Goal: Information Seeking & Learning: Learn about a topic

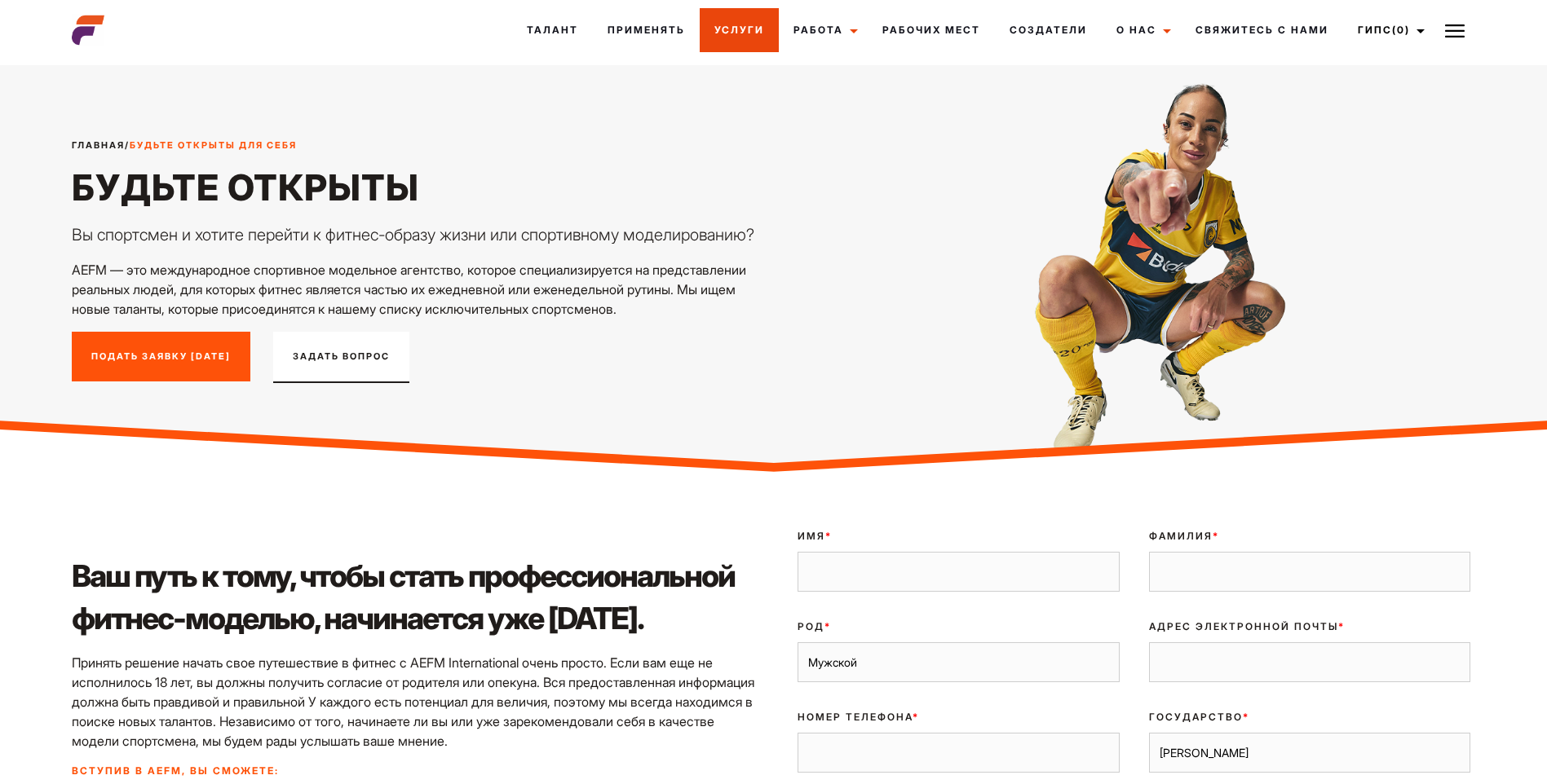
click at [734, 28] on link "Услуги" at bounding box center [739, 29] width 79 height 44
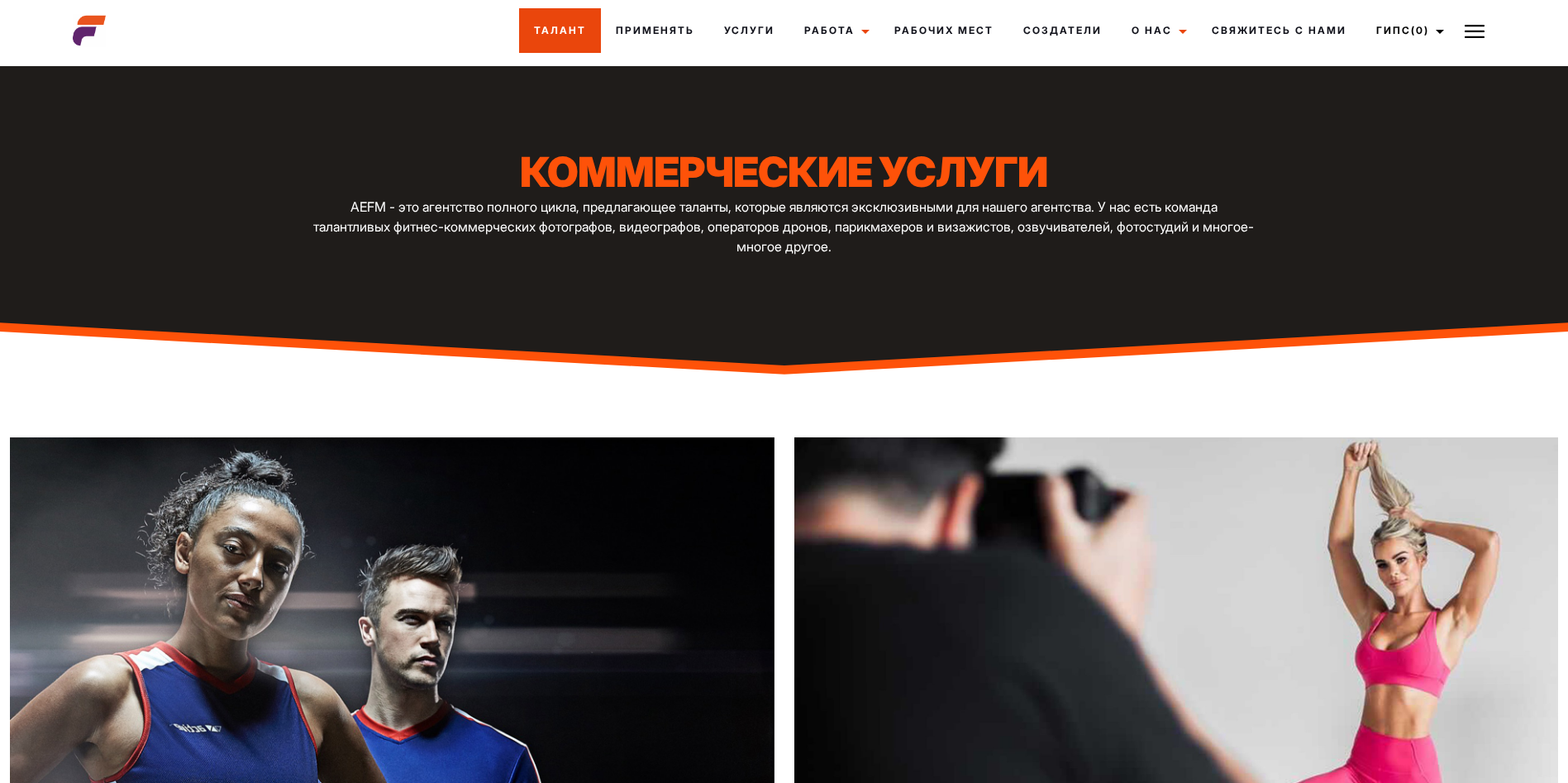
click at [558, 28] on link "Талант" at bounding box center [559, 30] width 82 height 44
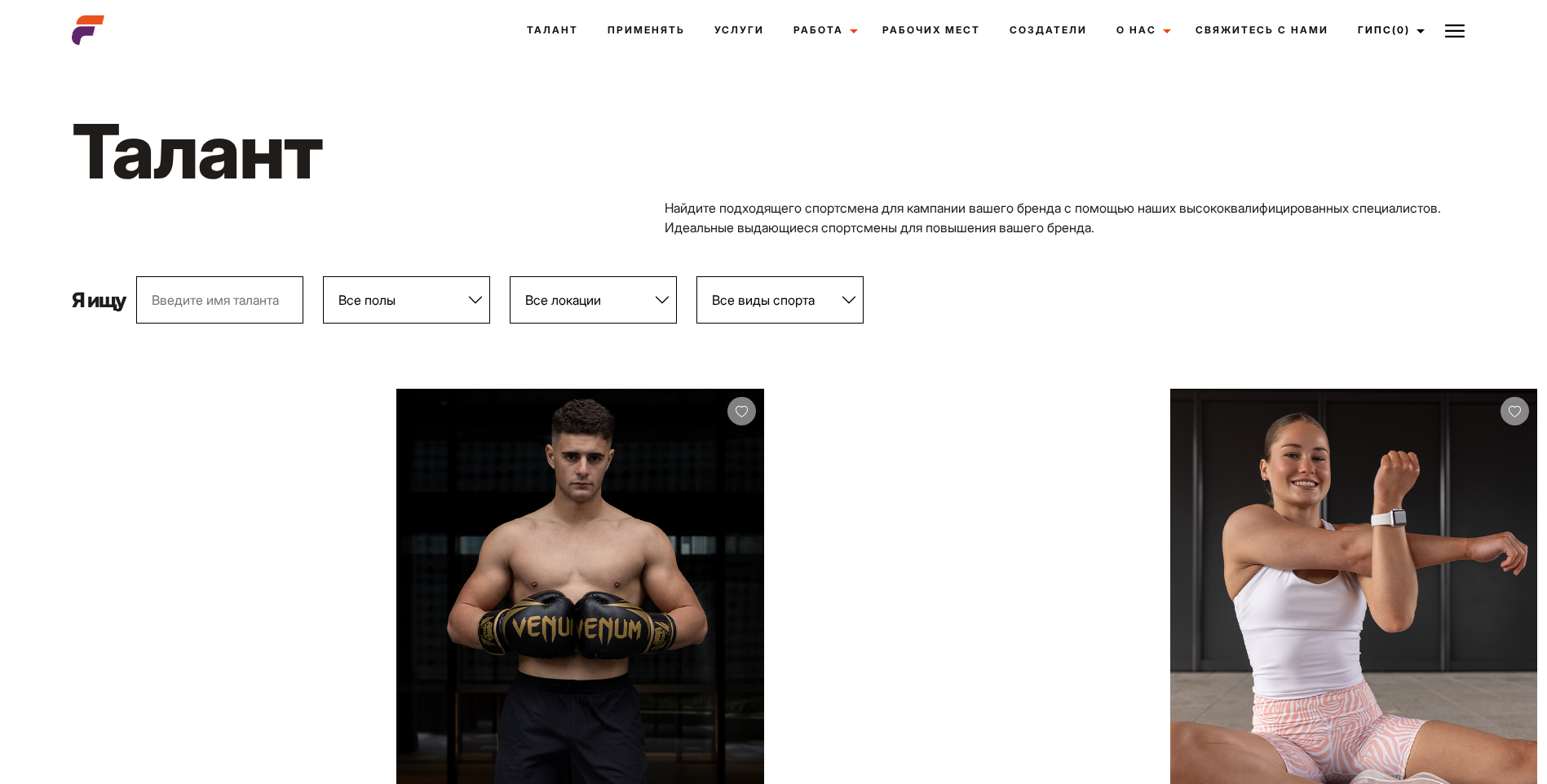
click at [469, 298] on select "Все полы Женский Мужской" at bounding box center [406, 299] width 167 height 48
select select "103"
click at [324, 276] on select "Все полы Женский Мужской" at bounding box center [406, 299] width 167 height 48
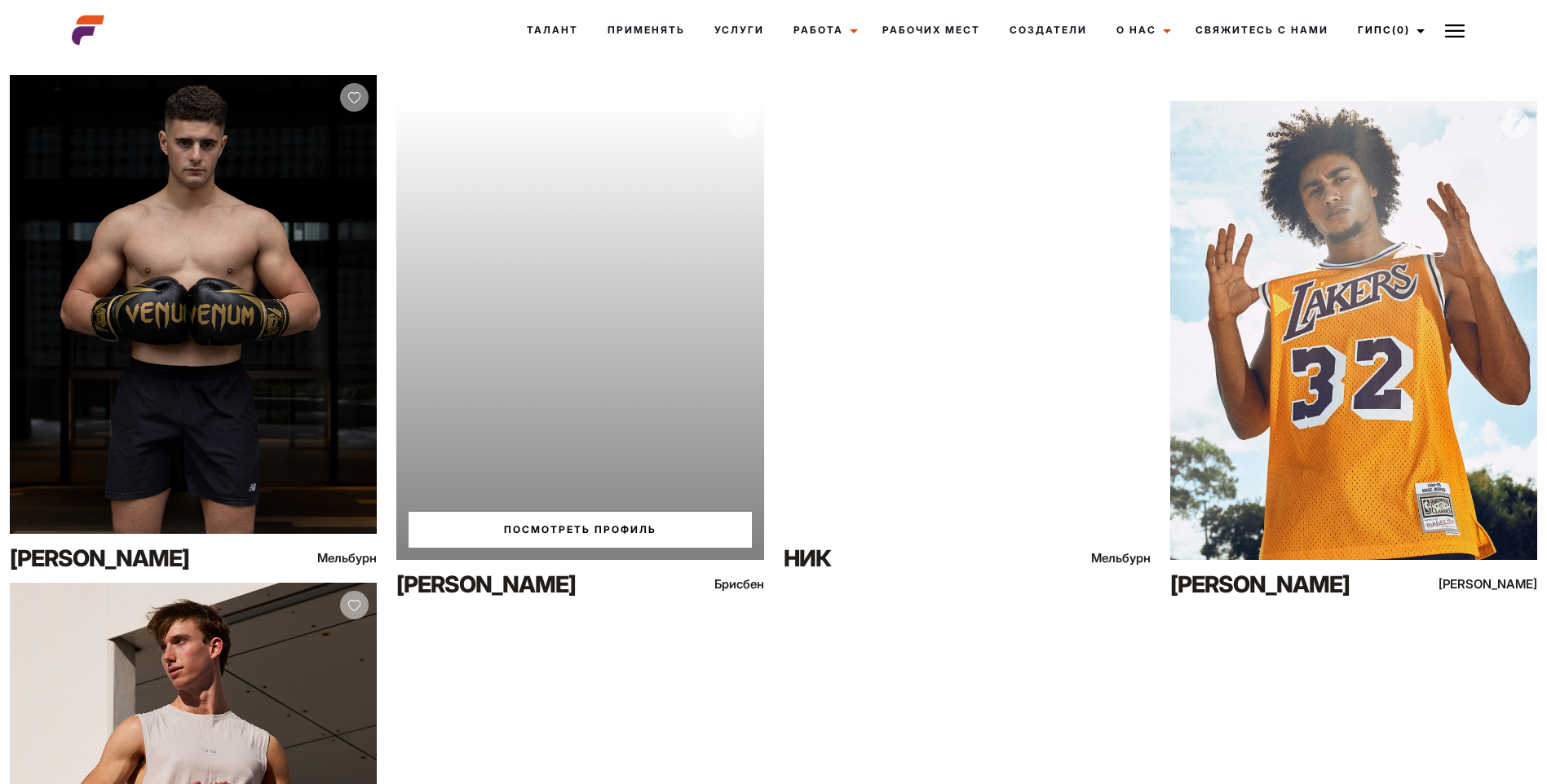
scroll to position [326, 0]
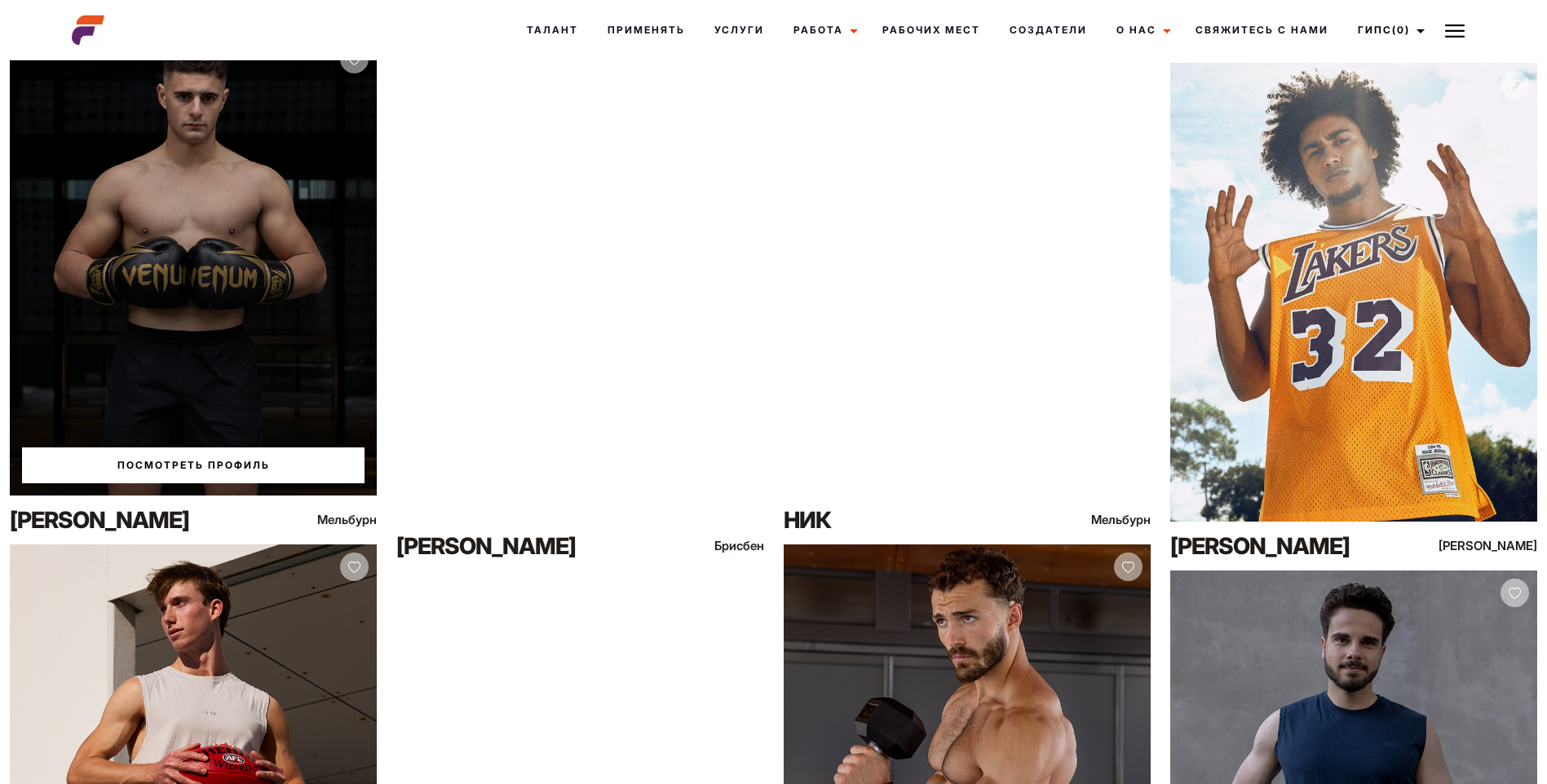
click at [173, 456] on link "Посмотреть профиль" at bounding box center [193, 465] width 342 height 36
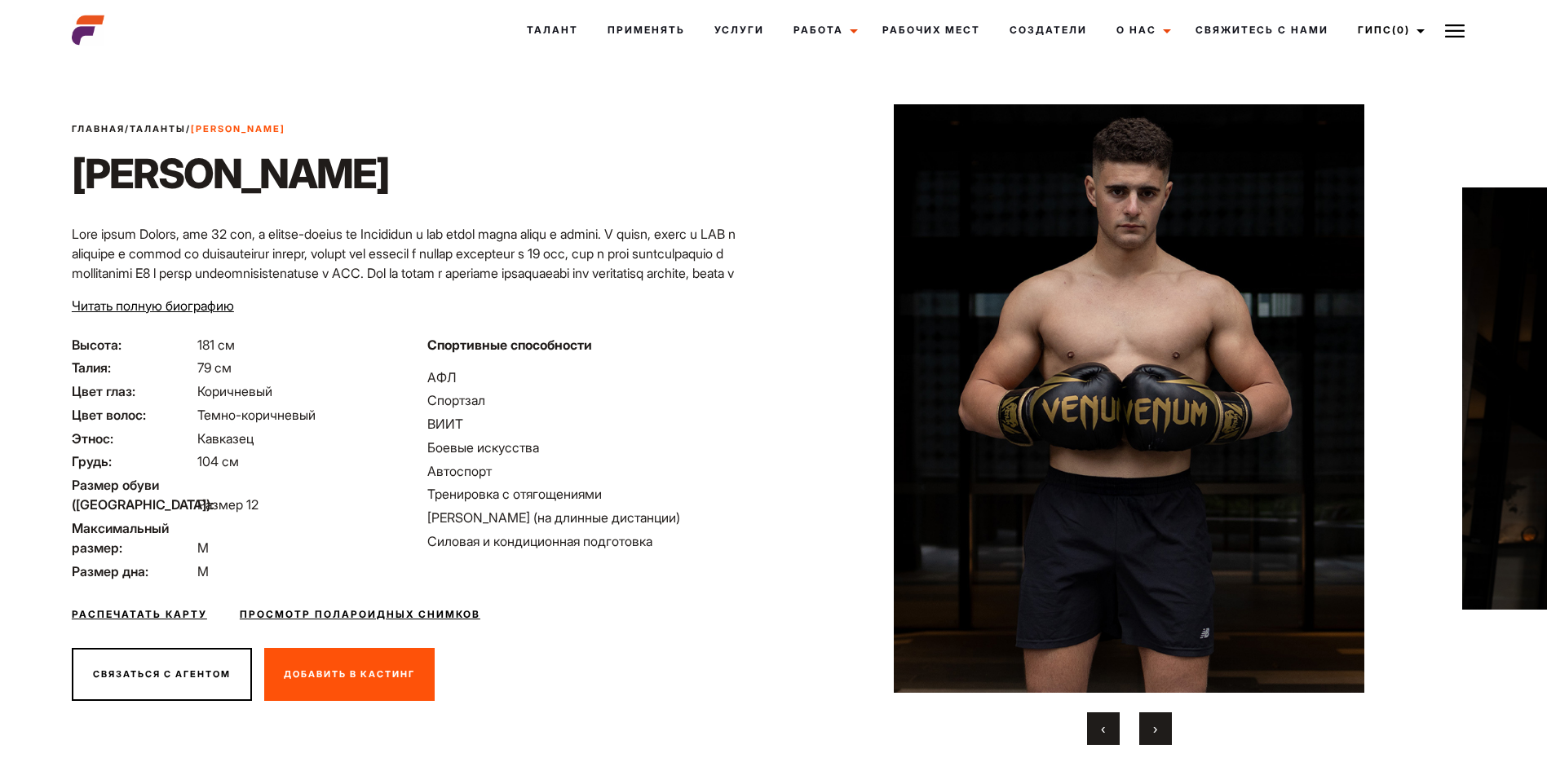
click at [1155, 732] on span "›" at bounding box center [1154, 729] width 4 height 17
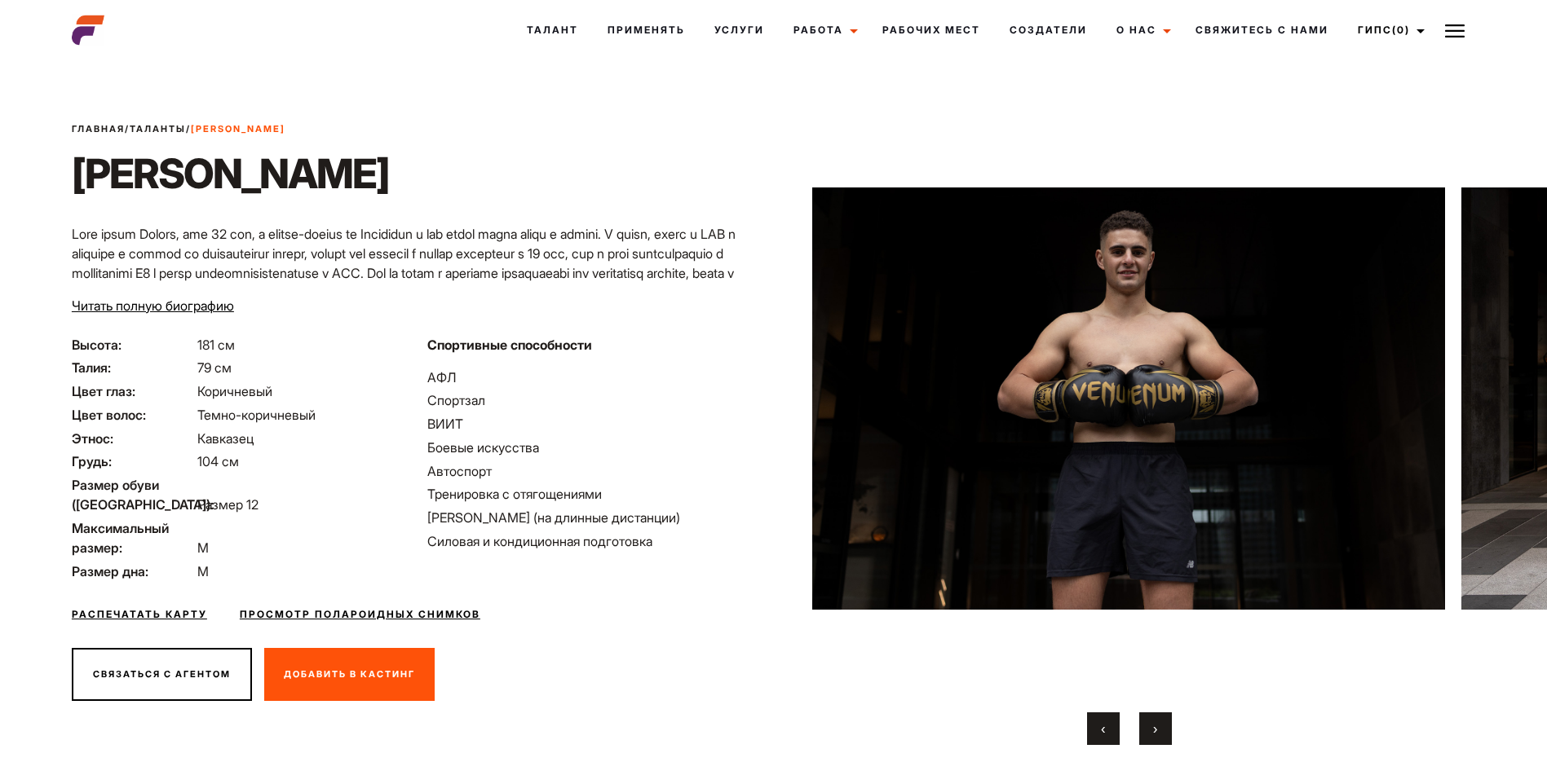
click at [1155, 732] on span "›" at bounding box center [1154, 729] width 4 height 17
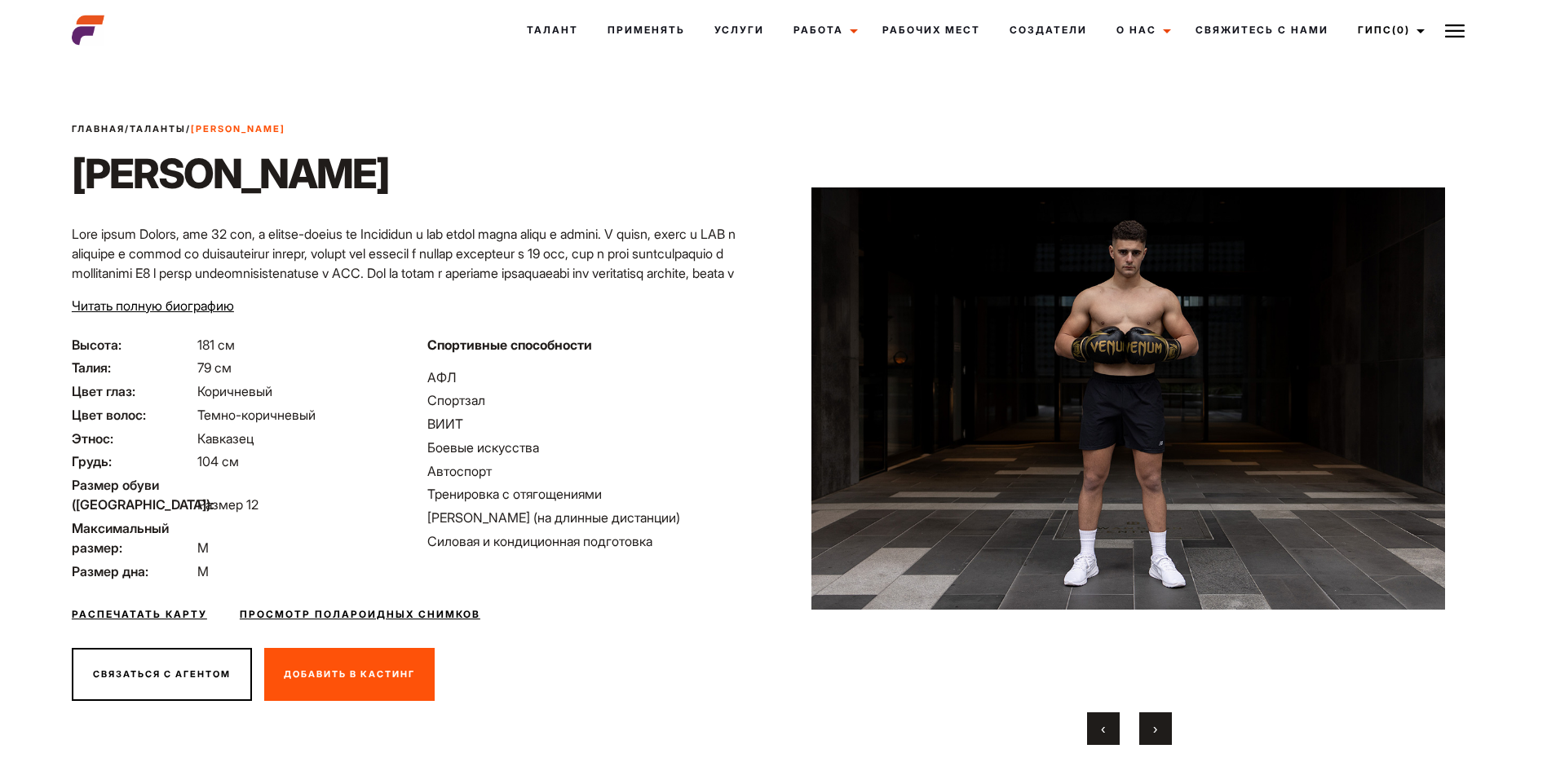
click at [1155, 732] on span "›" at bounding box center [1154, 729] width 4 height 17
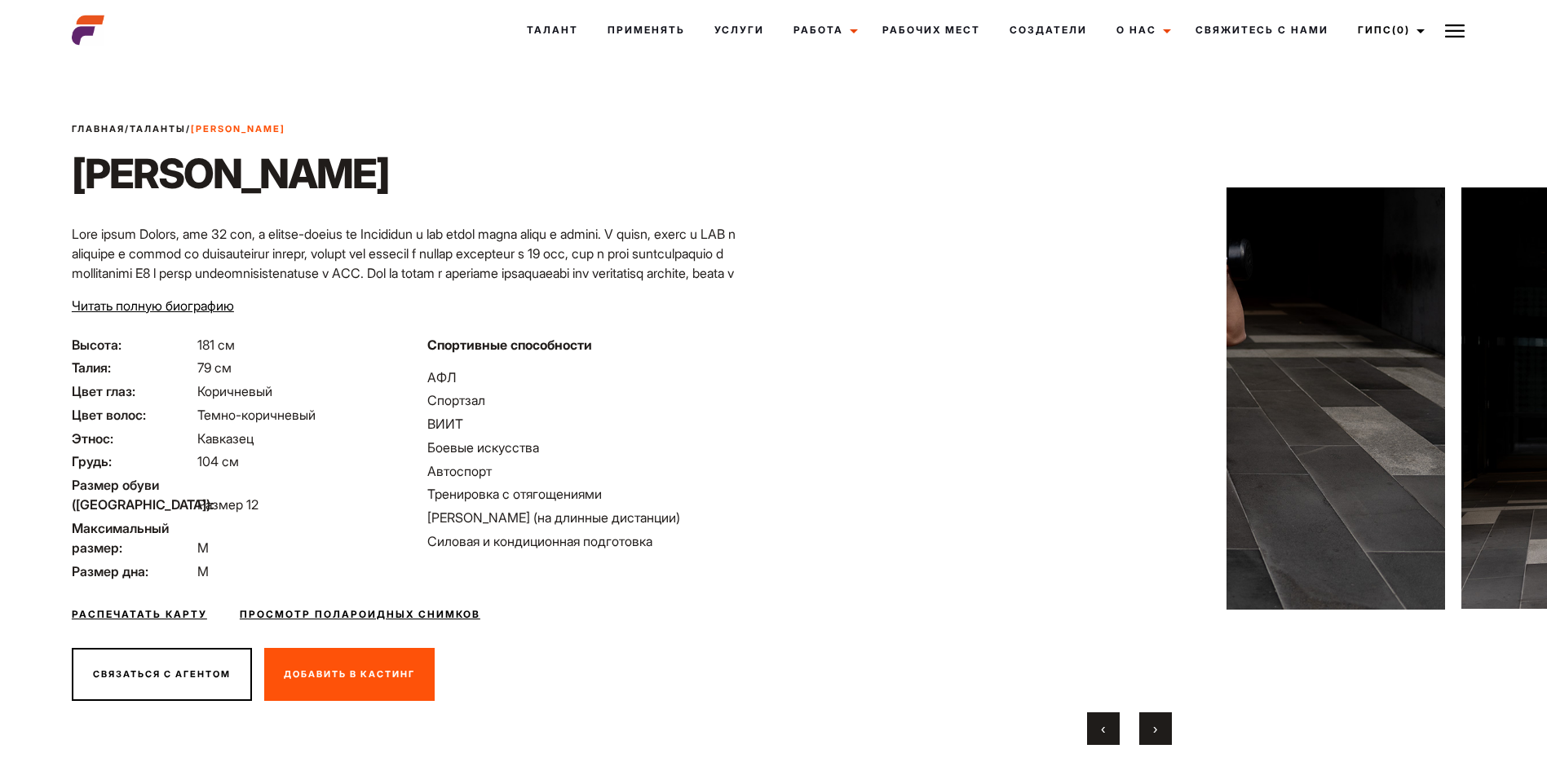
click at [1155, 732] on span "›" at bounding box center [1154, 729] width 4 height 17
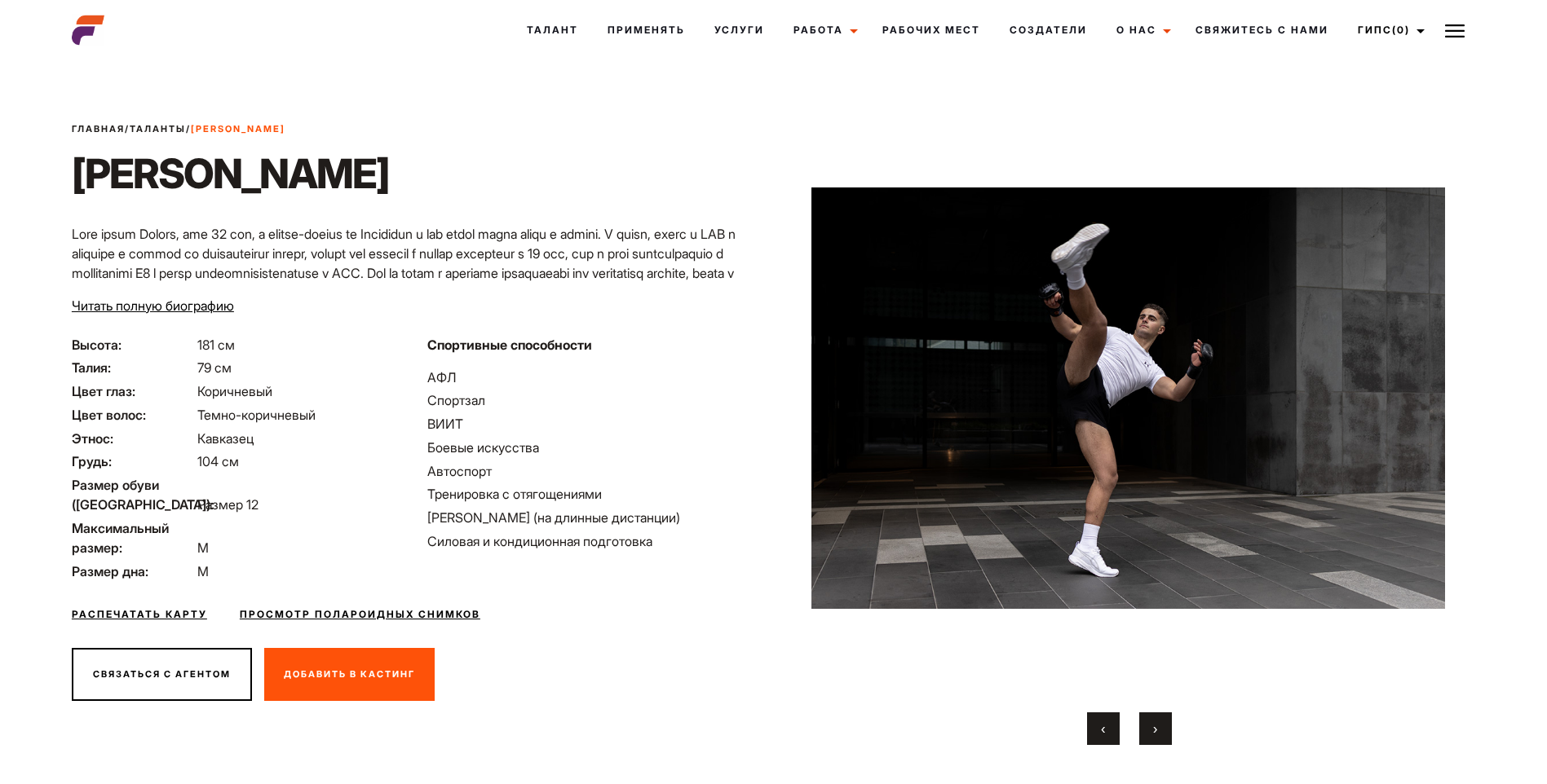
click at [1155, 732] on span "›" at bounding box center [1154, 729] width 4 height 17
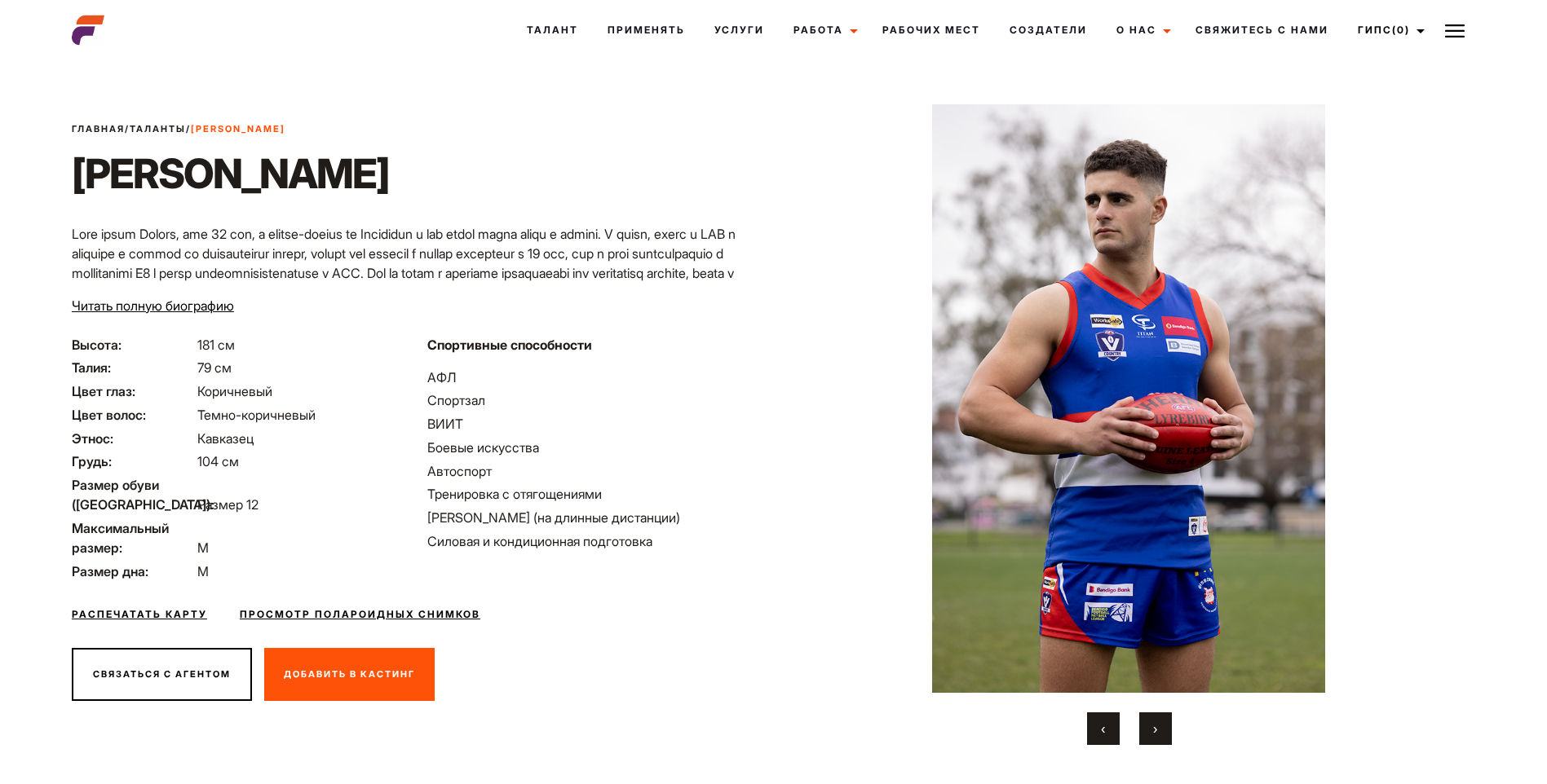
click at [1155, 732] on span "›" at bounding box center [1154, 729] width 4 height 17
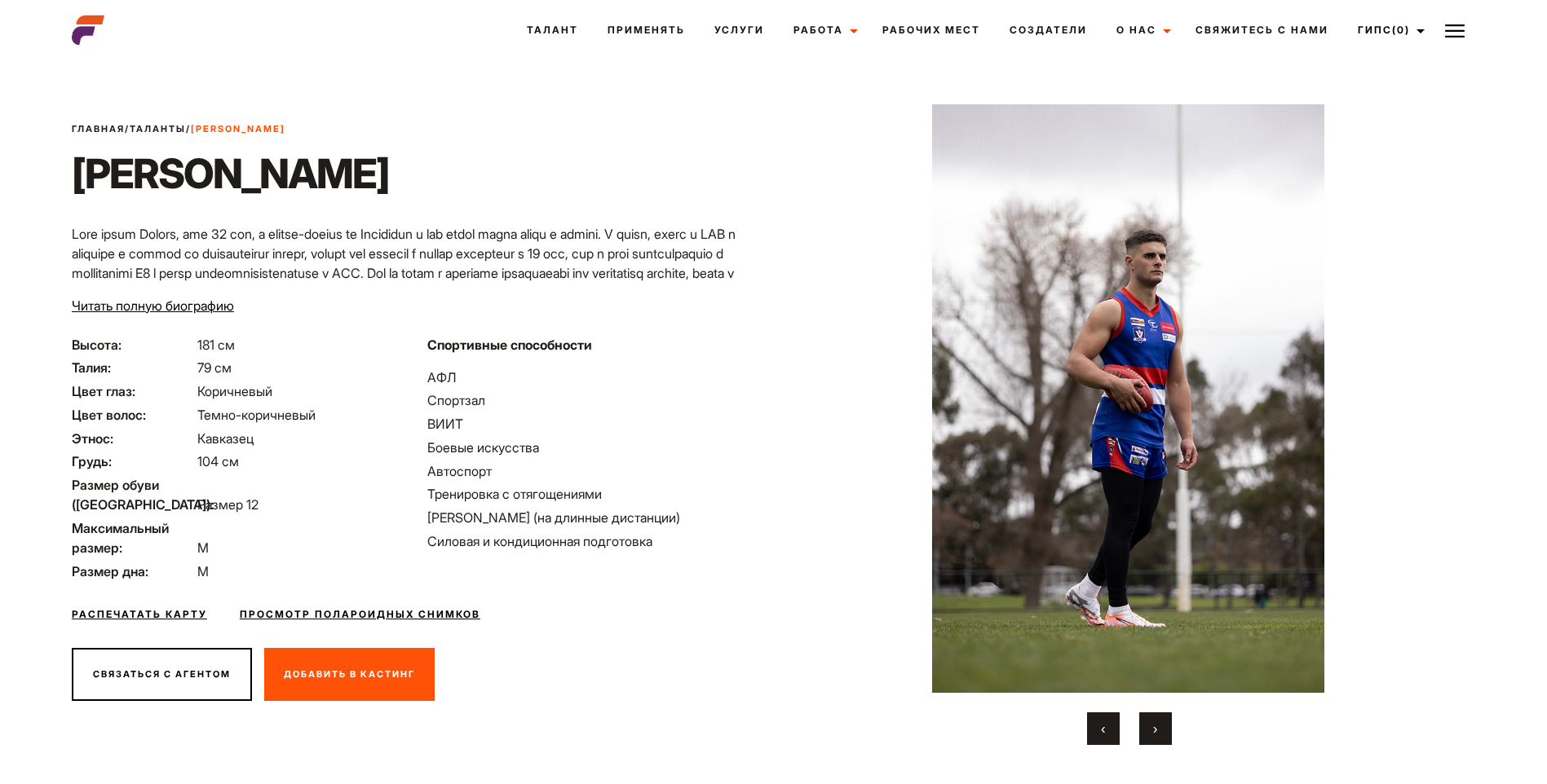
click at [1155, 732] on span "›" at bounding box center [1154, 729] width 4 height 17
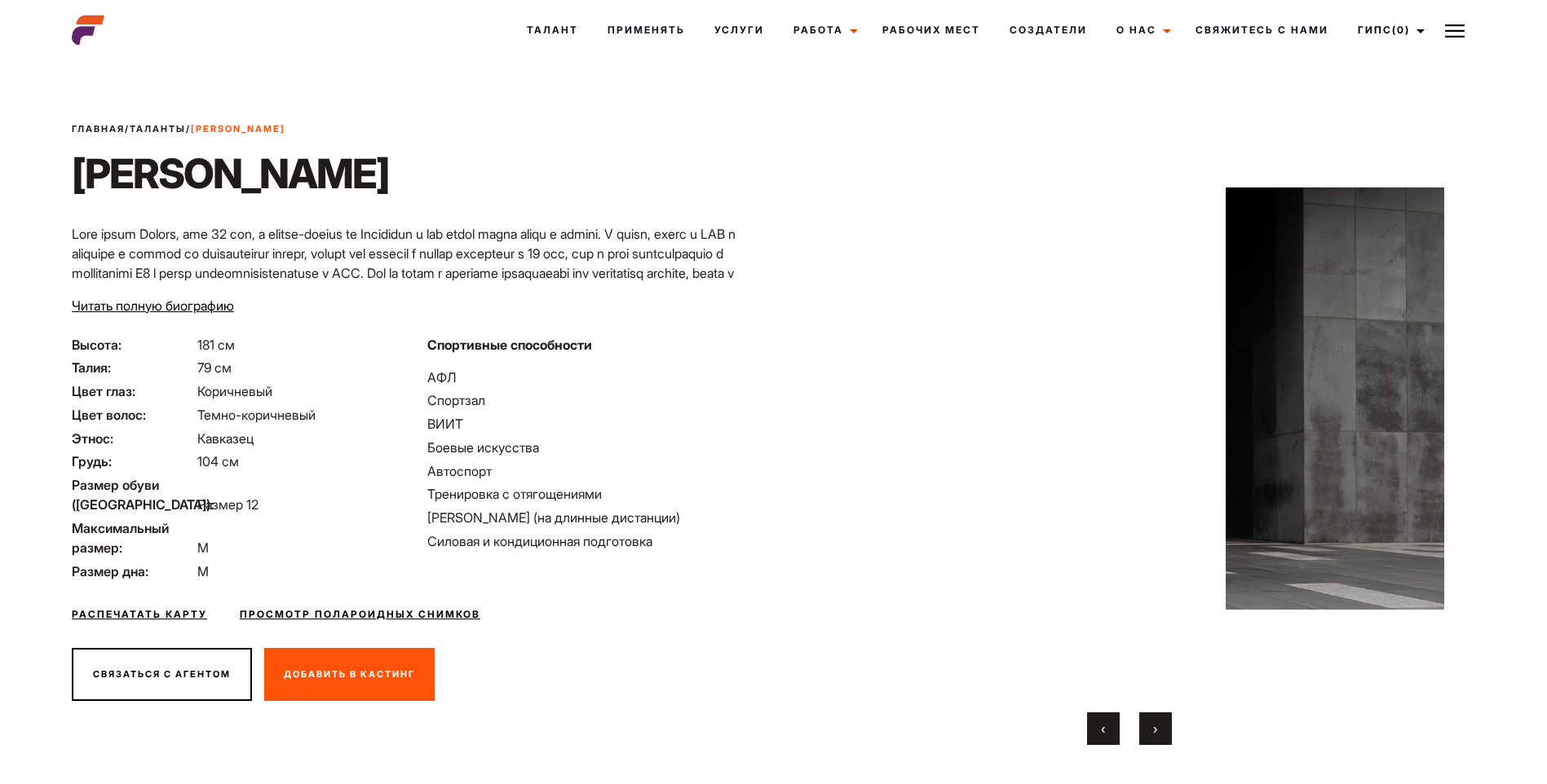
click at [1155, 732] on span "›" at bounding box center [1154, 729] width 4 height 17
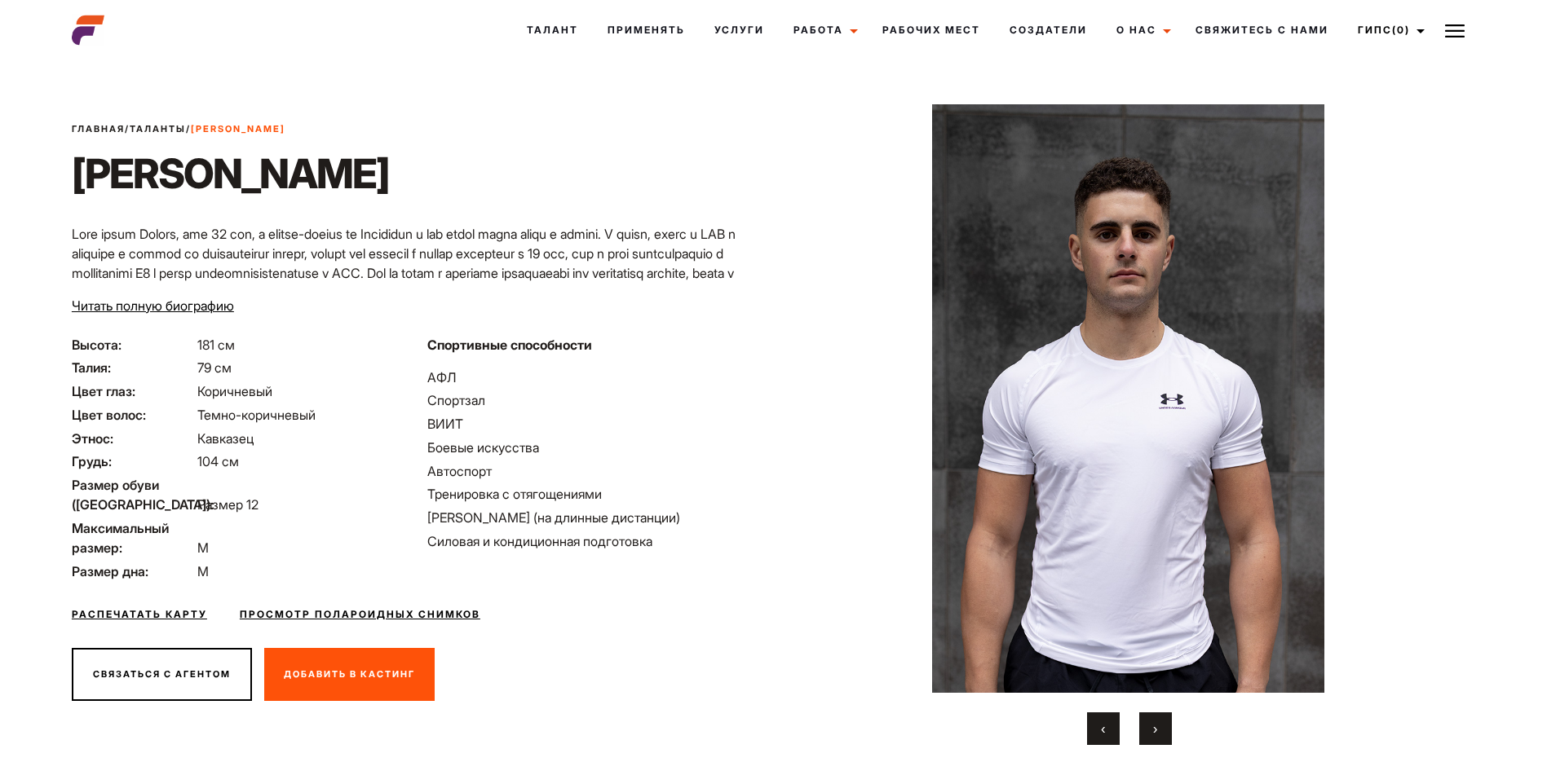
click at [1155, 732] on span "›" at bounding box center [1154, 729] width 4 height 17
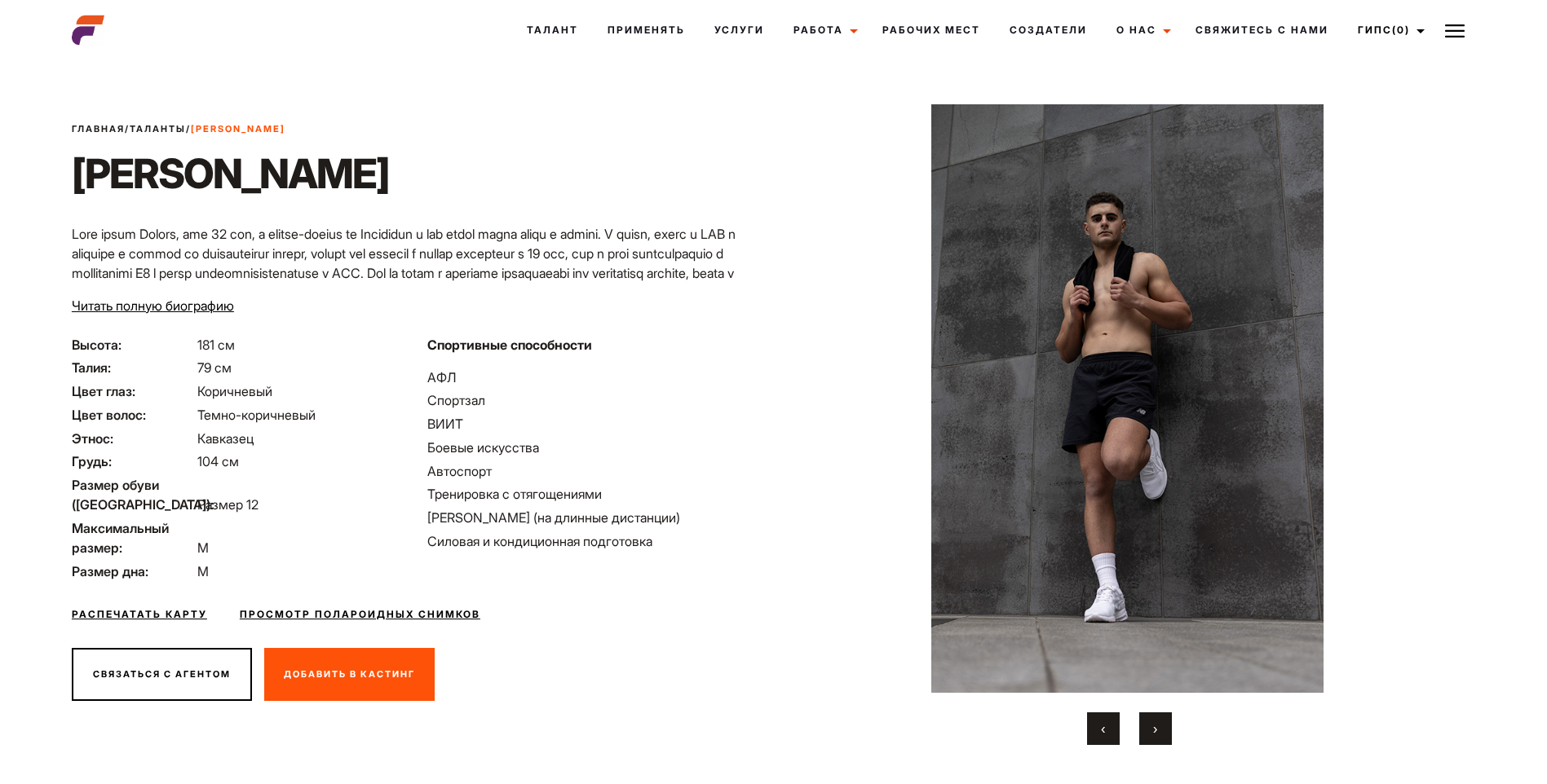
click at [1155, 732] on span "›" at bounding box center [1154, 729] width 4 height 17
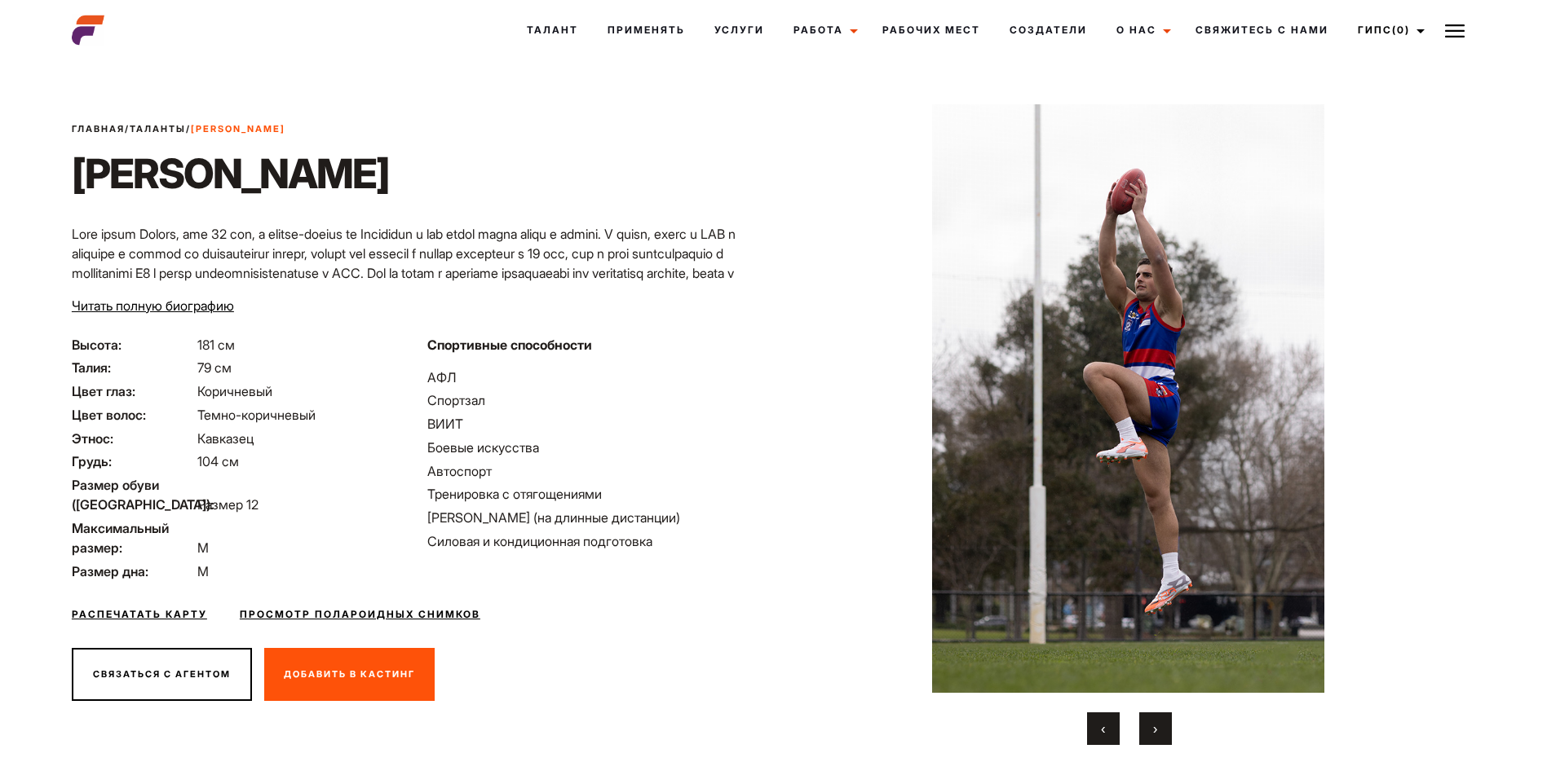
click at [1155, 732] on span "›" at bounding box center [1154, 729] width 4 height 17
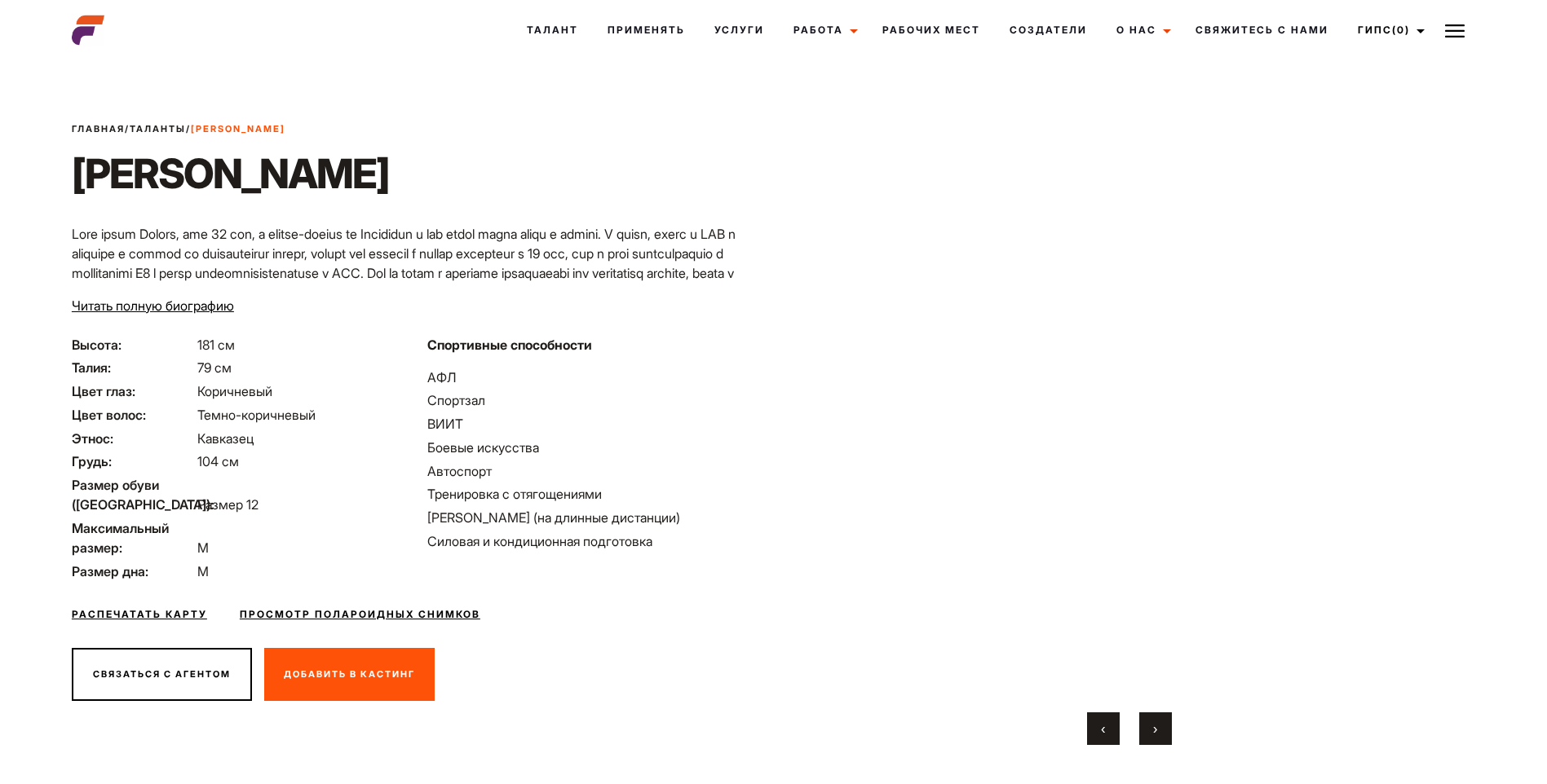
click at [1155, 732] on span "›" at bounding box center [1154, 729] width 4 height 17
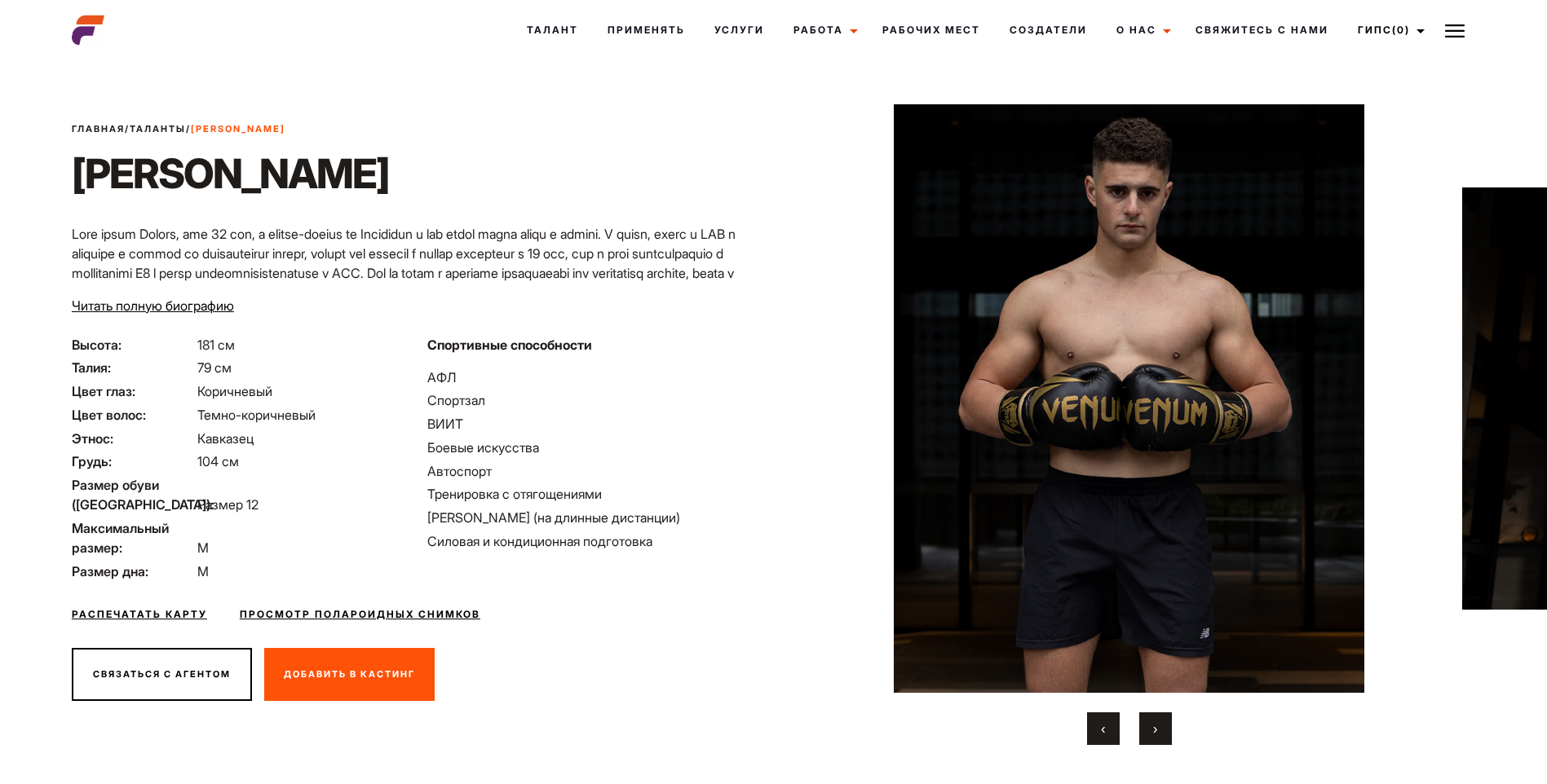
click at [1155, 732] on span "›" at bounding box center [1154, 729] width 4 height 17
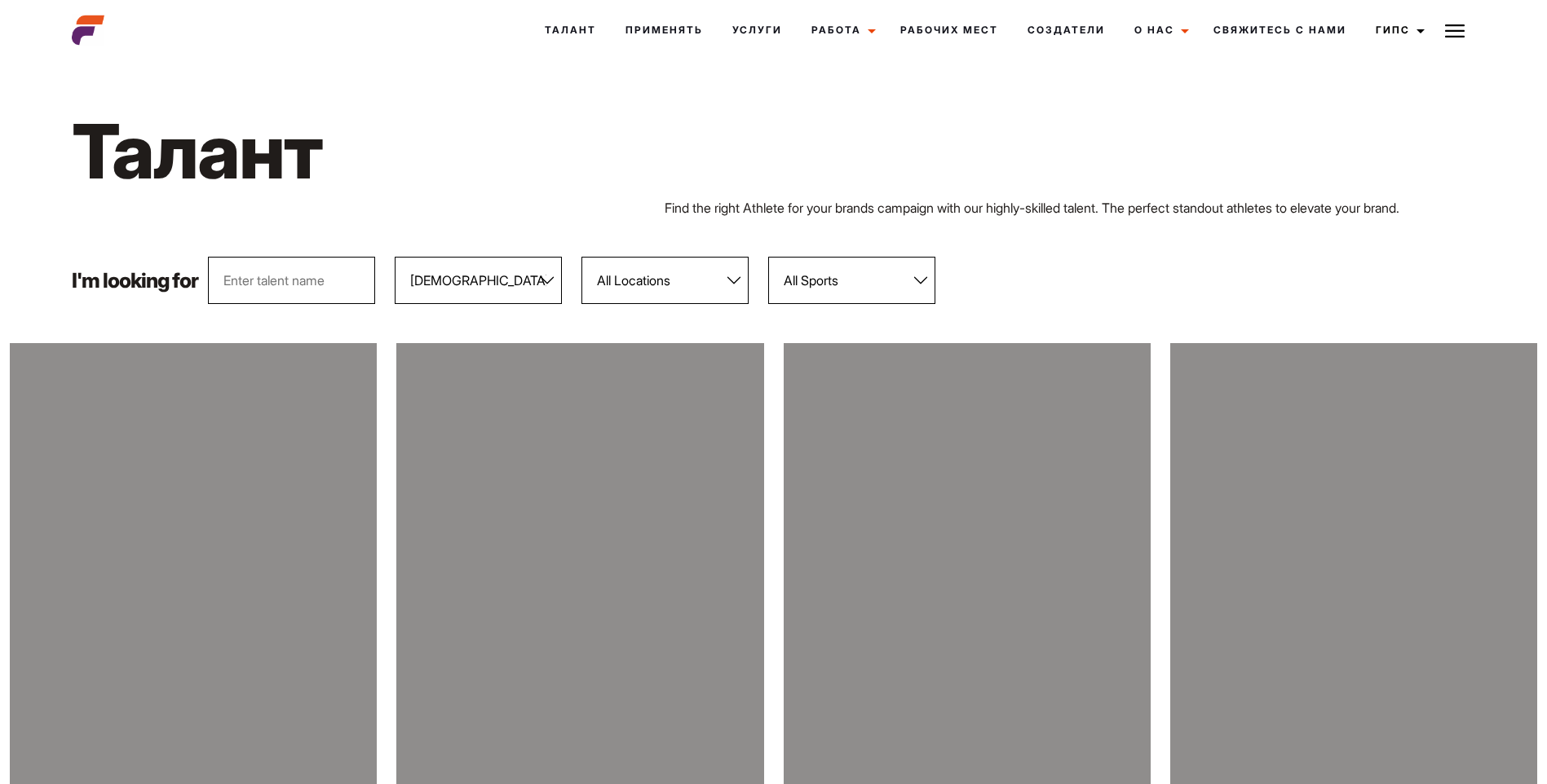
select select "103"
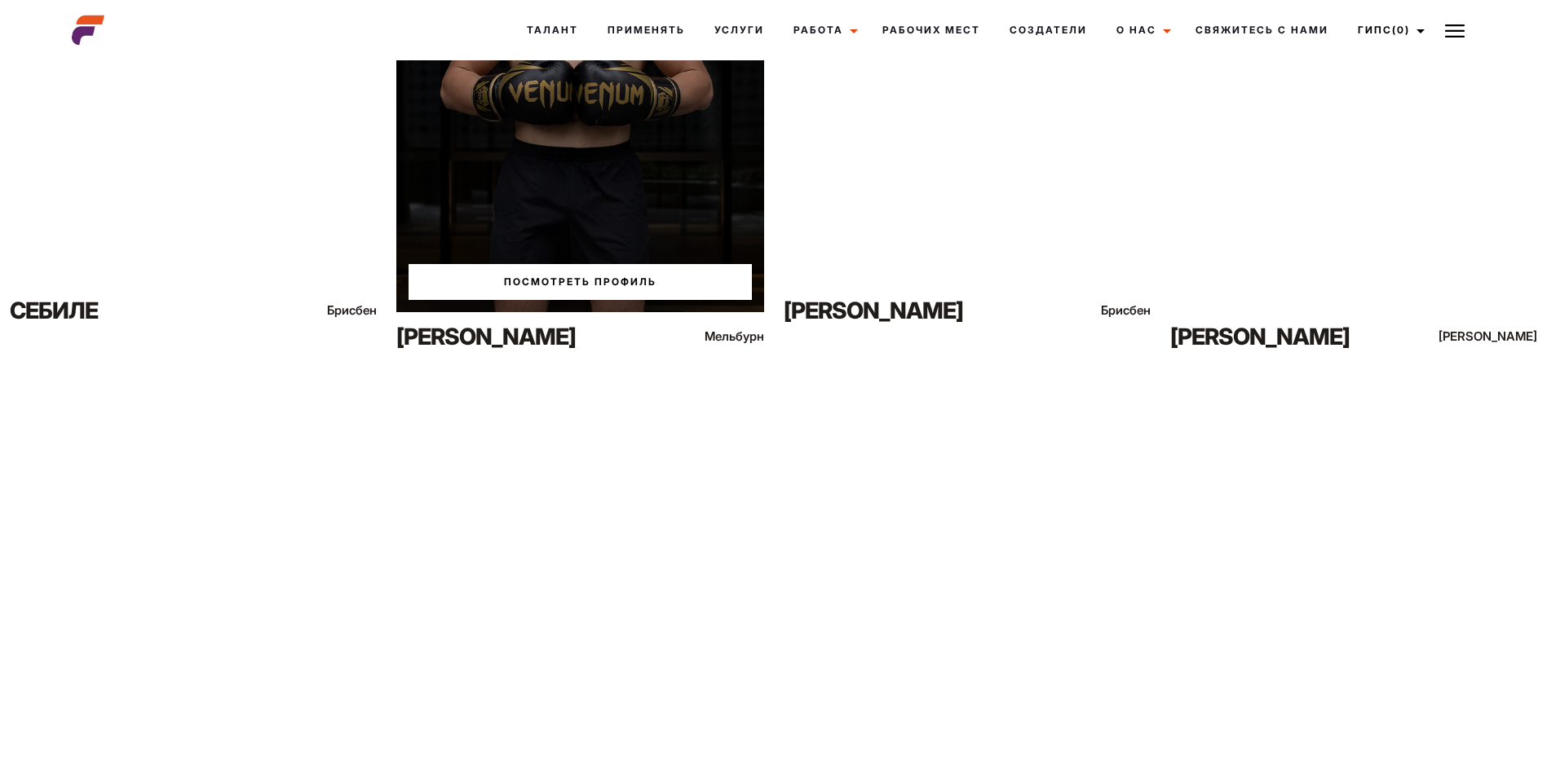
scroll to position [163, 0]
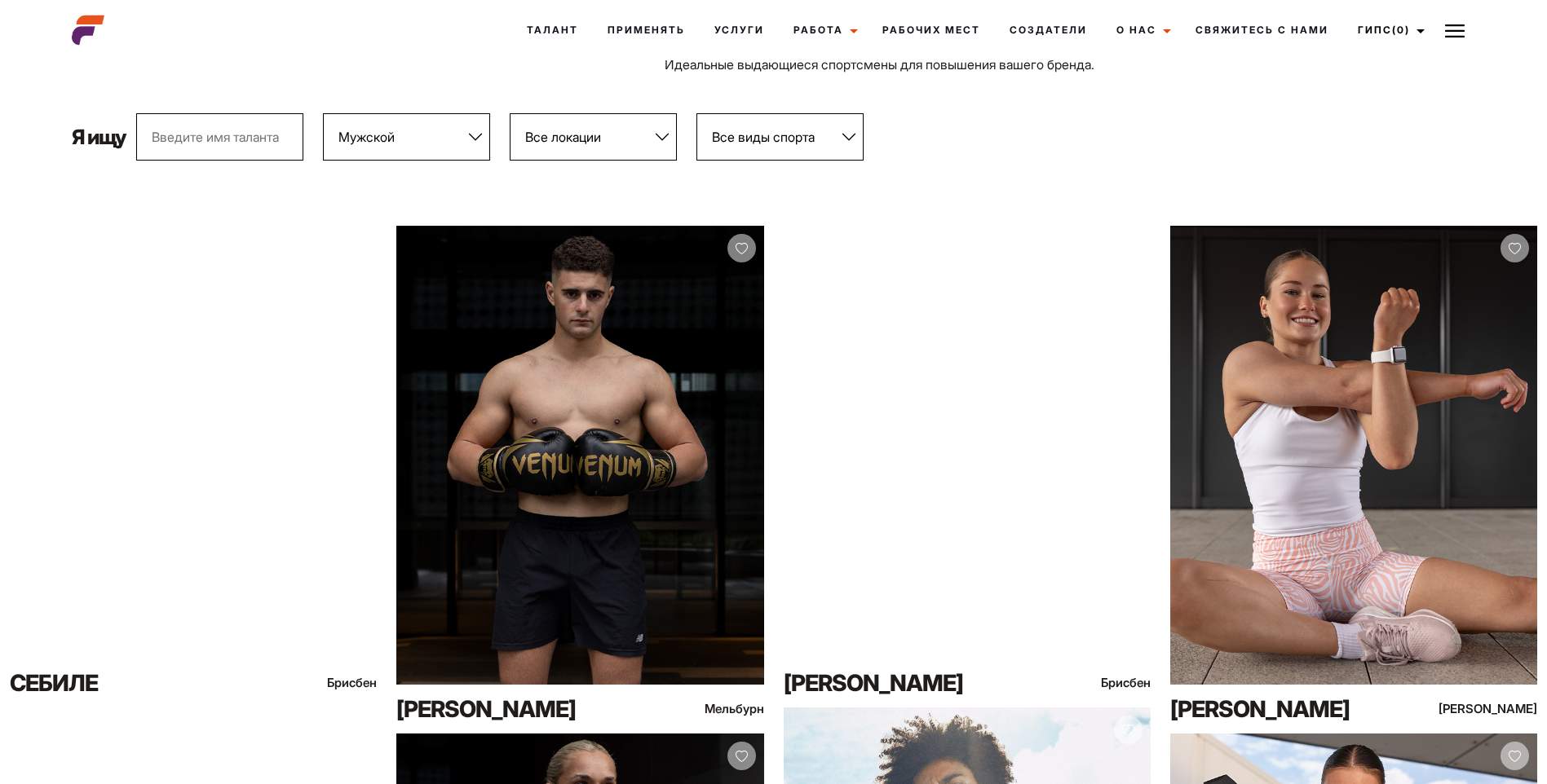
click at [379, 133] on select "Все полы Женский Мужской" at bounding box center [406, 137] width 167 height 48
click at [324, 114] on select "Все полы Женский Мужской" at bounding box center [406, 137] width 167 height 48
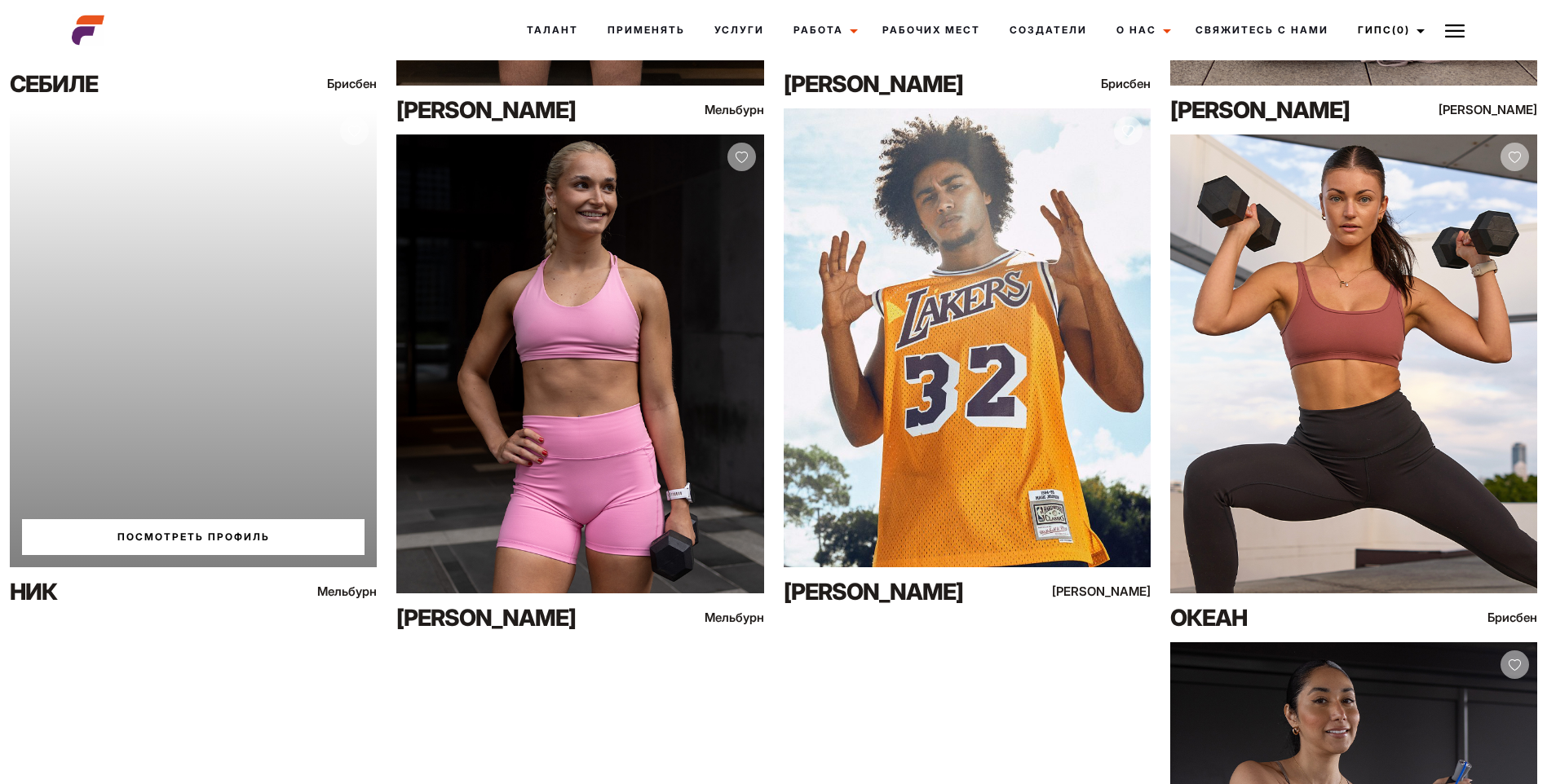
scroll to position [815, 0]
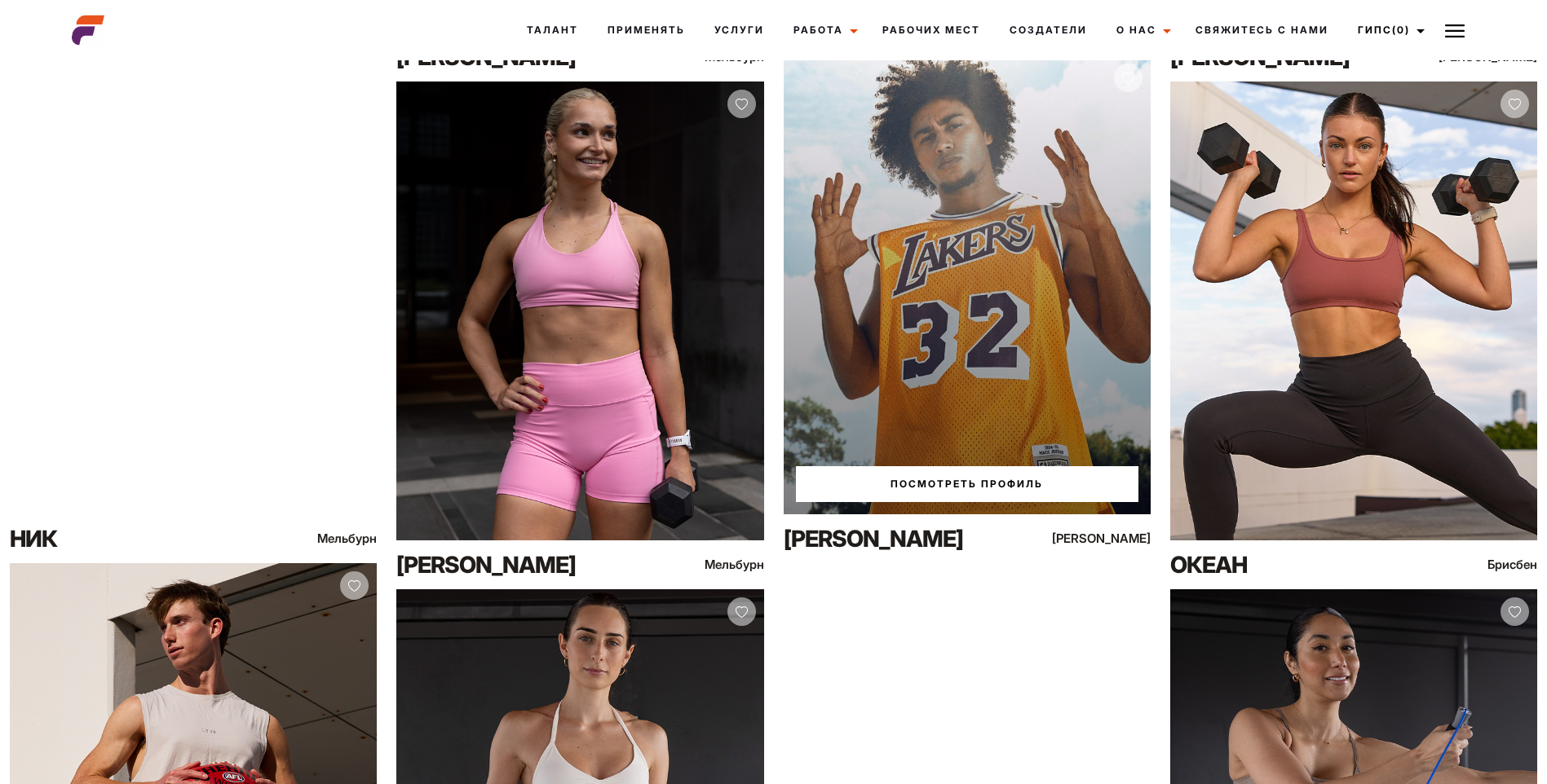
click at [948, 479] on link "Посмотреть профиль" at bounding box center [967, 484] width 342 height 36
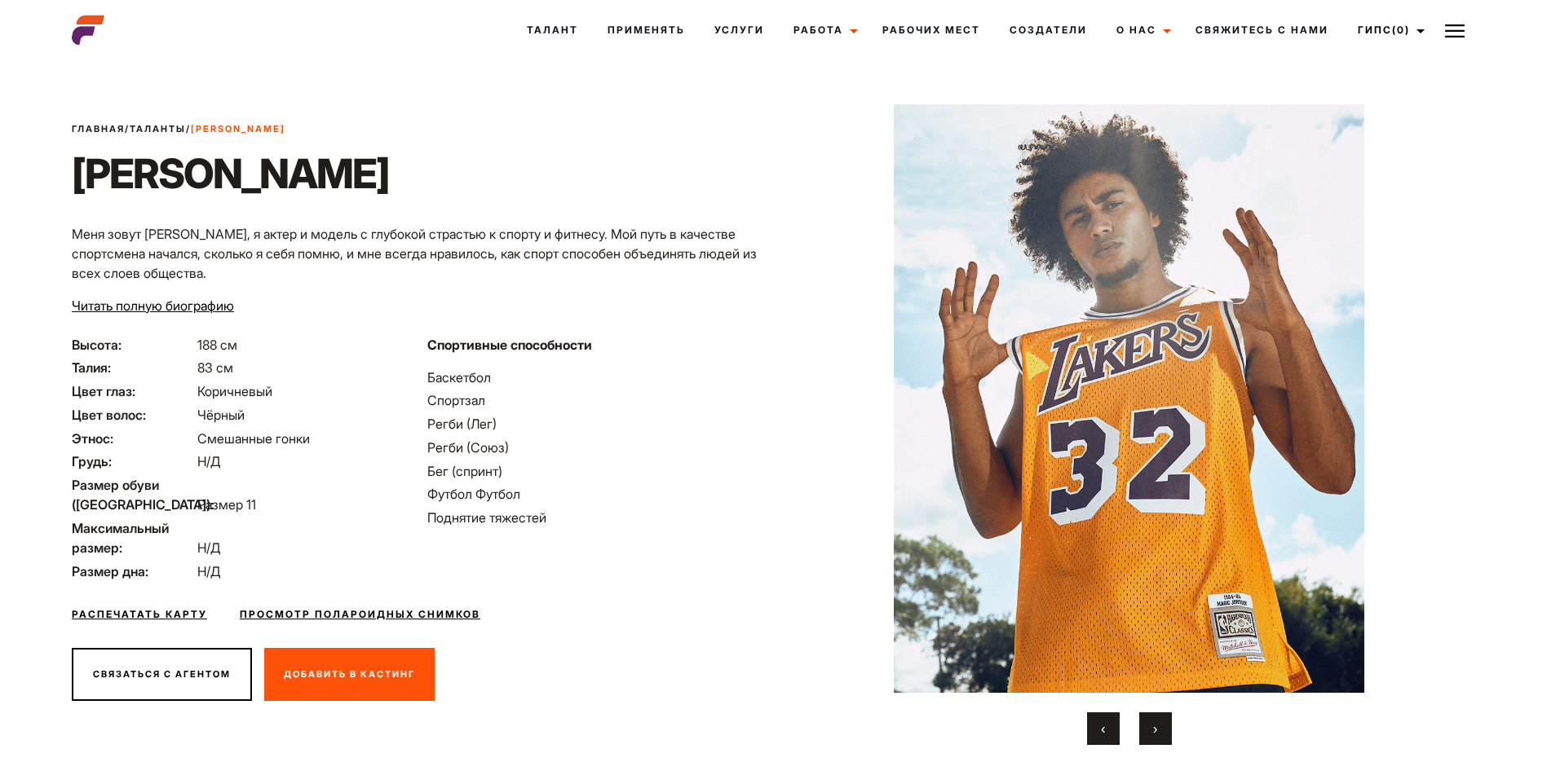
click at [1152, 728] on button "›" at bounding box center [1155, 729] width 33 height 33
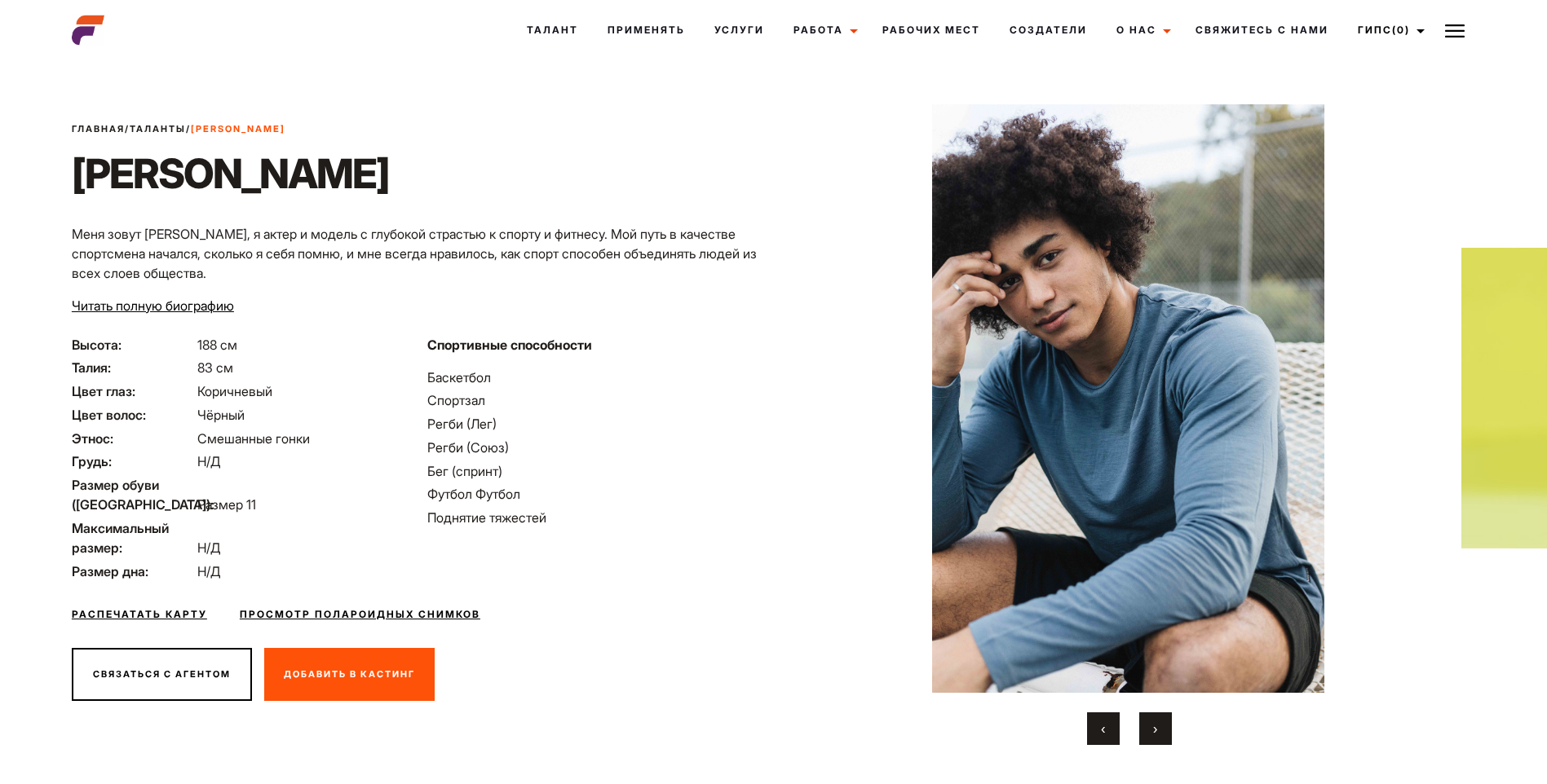
click at [1101, 729] on span "‹" at bounding box center [1103, 729] width 4 height 17
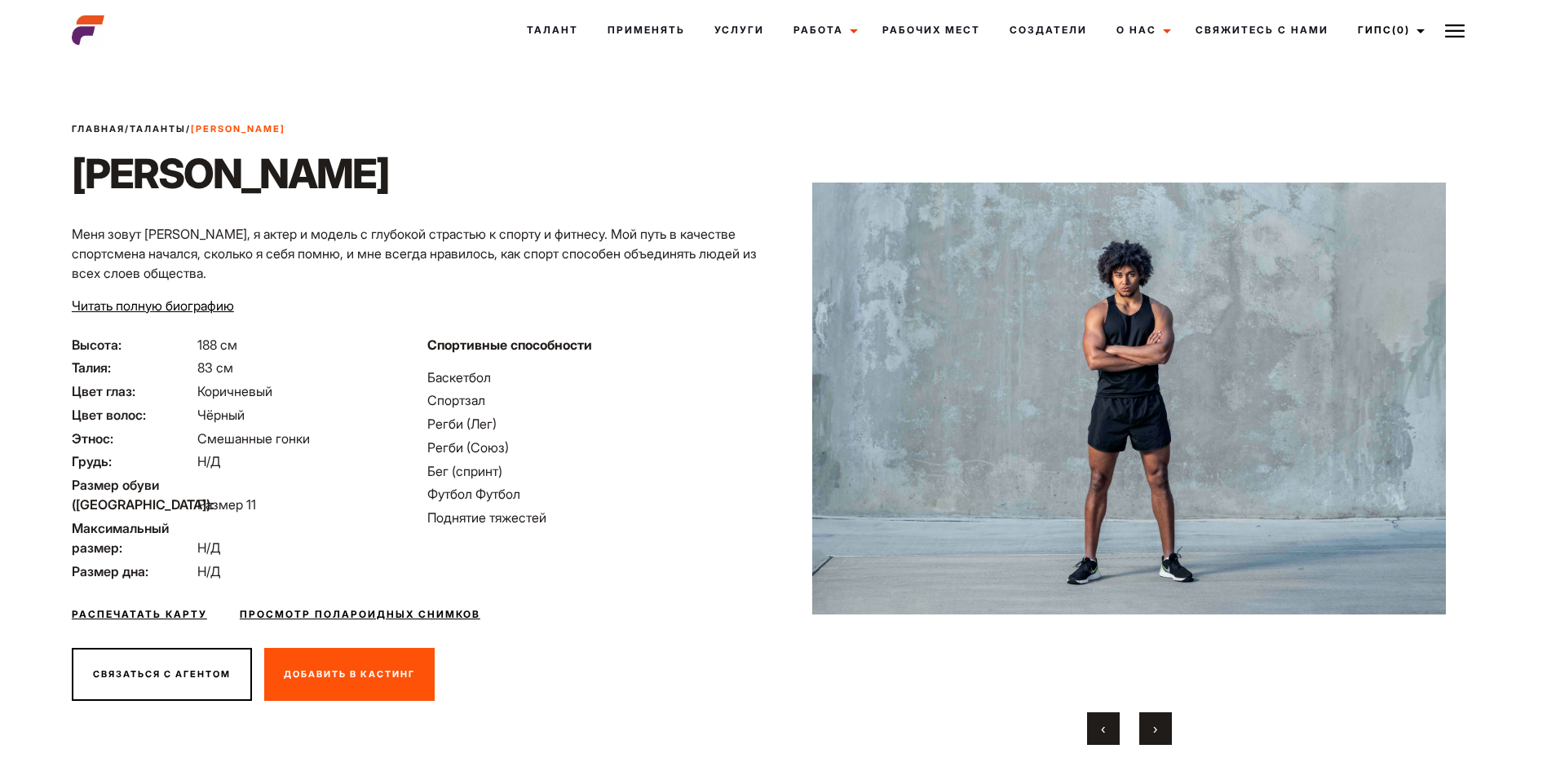
click at [1101, 729] on span "‹" at bounding box center [1103, 729] width 4 height 17
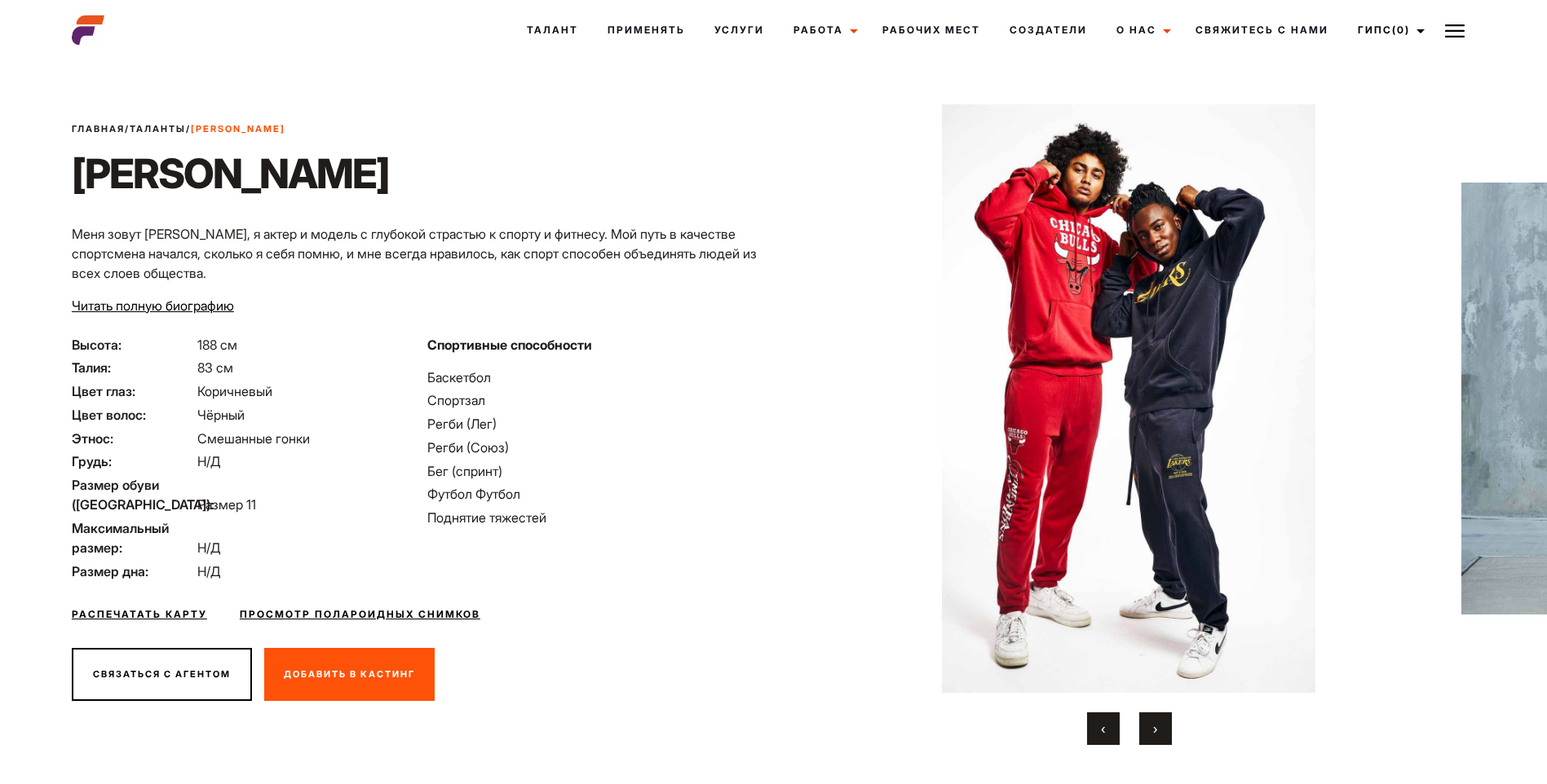
click at [1101, 729] on span "‹" at bounding box center [1103, 729] width 4 height 17
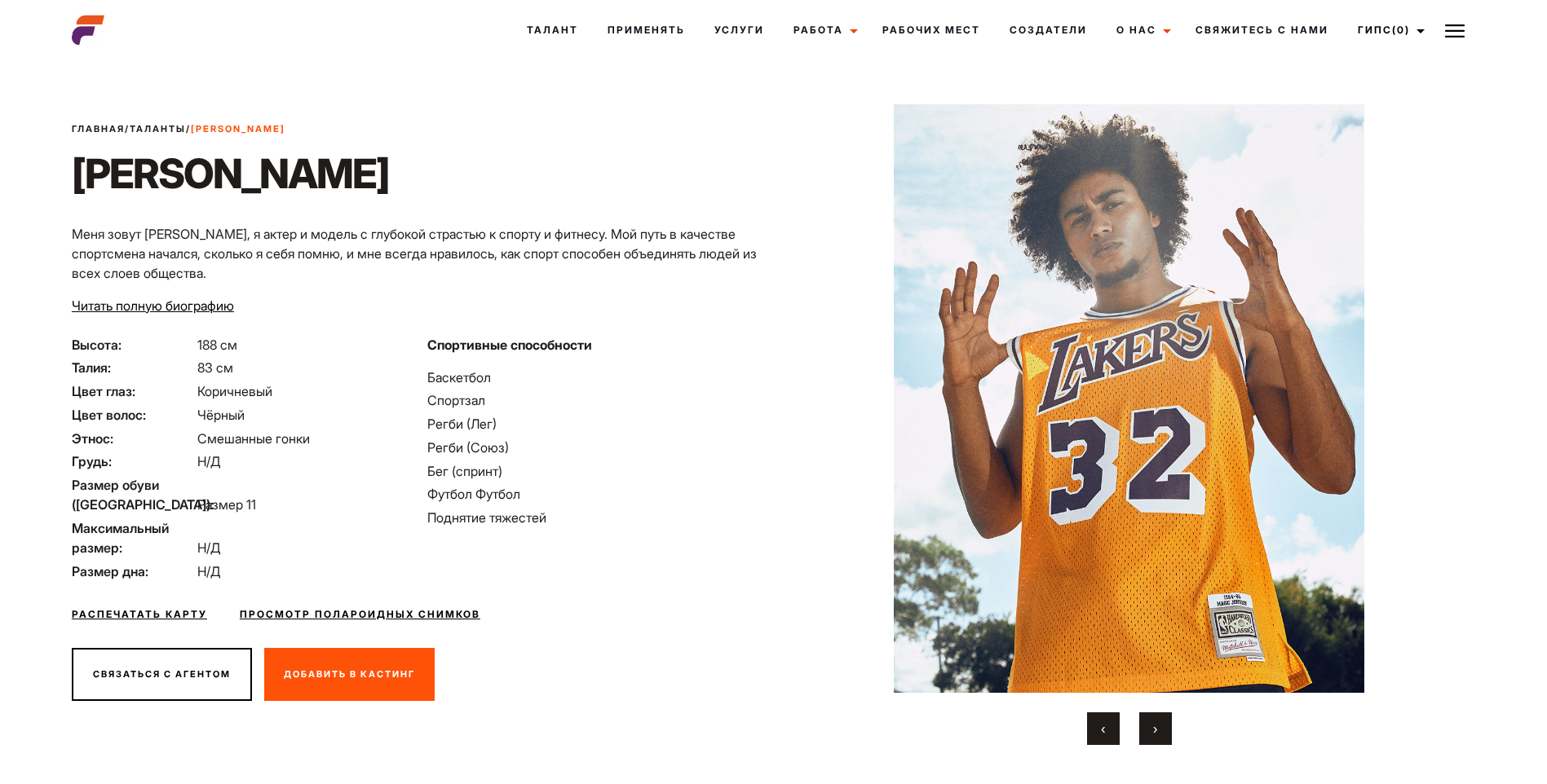
click at [1100, 716] on button "‹" at bounding box center [1103, 729] width 33 height 33
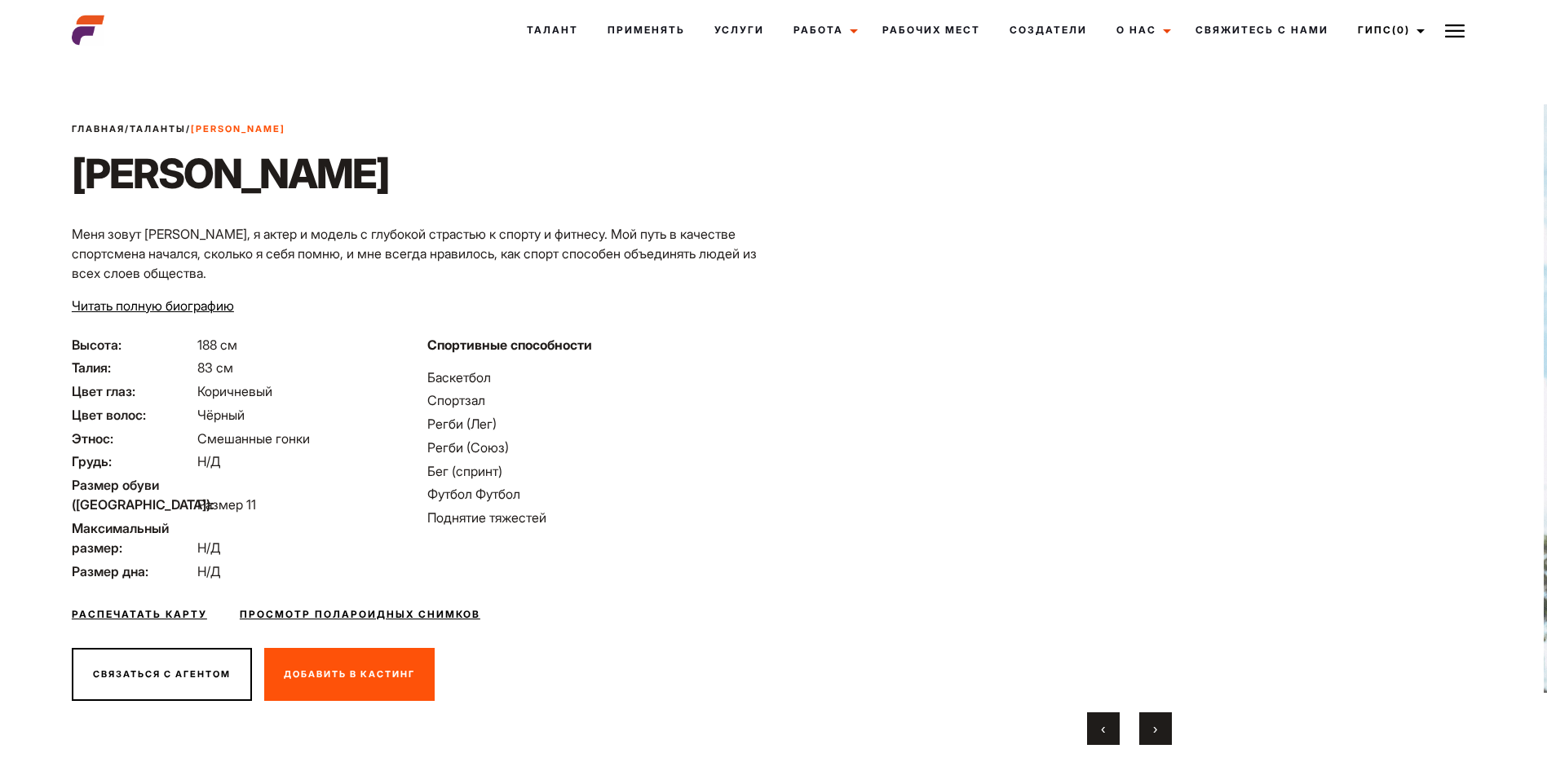
click at [1154, 724] on span "›" at bounding box center [1154, 729] width 4 height 17
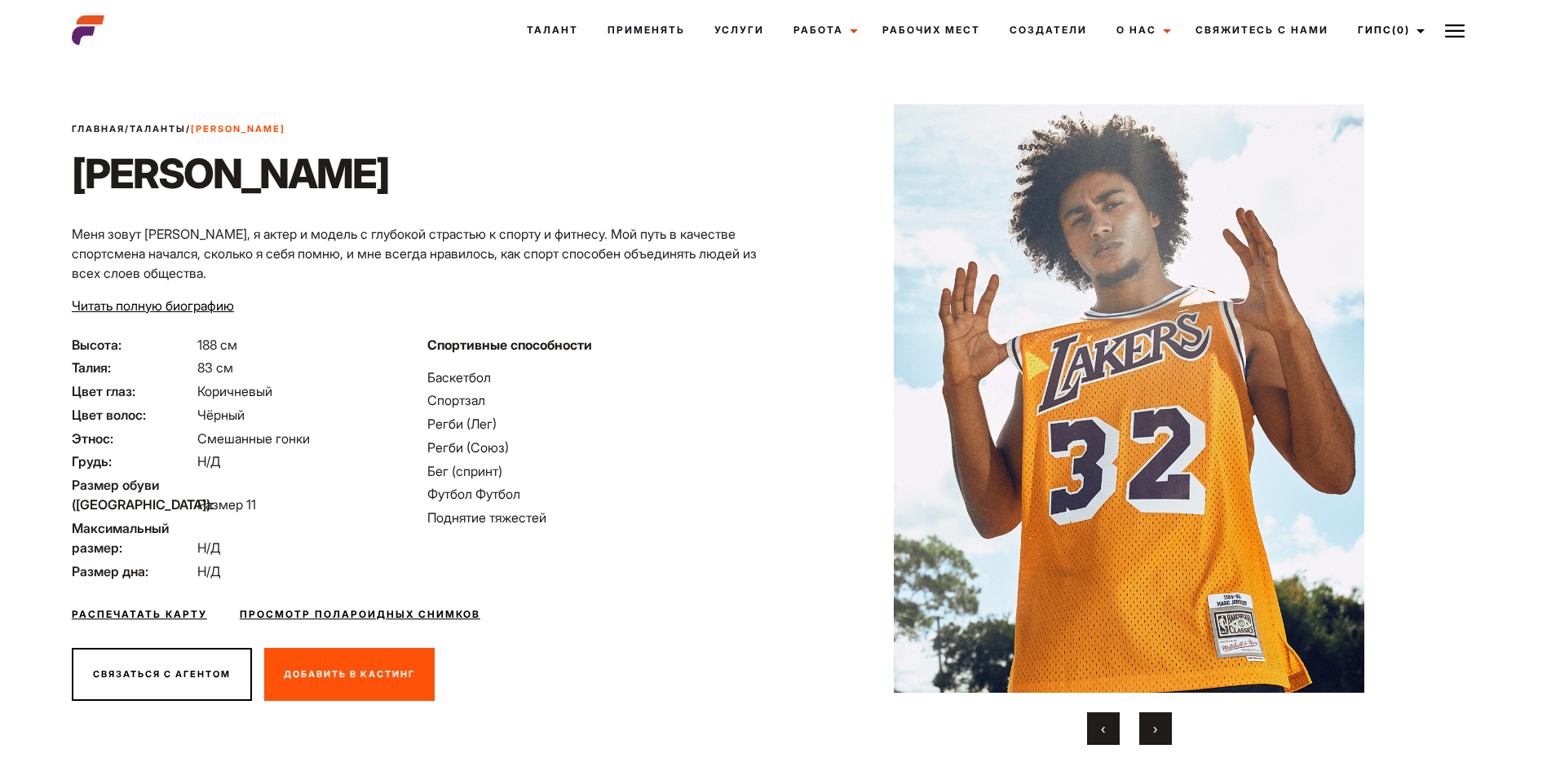
click at [1154, 724] on span "›" at bounding box center [1154, 729] width 4 height 17
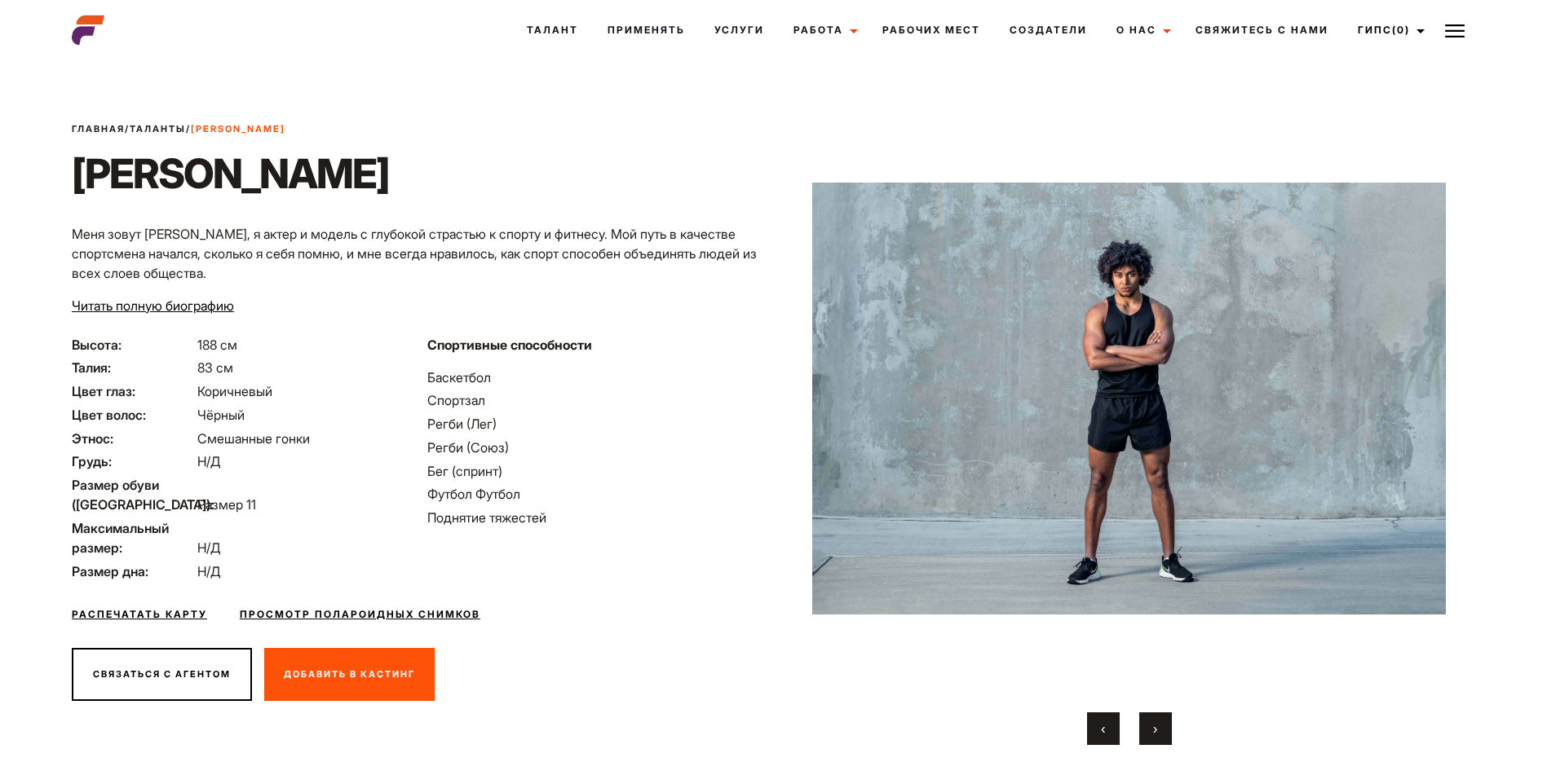
click at [1380, 331] on img at bounding box center [1129, 398] width 634 height 589
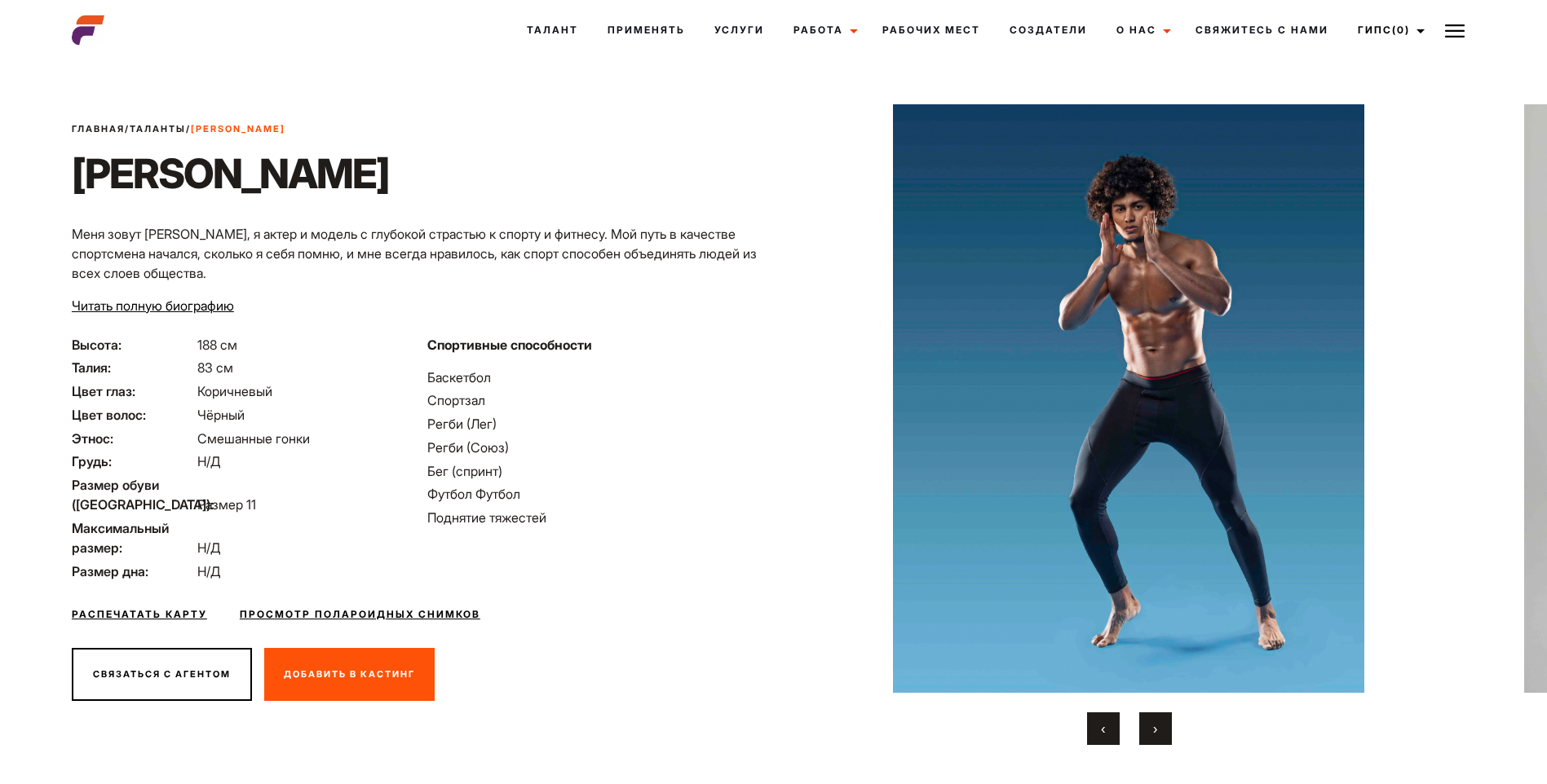
click at [1096, 728] on button "‹" at bounding box center [1103, 729] width 33 height 33
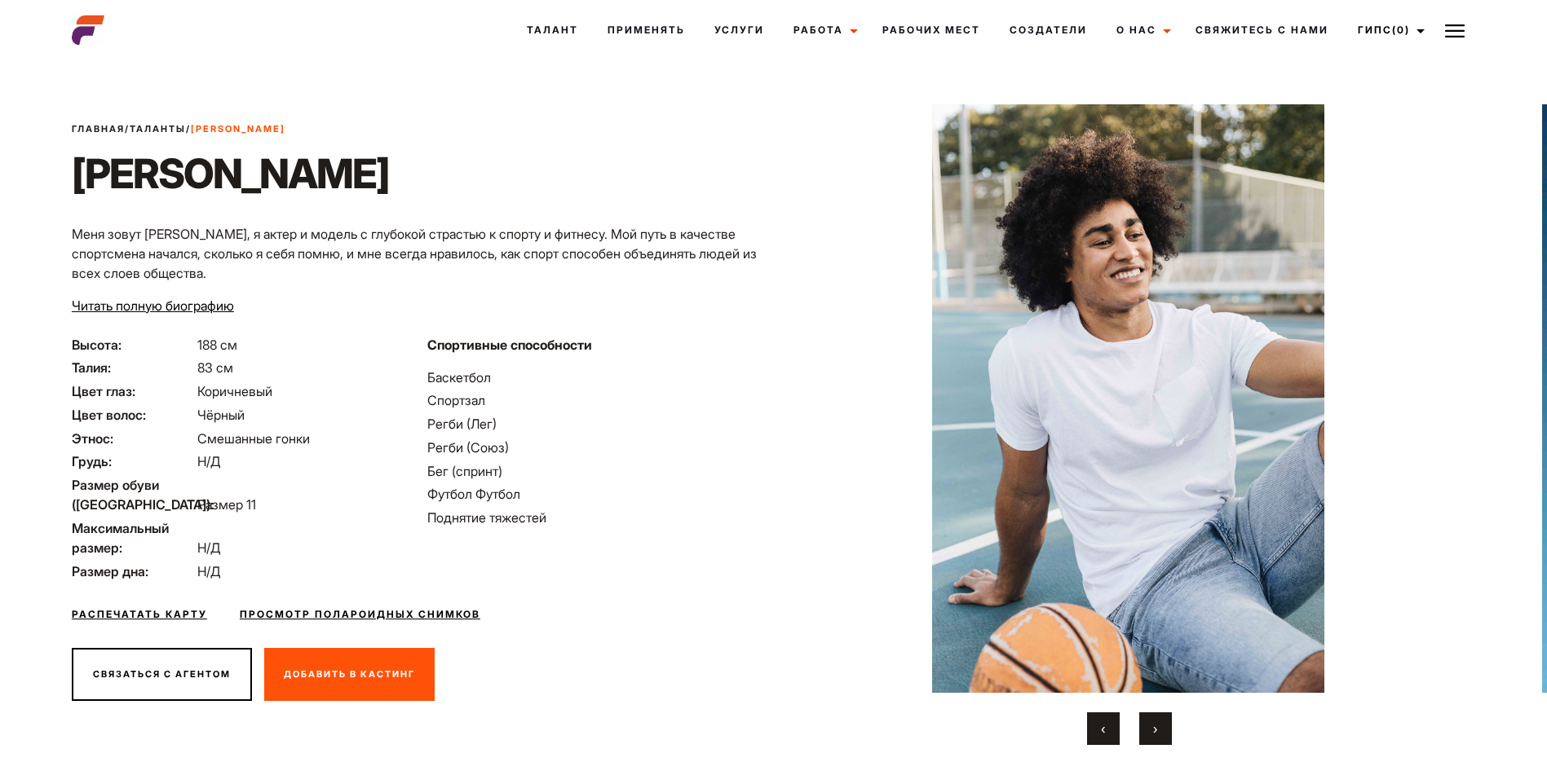
click at [1096, 728] on button "‹" at bounding box center [1103, 729] width 33 height 33
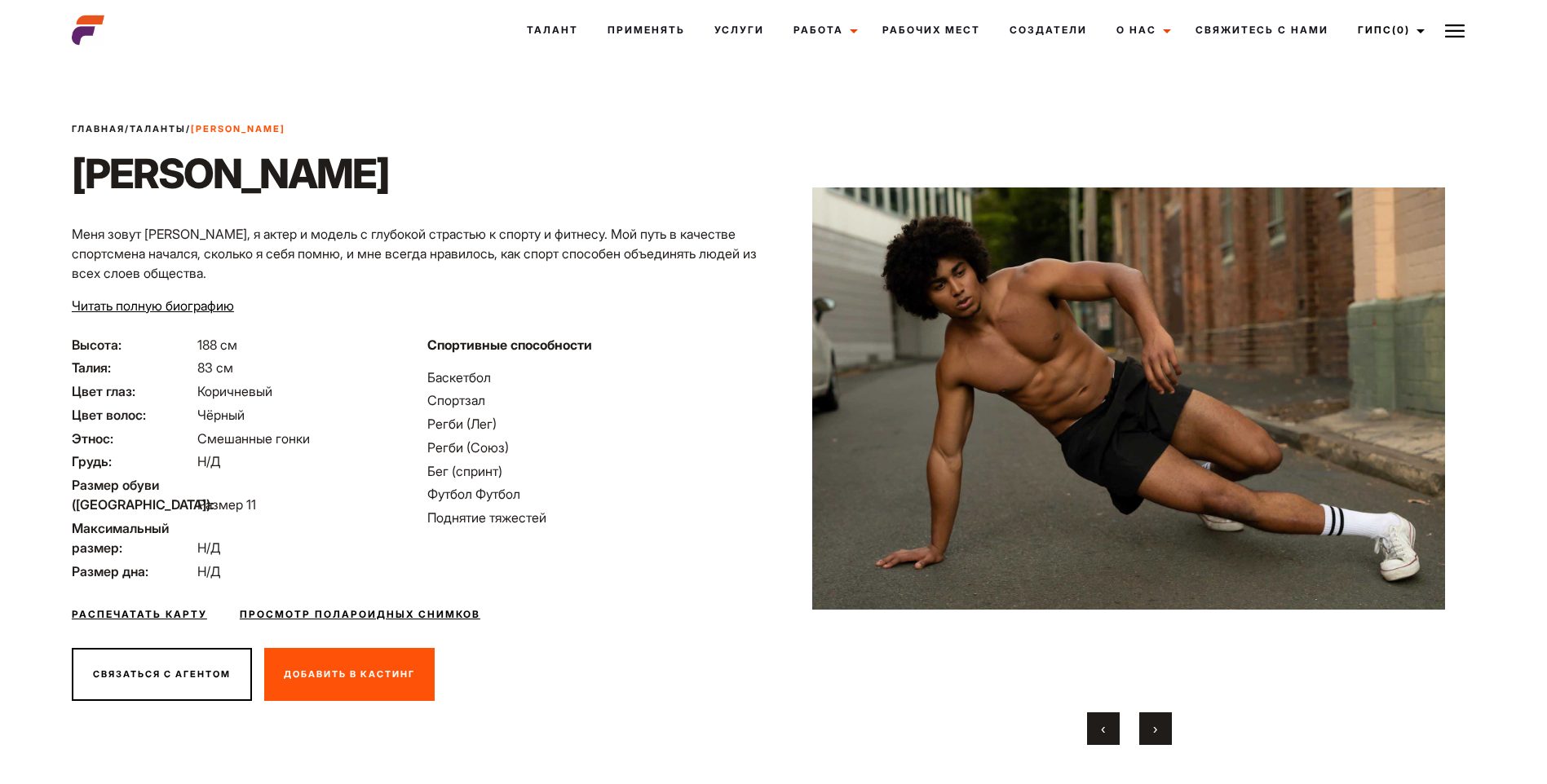
click at [1096, 727] on button "‹" at bounding box center [1103, 729] width 33 height 33
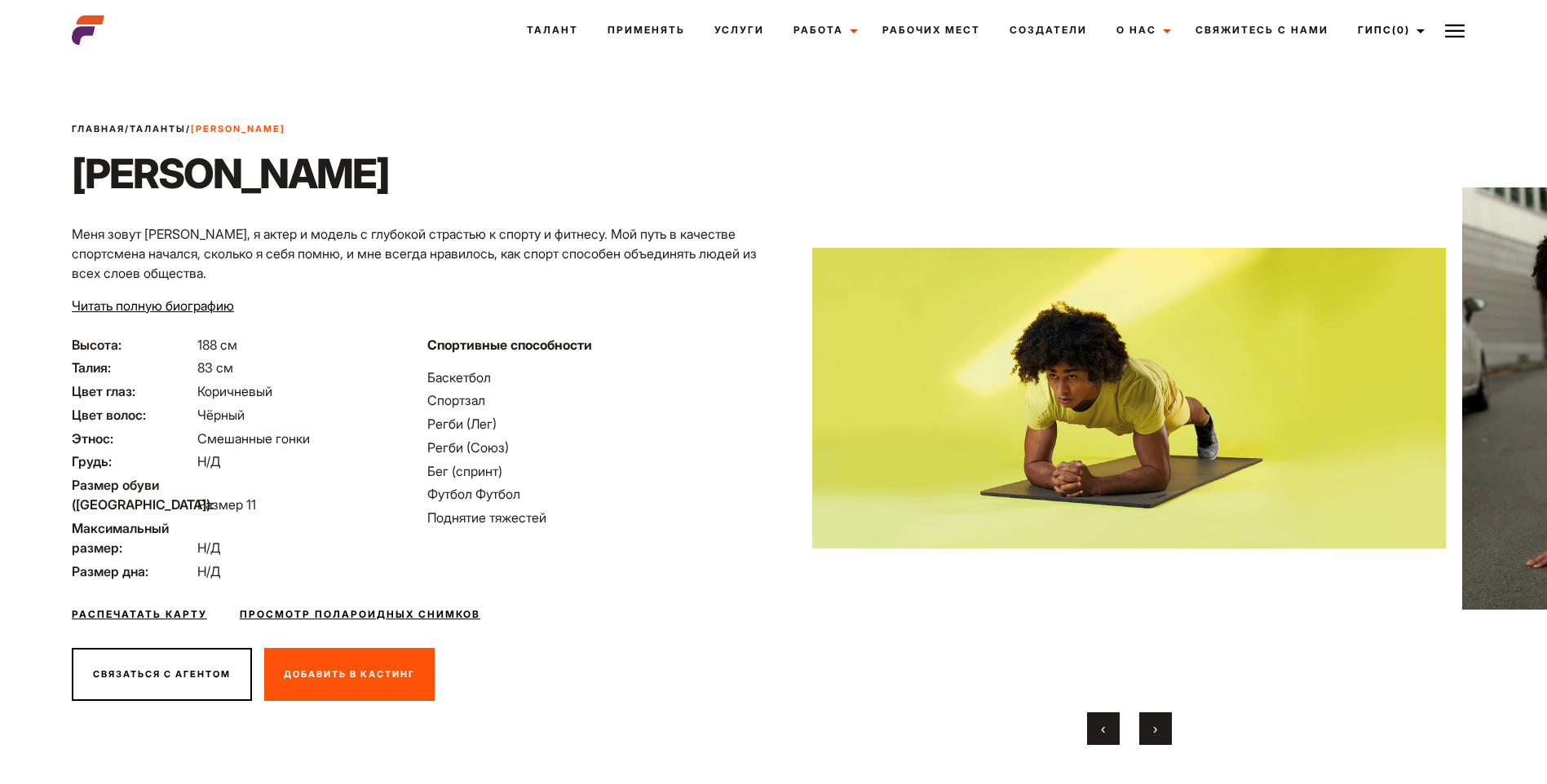
click at [1095, 726] on button "‹" at bounding box center [1103, 729] width 33 height 33
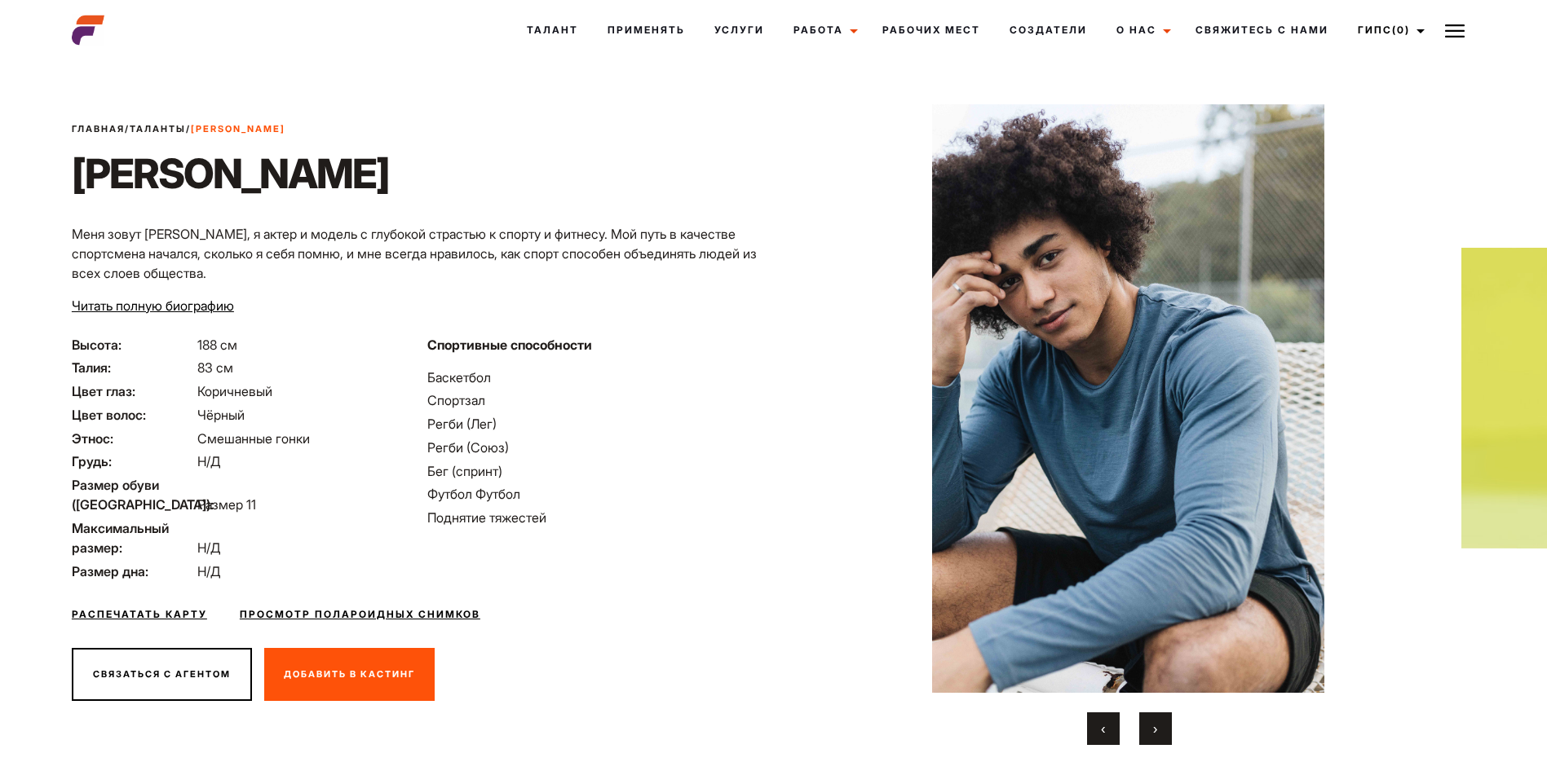
click at [1095, 726] on button "‹" at bounding box center [1103, 729] width 33 height 33
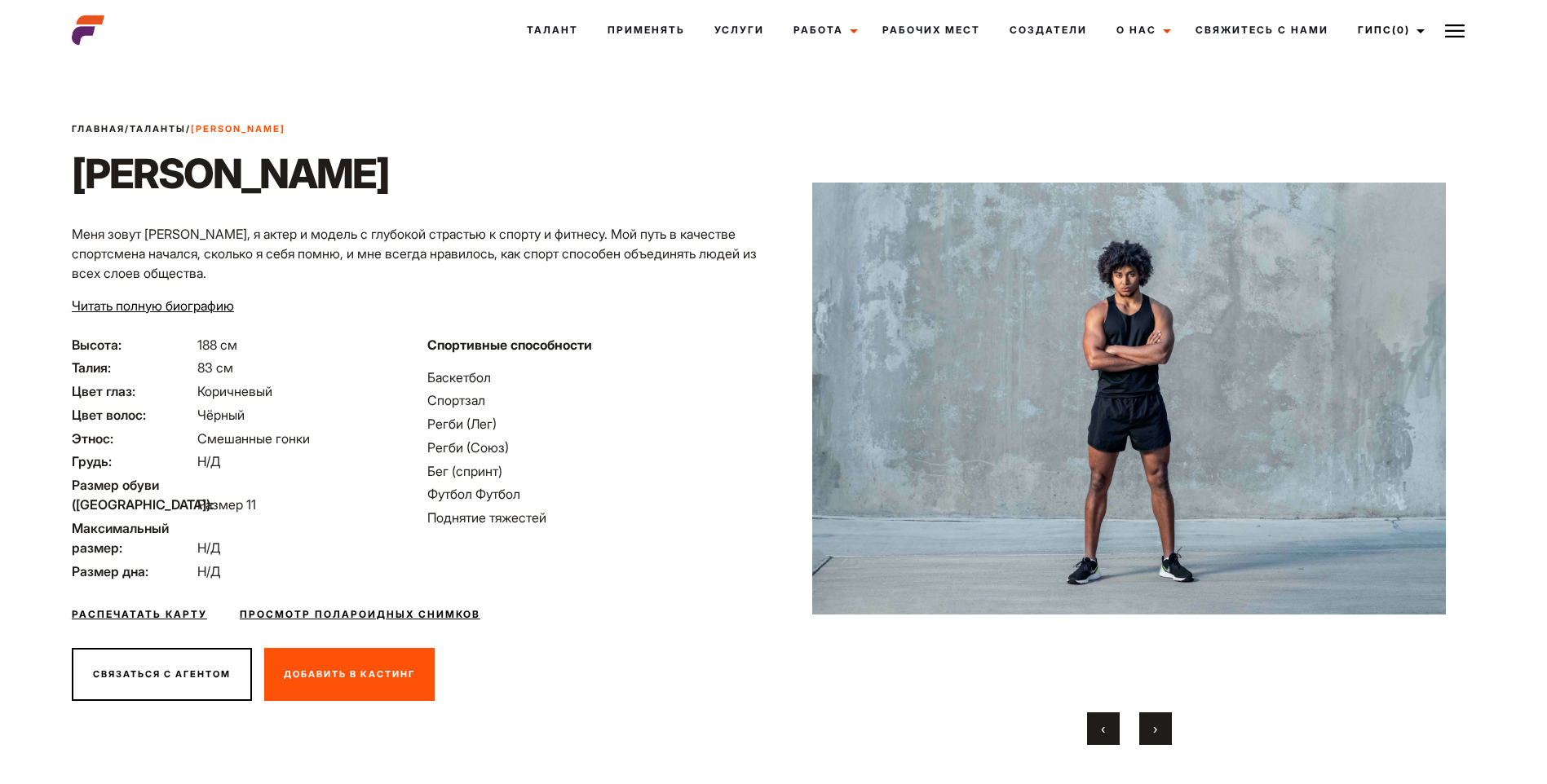
click at [1104, 721] on span "‹" at bounding box center [1103, 729] width 4 height 17
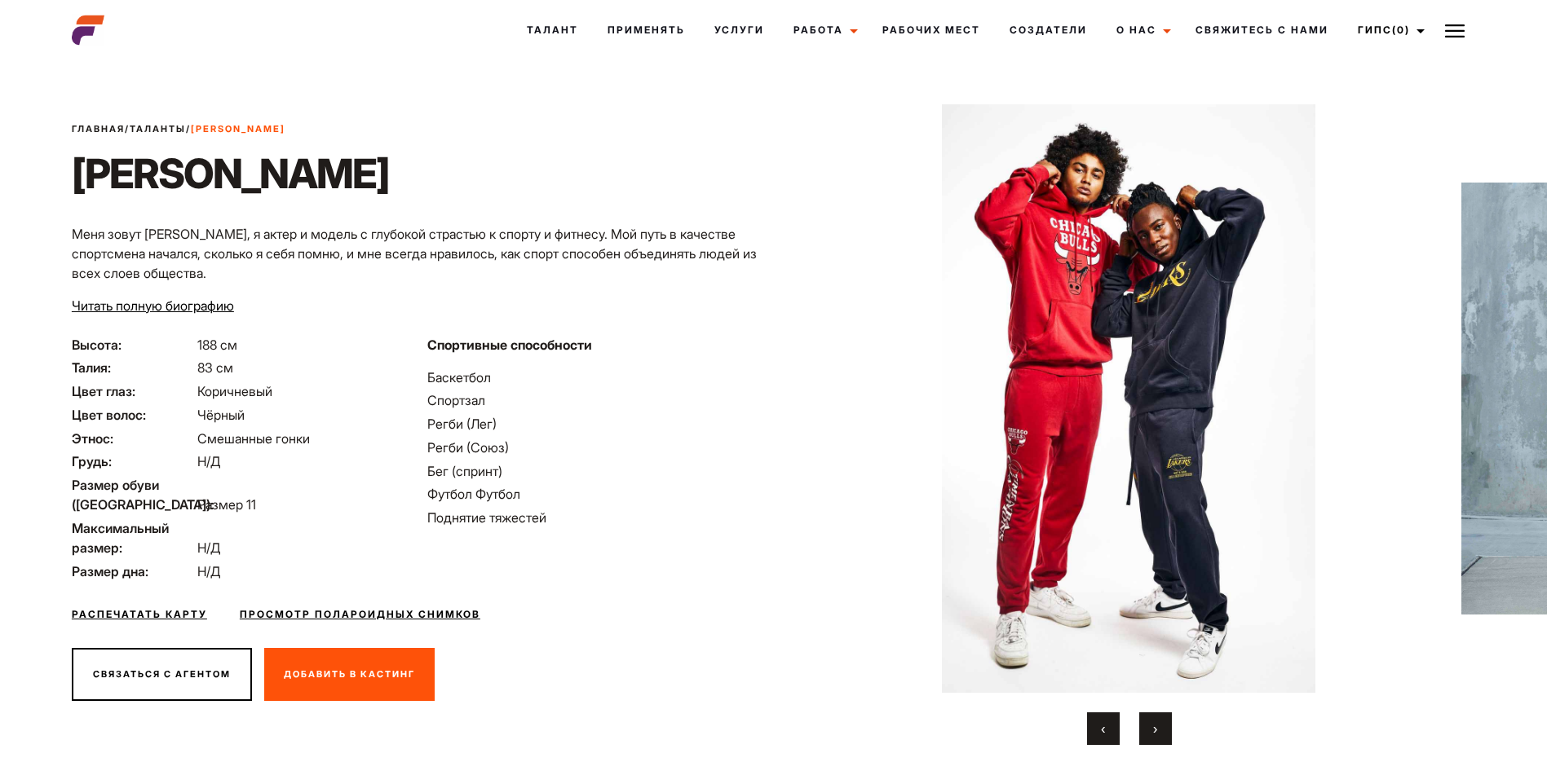
click at [1104, 721] on span "‹" at bounding box center [1103, 729] width 4 height 17
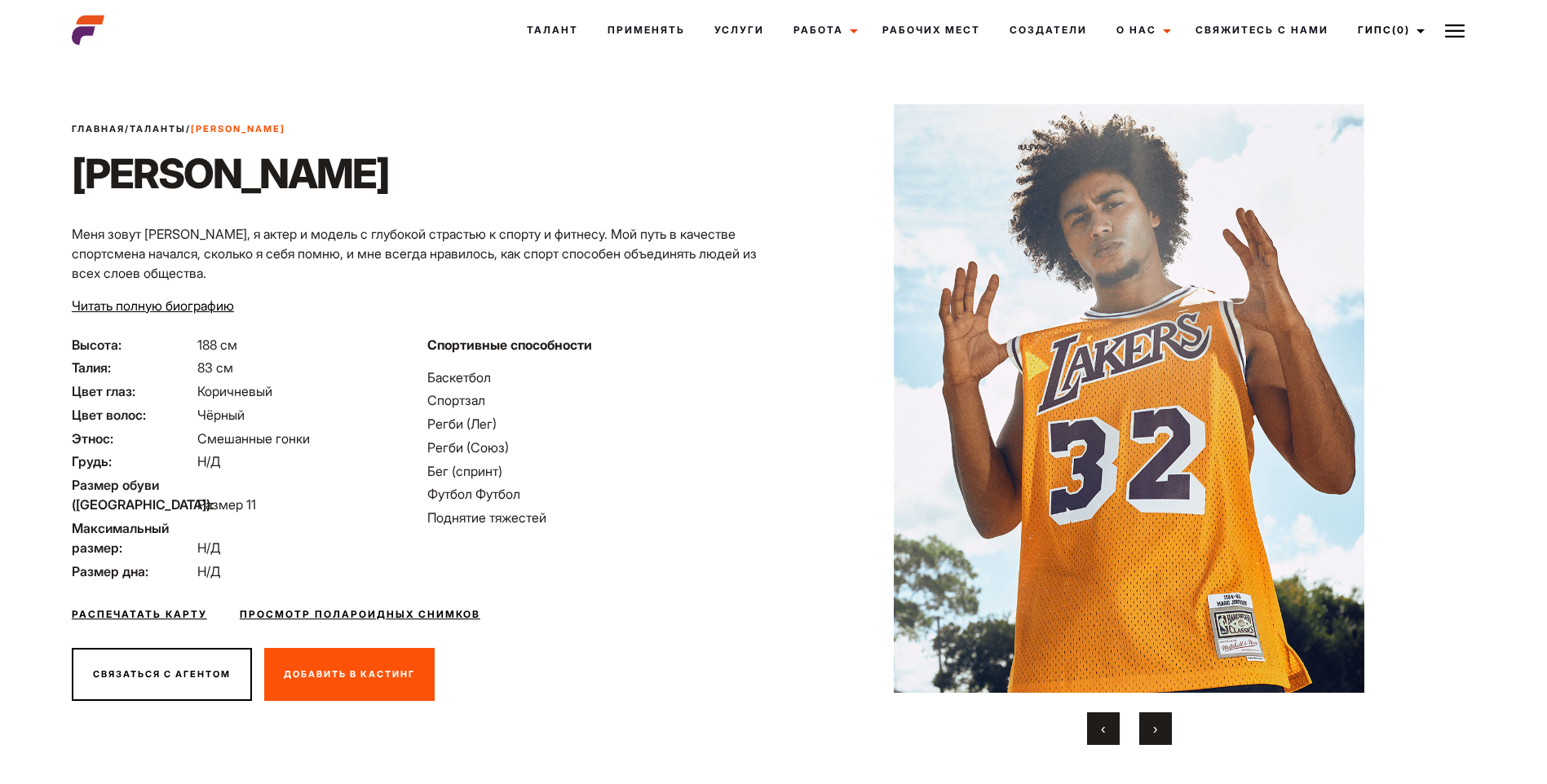
click at [1104, 719] on button "‹" at bounding box center [1103, 729] width 33 height 33
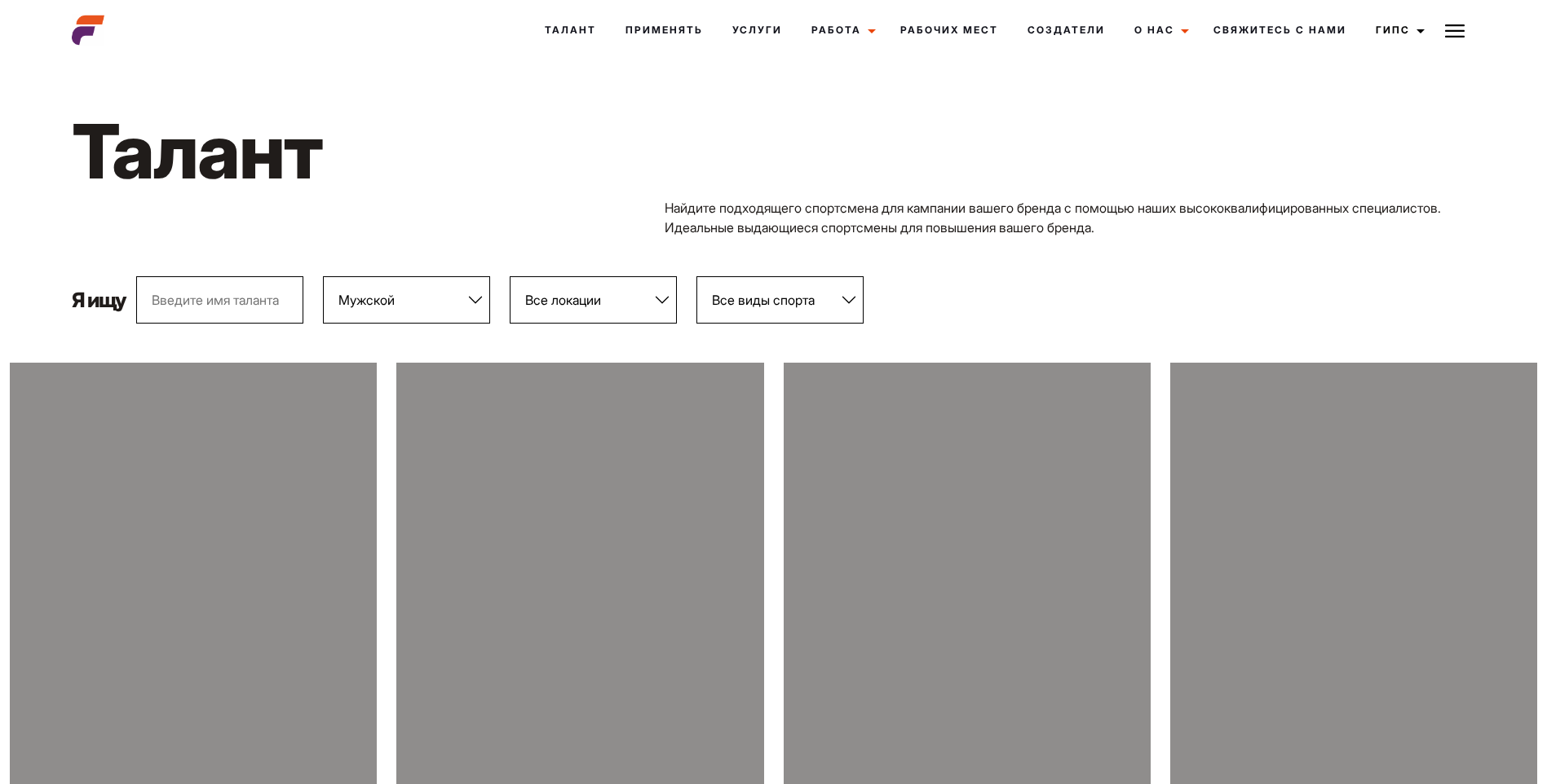
select select "103"
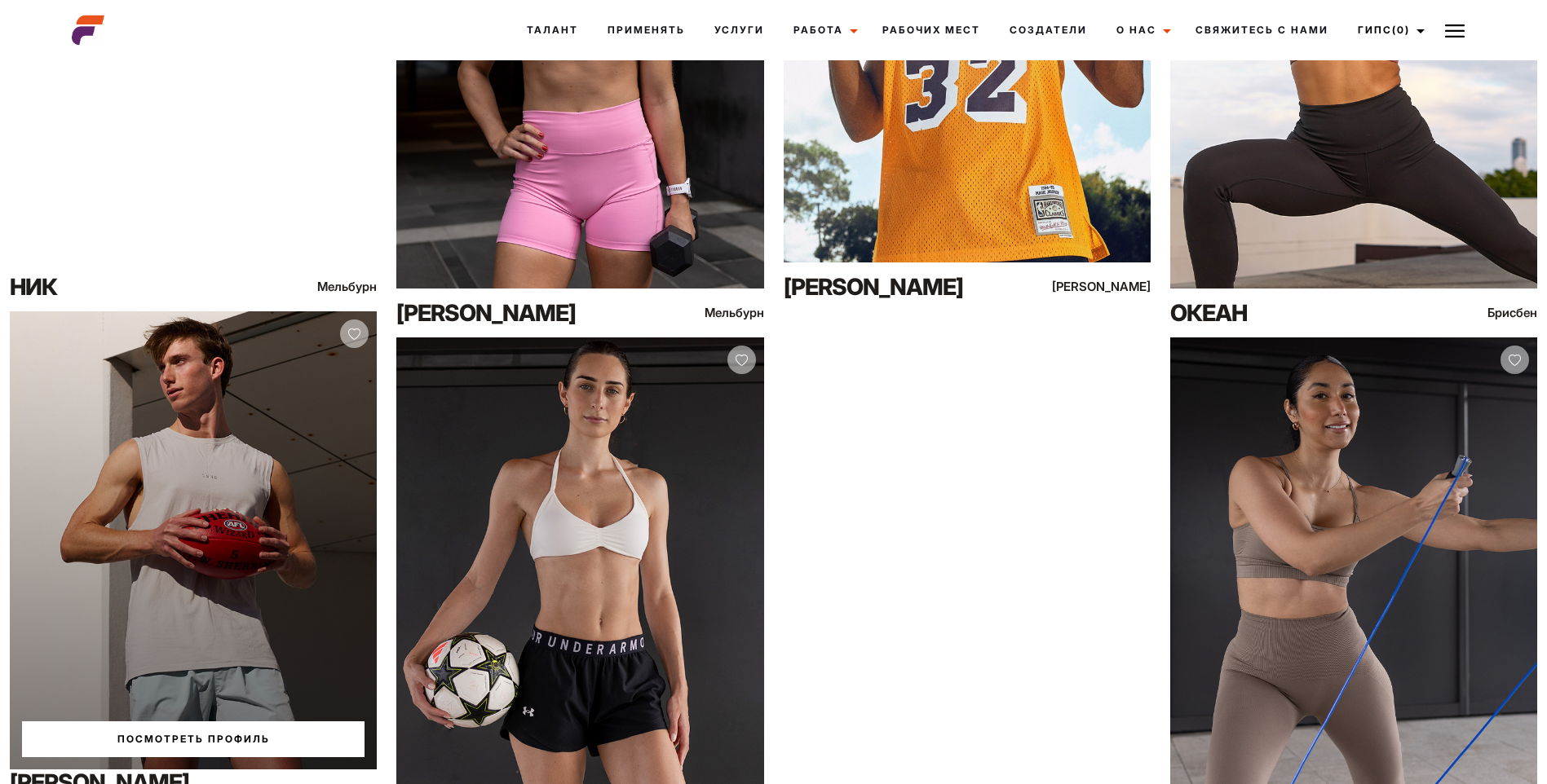
scroll to position [833, 0]
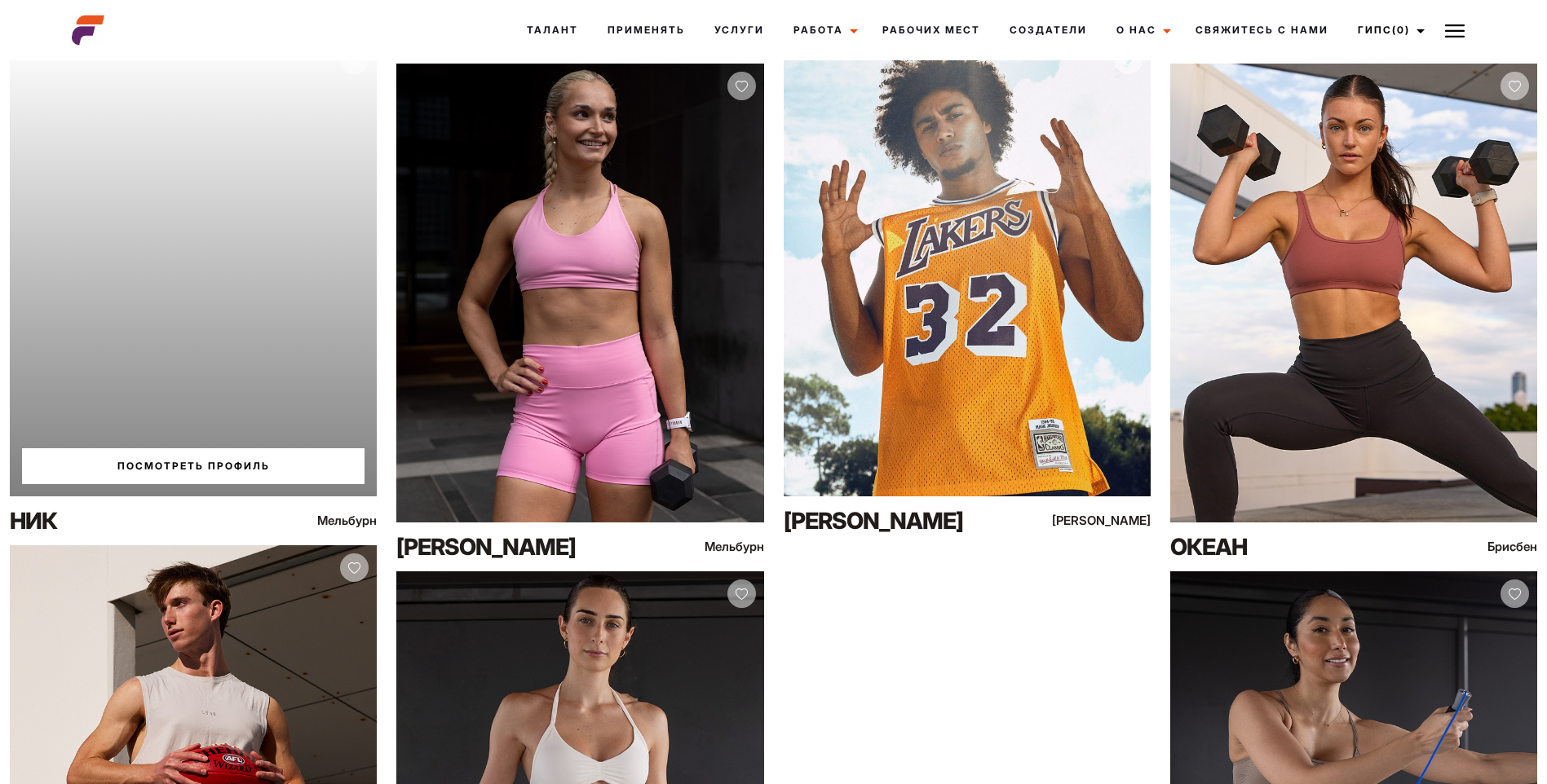
click at [185, 461] on link "Посмотреть профиль" at bounding box center [193, 465] width 342 height 36
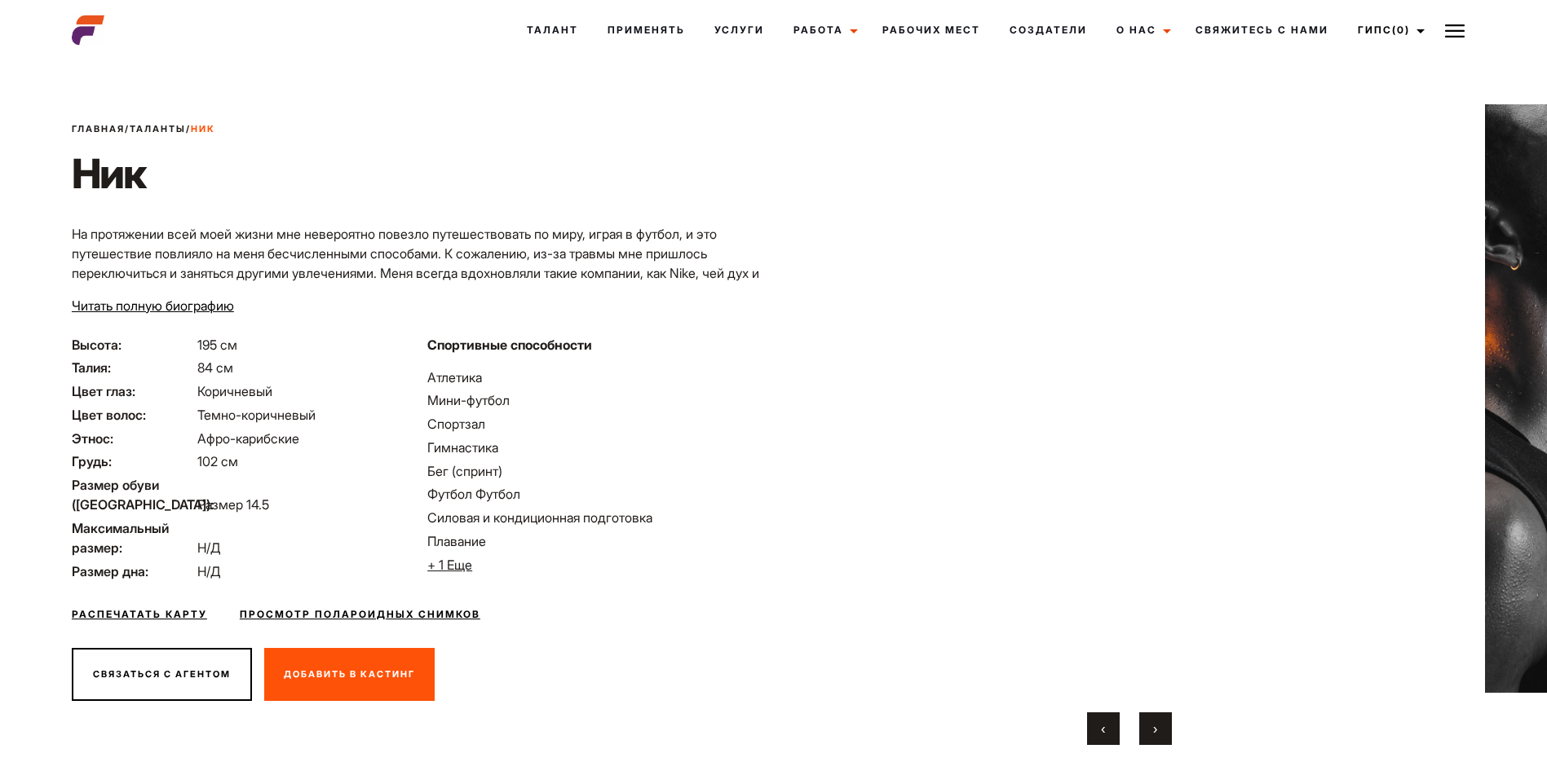
click at [1154, 727] on span "›" at bounding box center [1154, 729] width 4 height 17
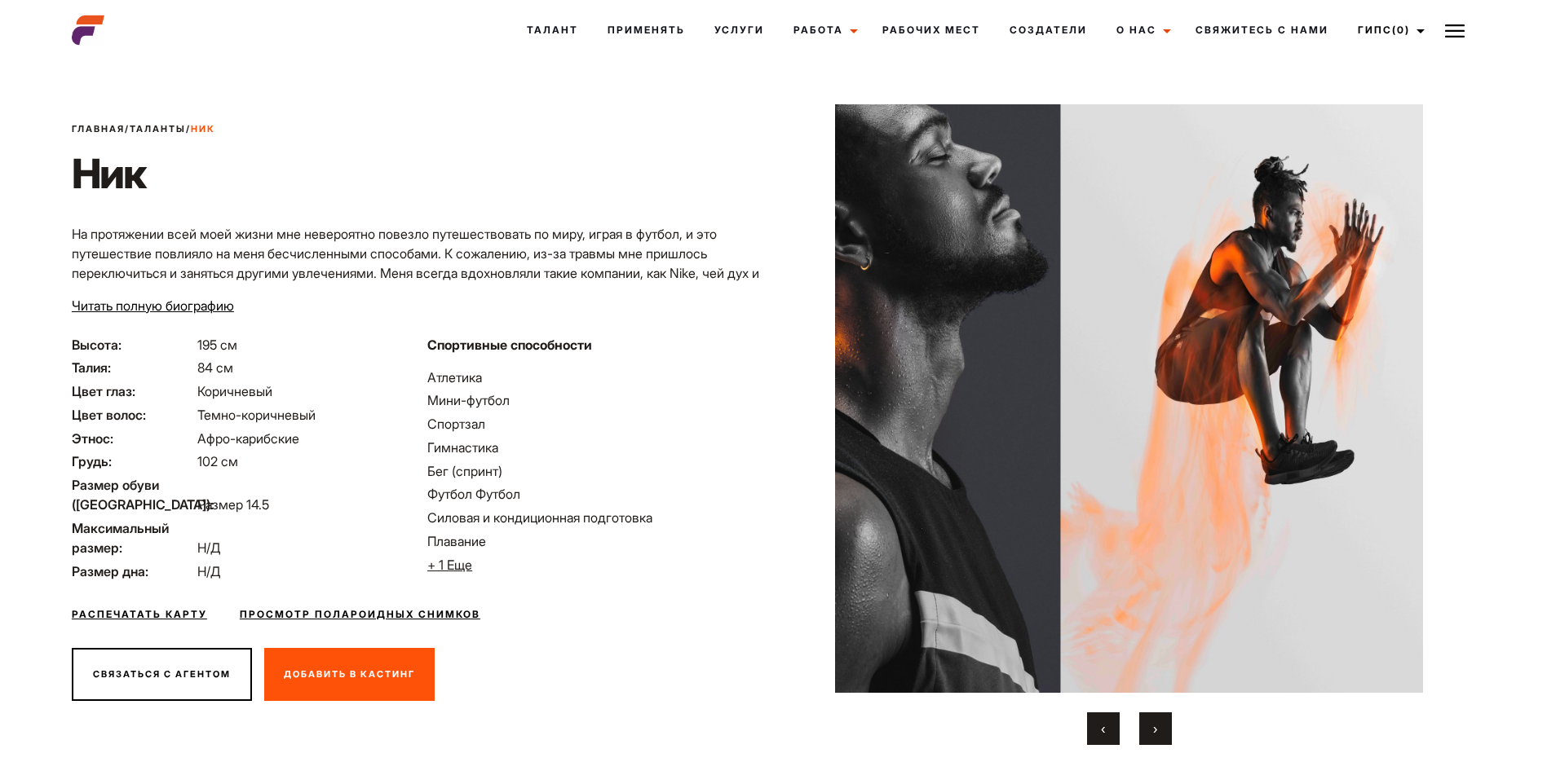
click at [1154, 727] on span "›" at bounding box center [1154, 729] width 4 height 17
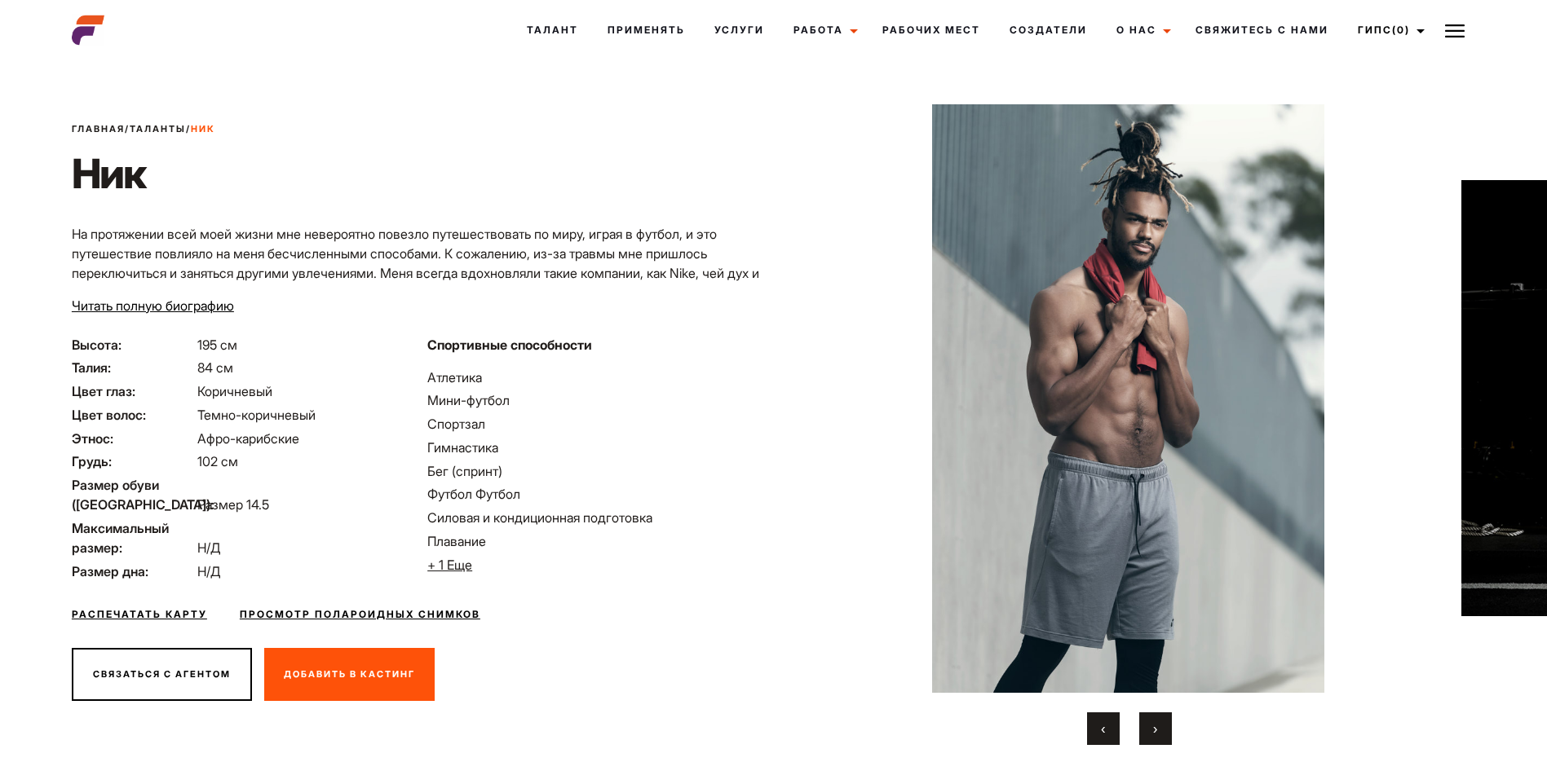
click at [1154, 727] on span "›" at bounding box center [1154, 729] width 4 height 17
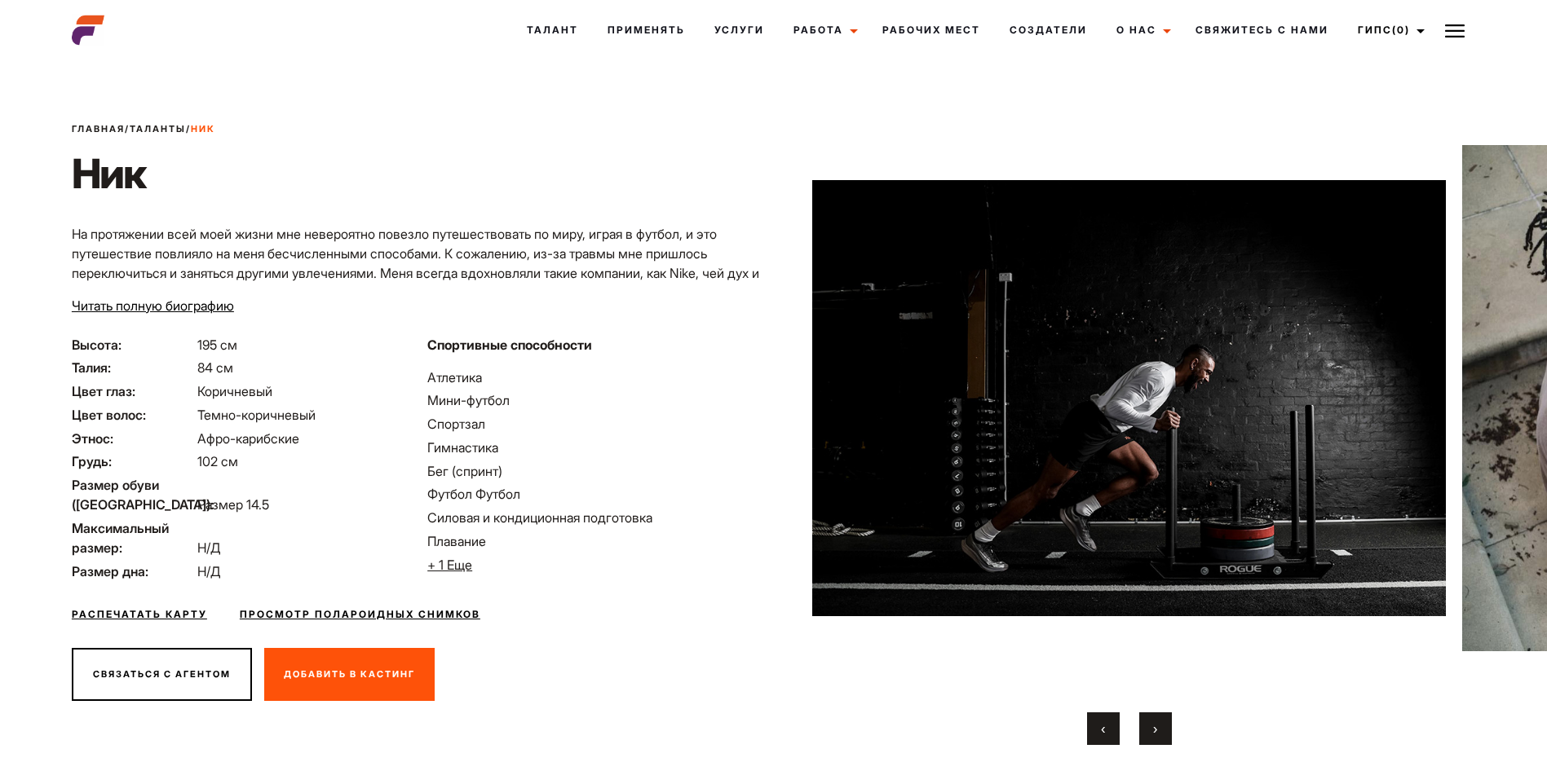
click at [1154, 727] on span "›" at bounding box center [1154, 729] width 4 height 17
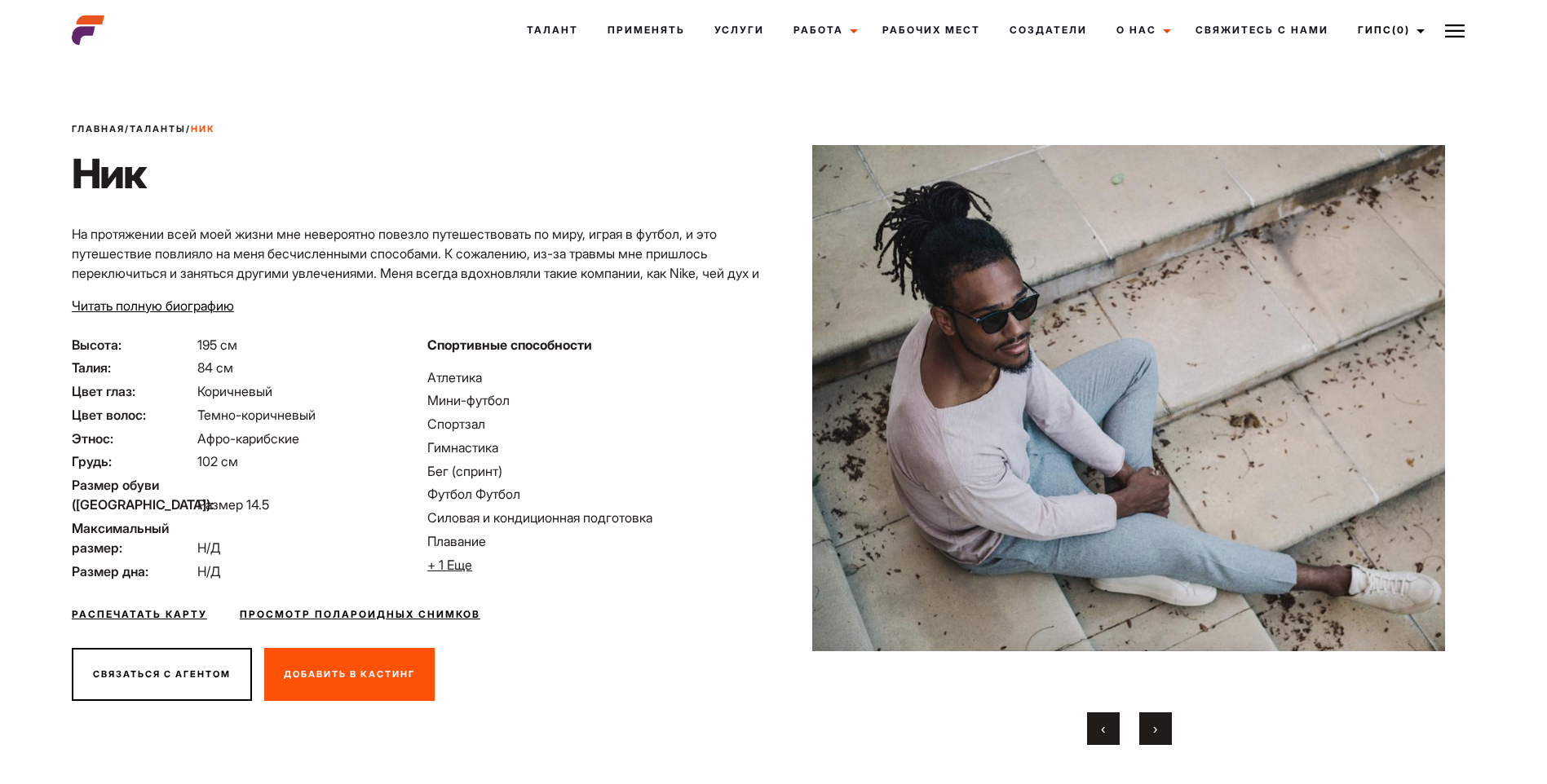
click at [1154, 727] on span "›" at bounding box center [1154, 729] width 4 height 17
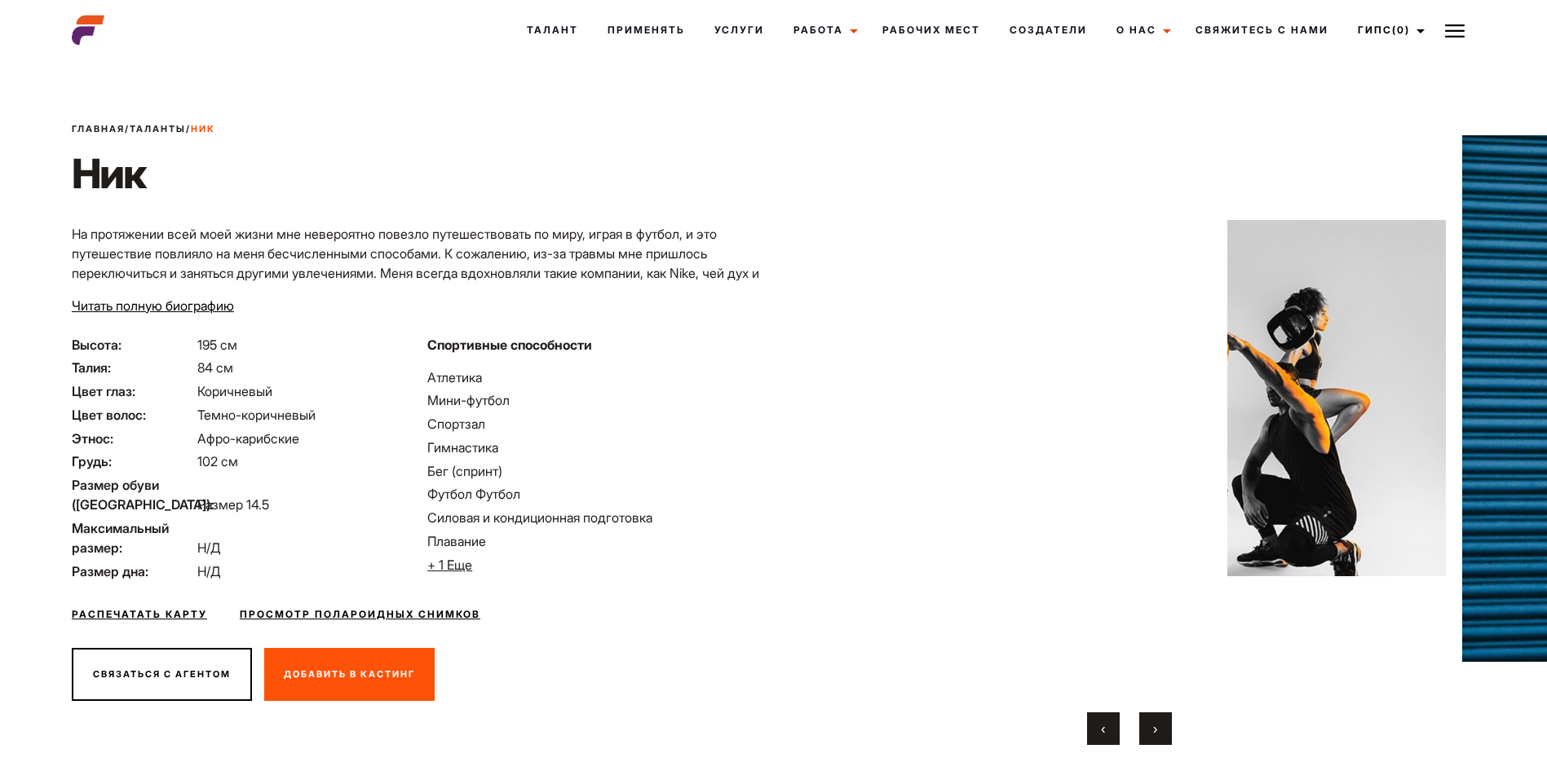
click at [1154, 727] on span "›" at bounding box center [1154, 729] width 4 height 17
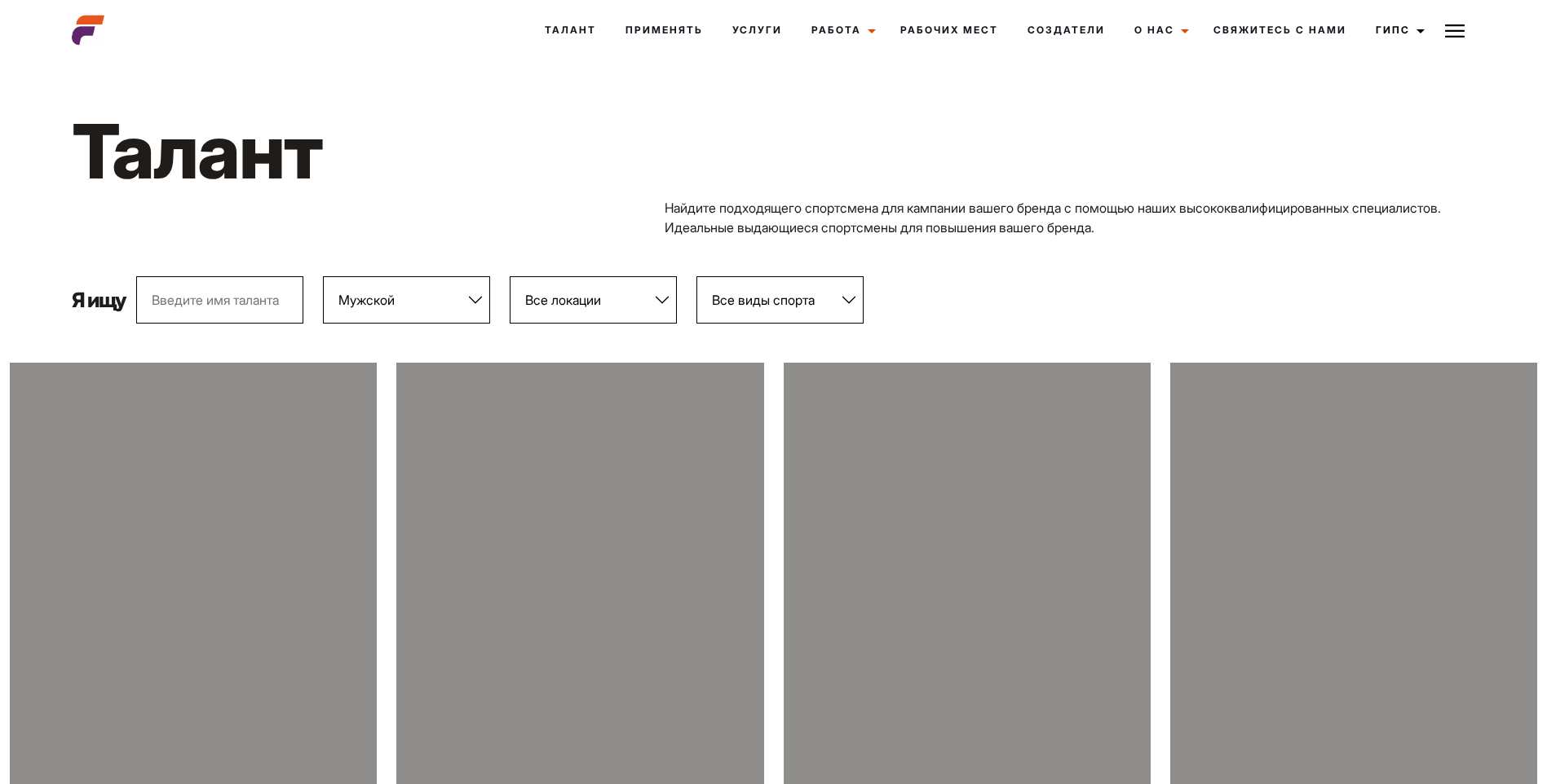
select select "103"
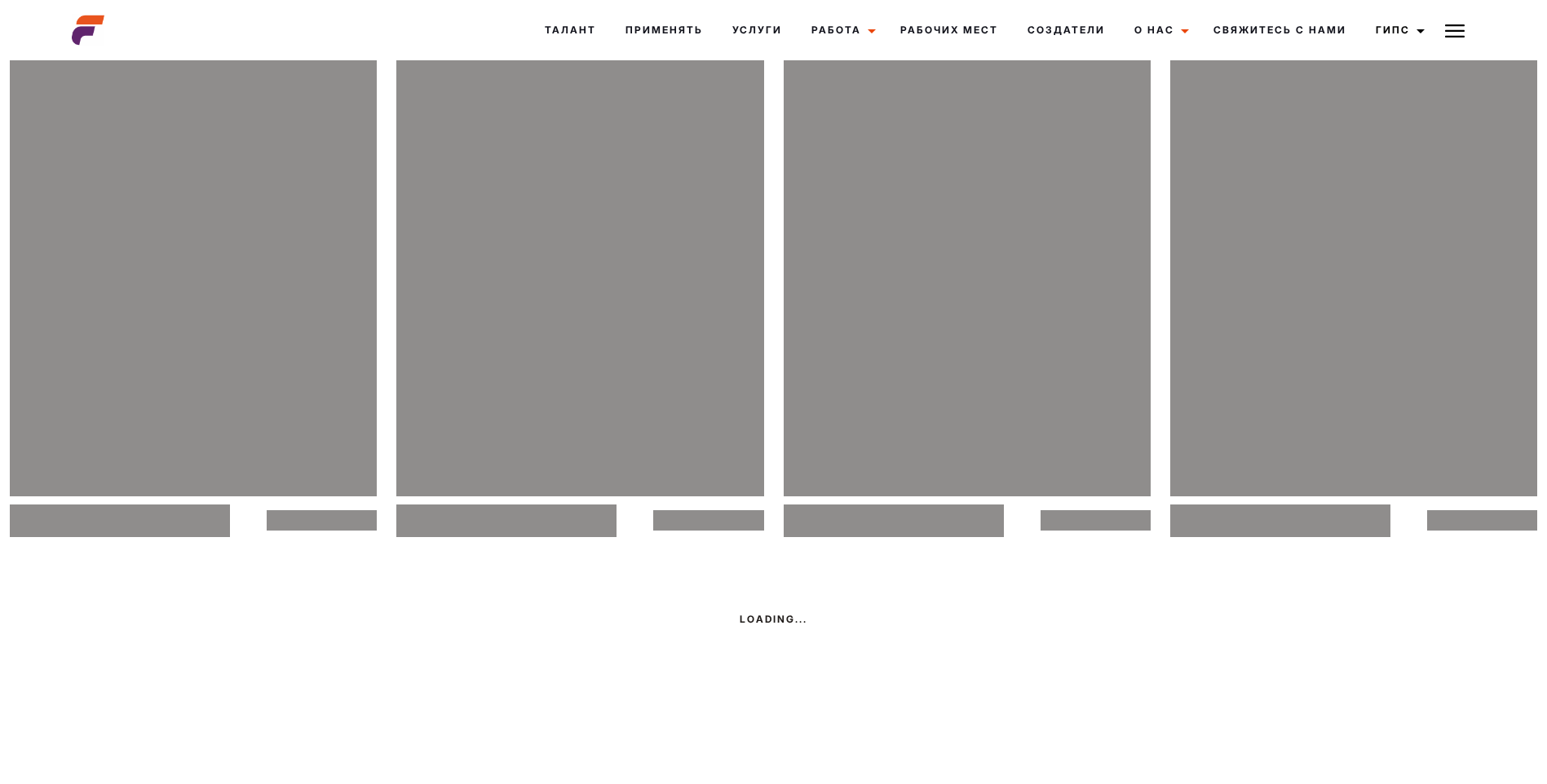
scroll to position [1340, 0]
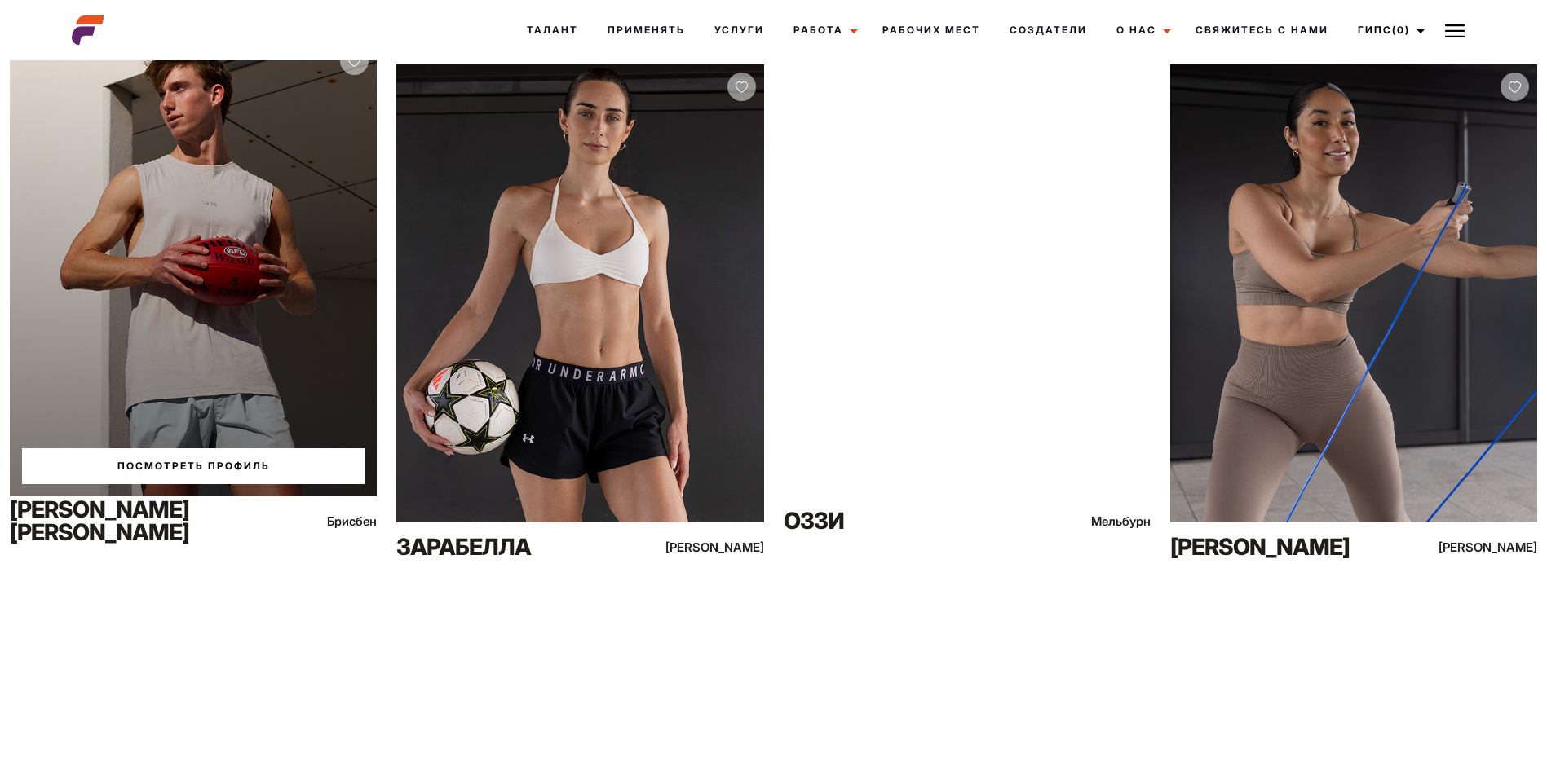
click at [159, 463] on link "Посмотреть профиль" at bounding box center [193, 465] width 342 height 36
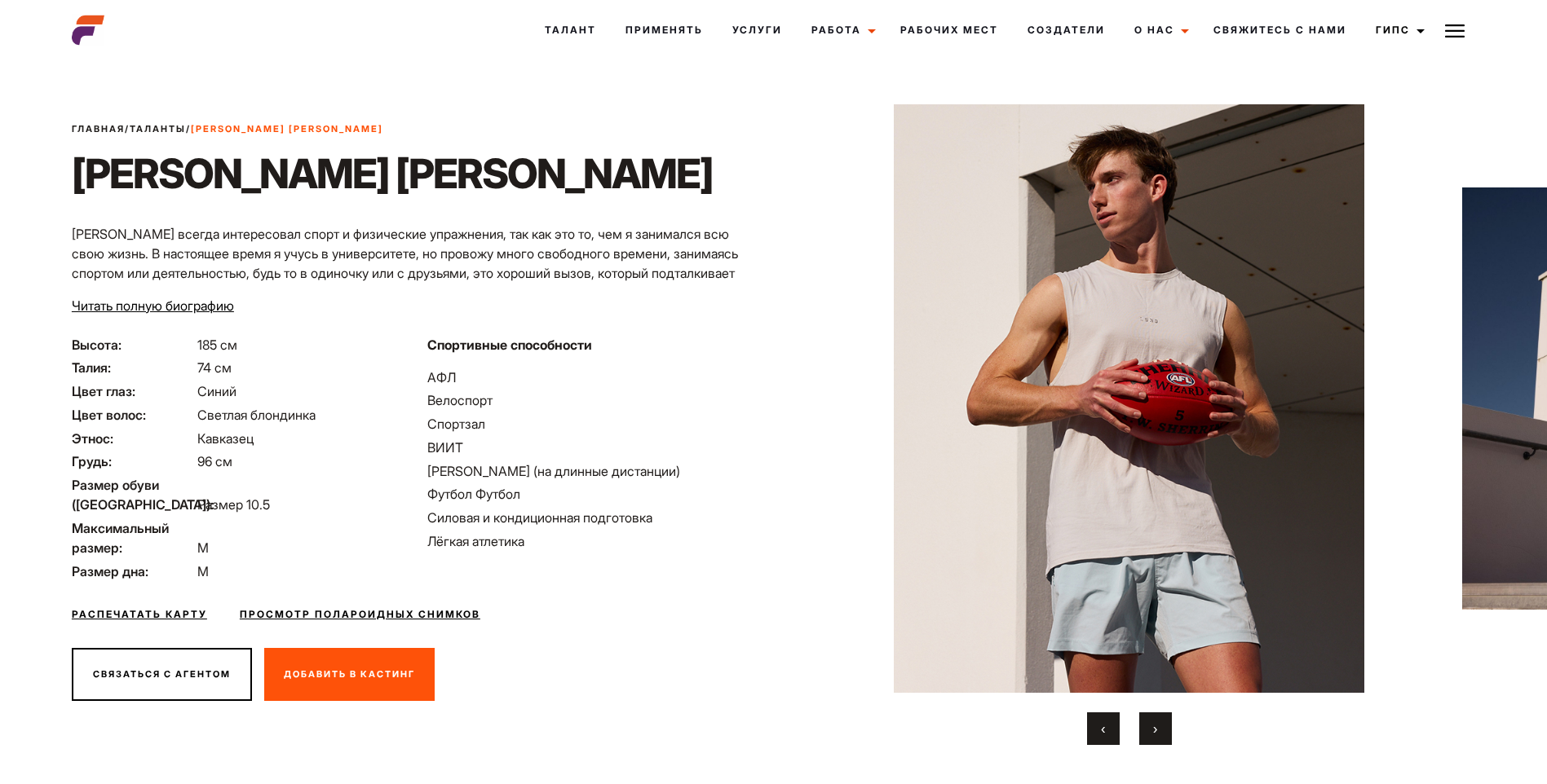
click at [1150, 723] on button "›" at bounding box center [1155, 729] width 33 height 33
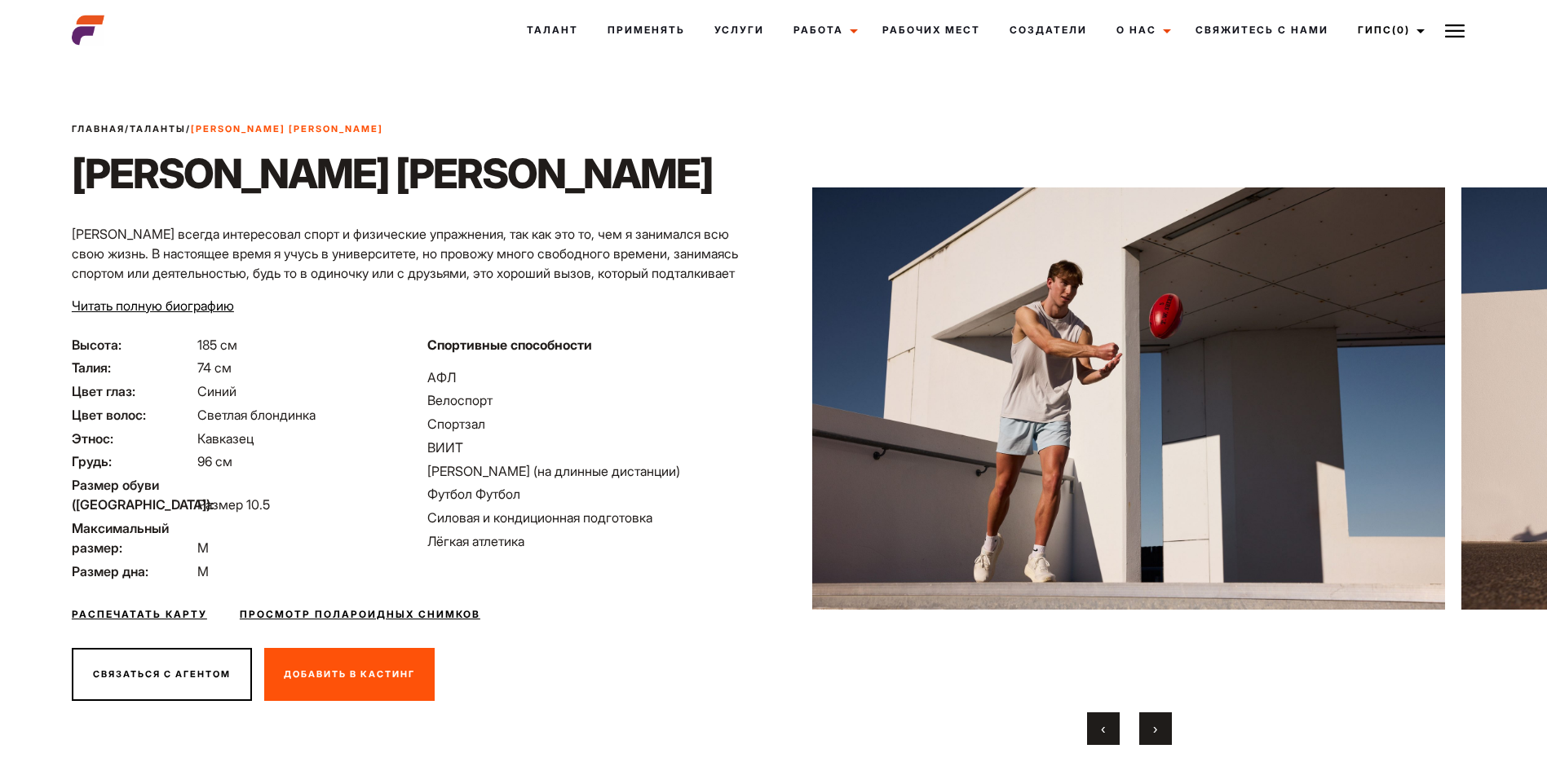
click at [1150, 723] on button "›" at bounding box center [1155, 729] width 33 height 33
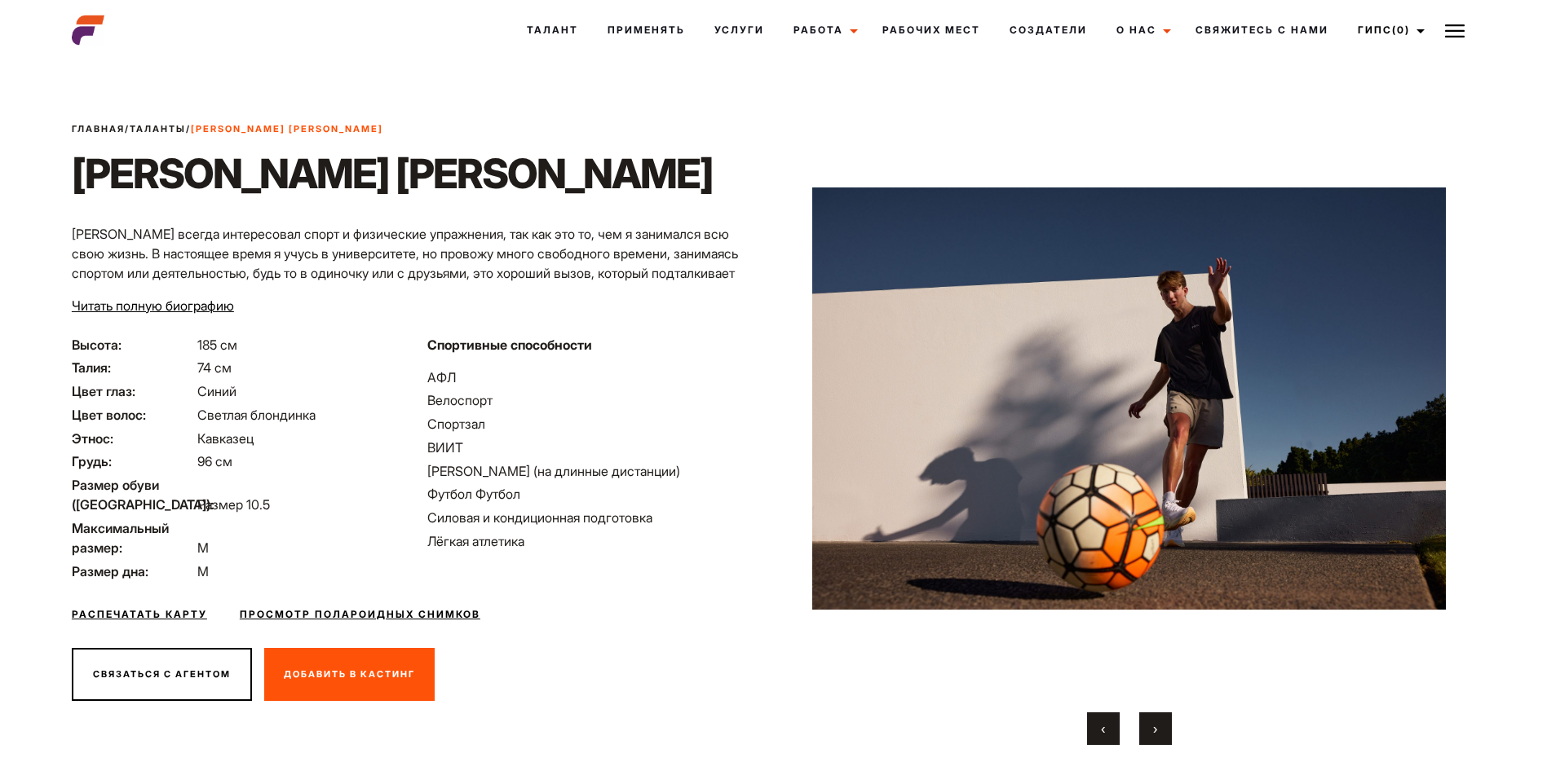
click at [1150, 723] on button "›" at bounding box center [1155, 729] width 33 height 33
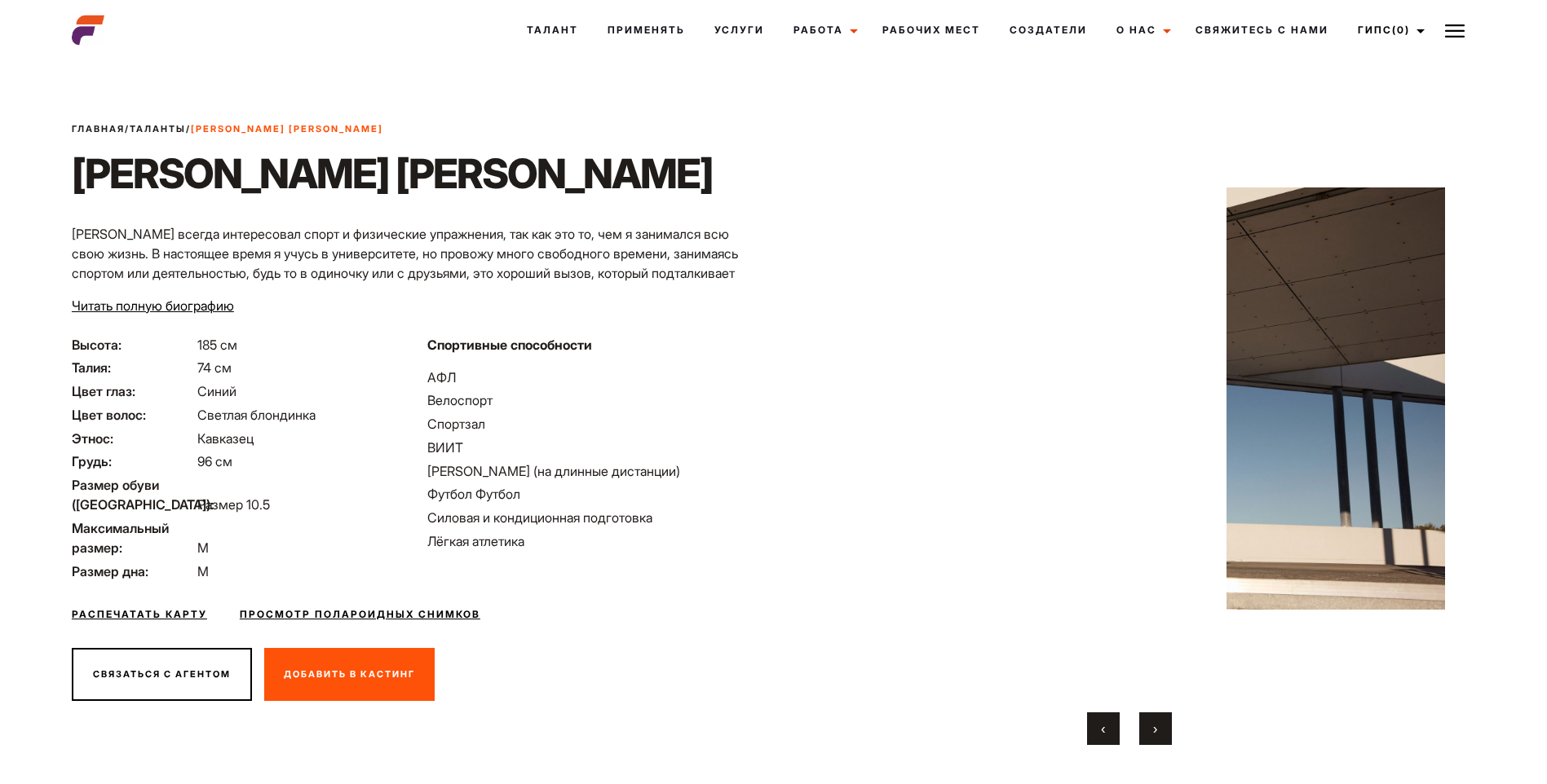
click at [1150, 723] on button "›" at bounding box center [1155, 729] width 33 height 33
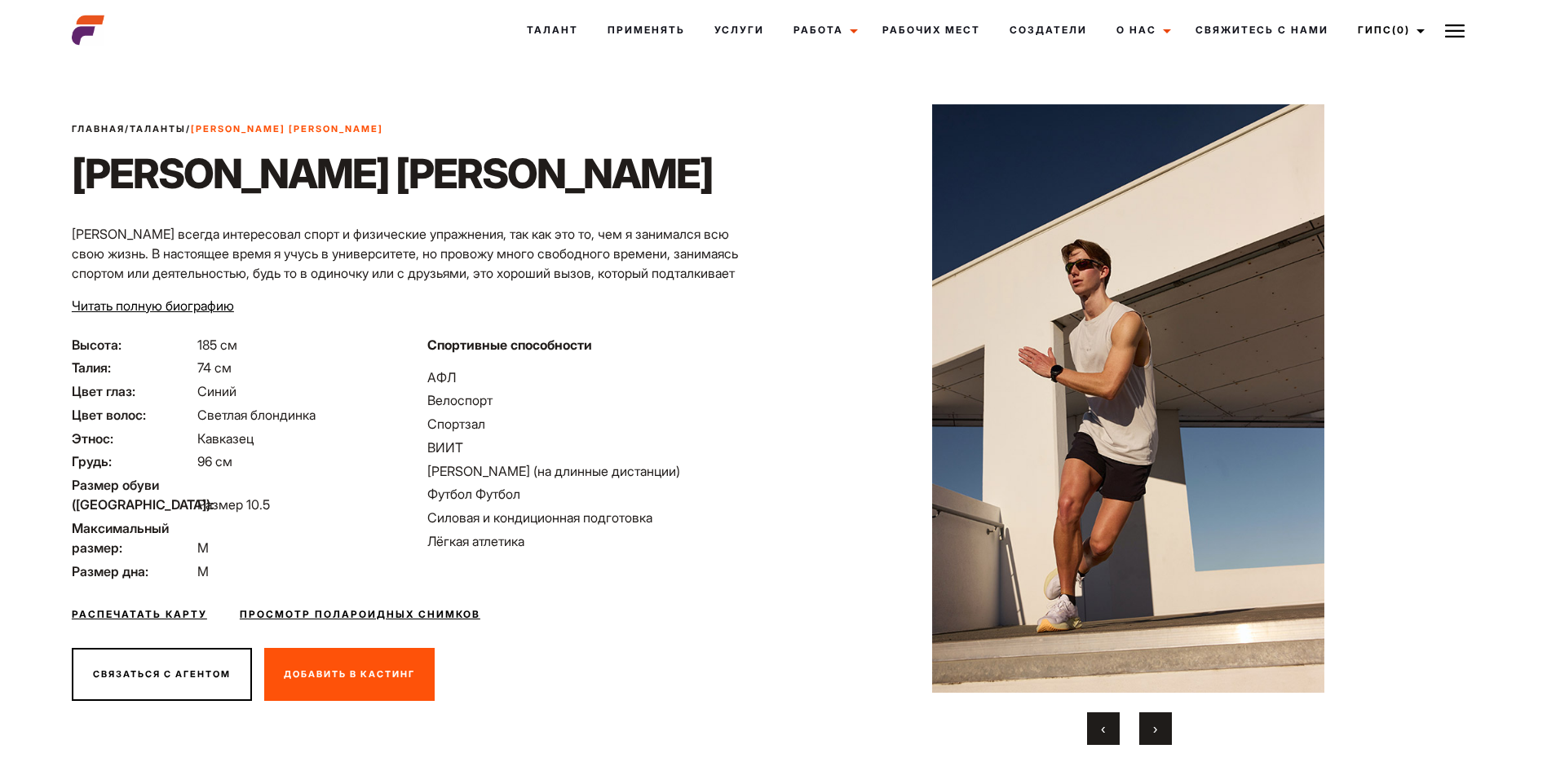
click at [1150, 723] on button "›" at bounding box center [1155, 729] width 33 height 33
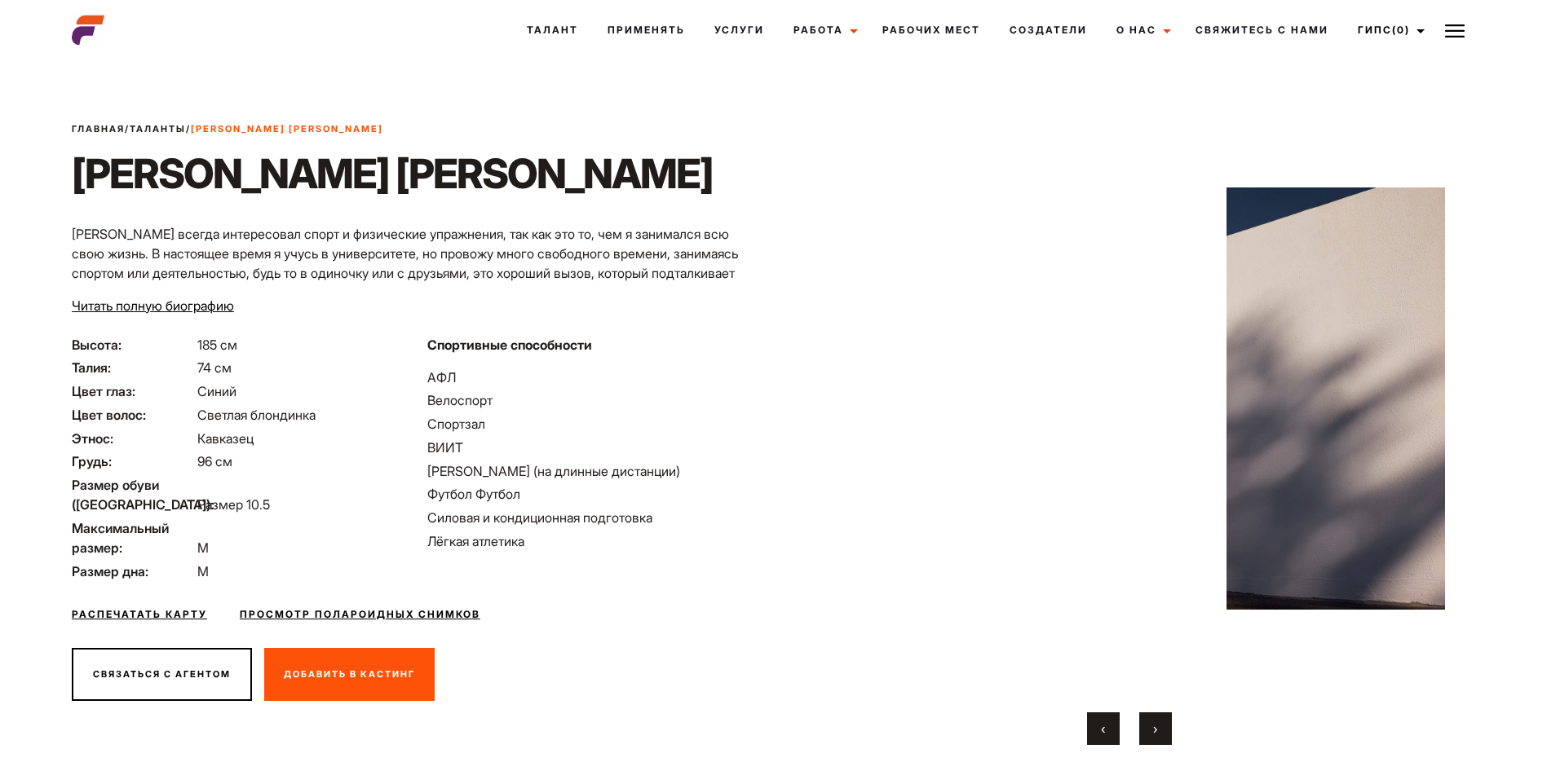
click at [1150, 723] on button "›" at bounding box center [1155, 729] width 33 height 33
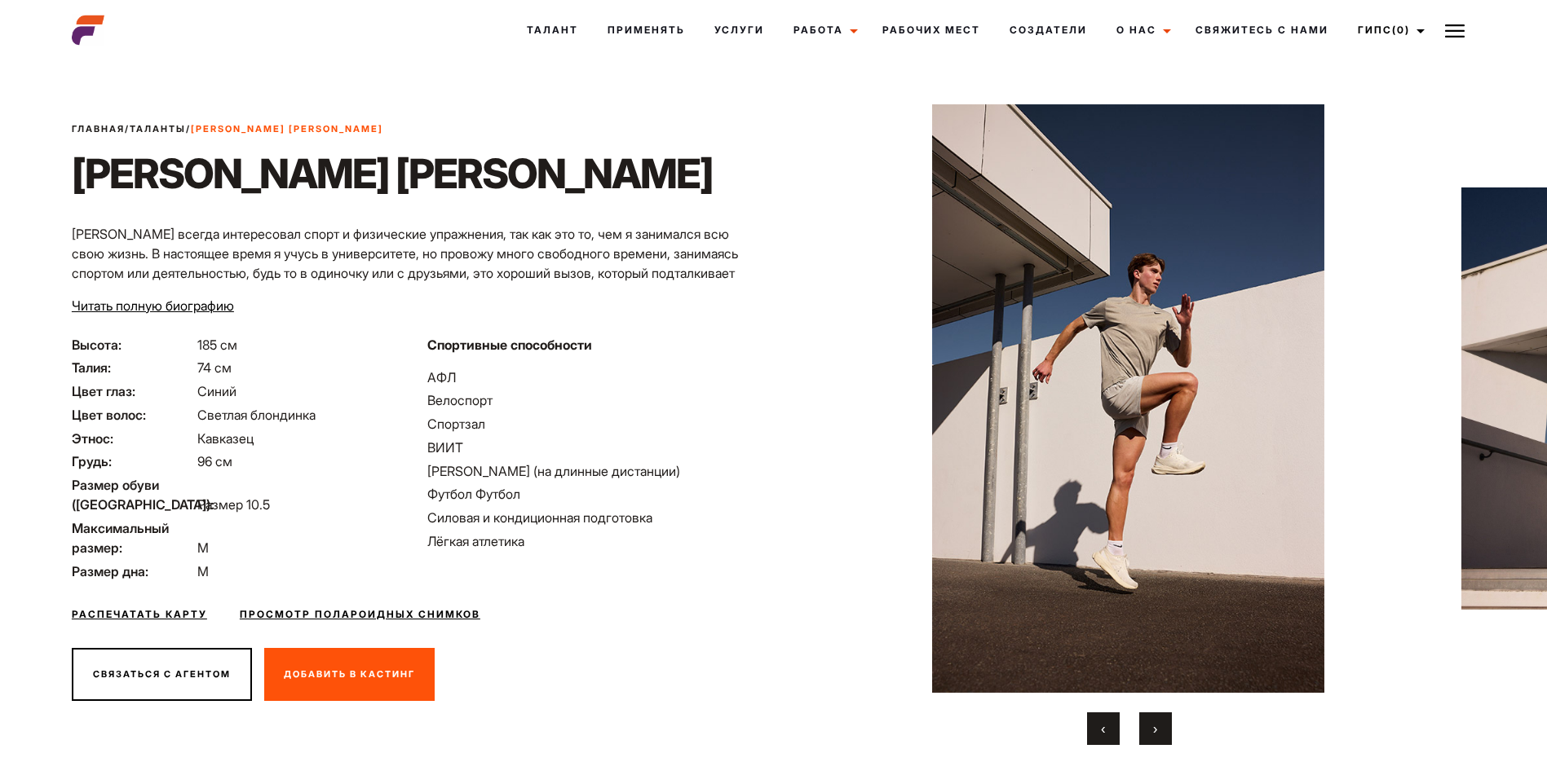
click at [1150, 723] on button "›" at bounding box center [1155, 729] width 33 height 33
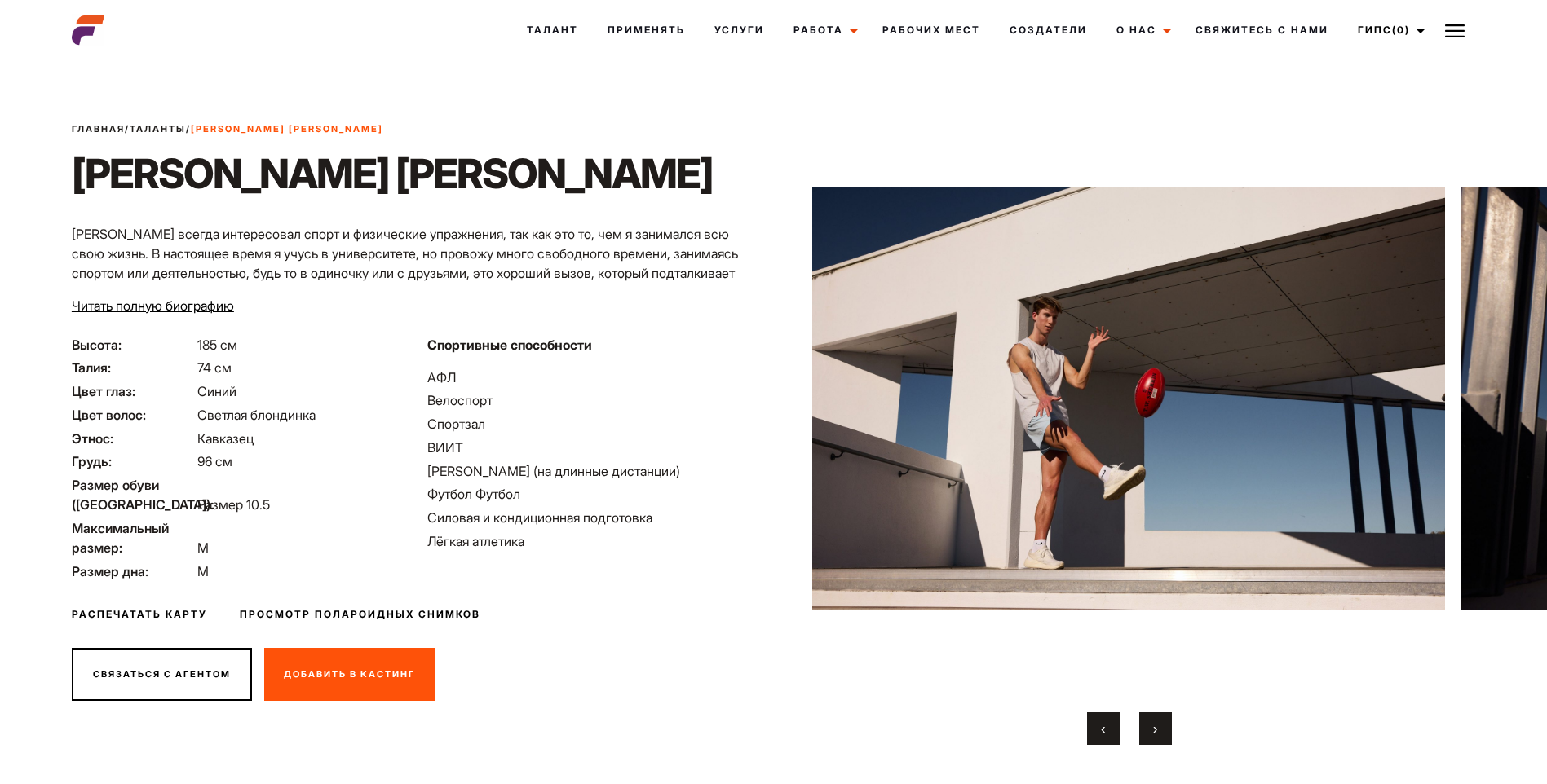
click at [1150, 723] on button "›" at bounding box center [1155, 729] width 33 height 33
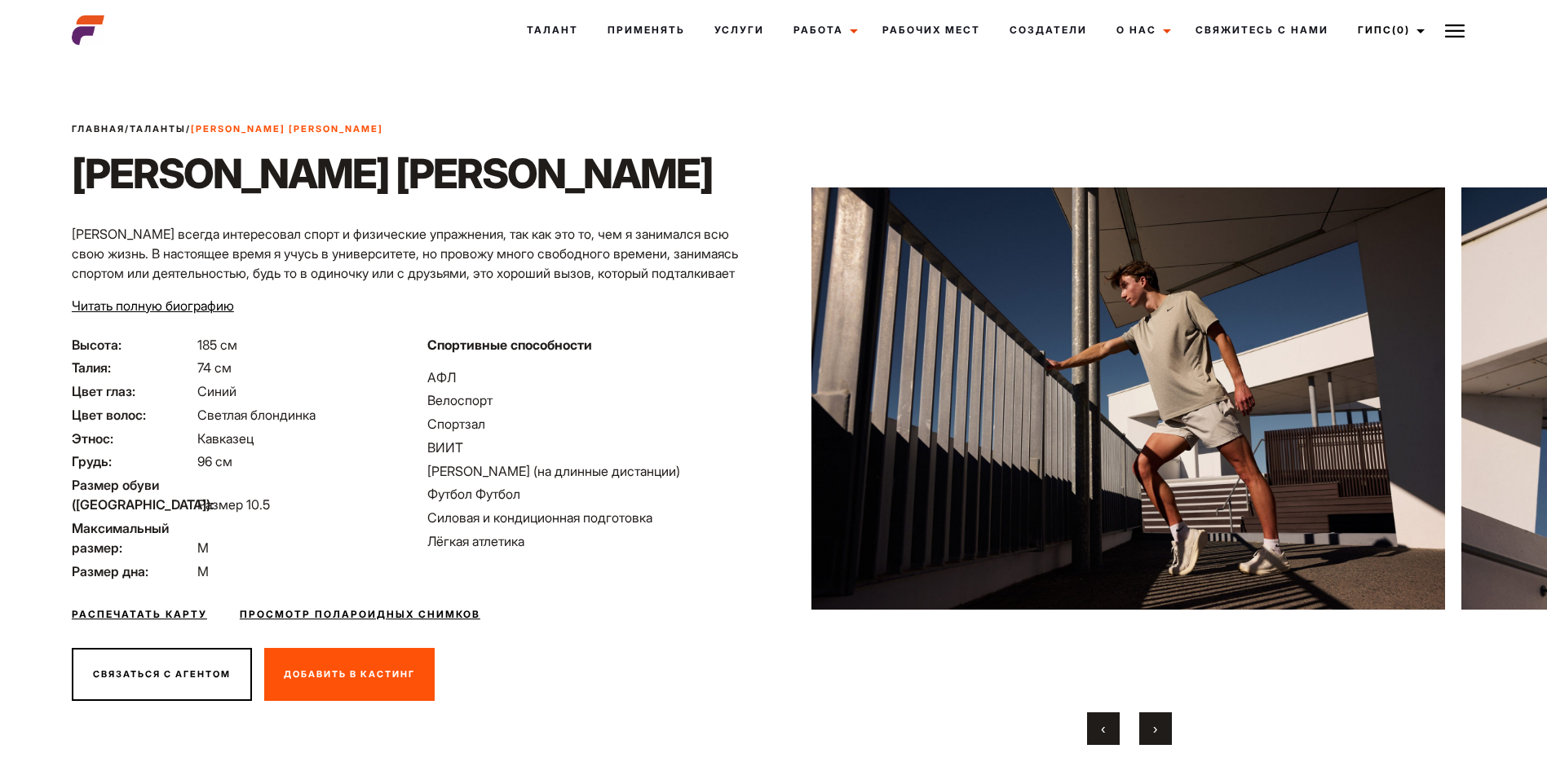
click at [1150, 723] on button "›" at bounding box center [1155, 729] width 33 height 33
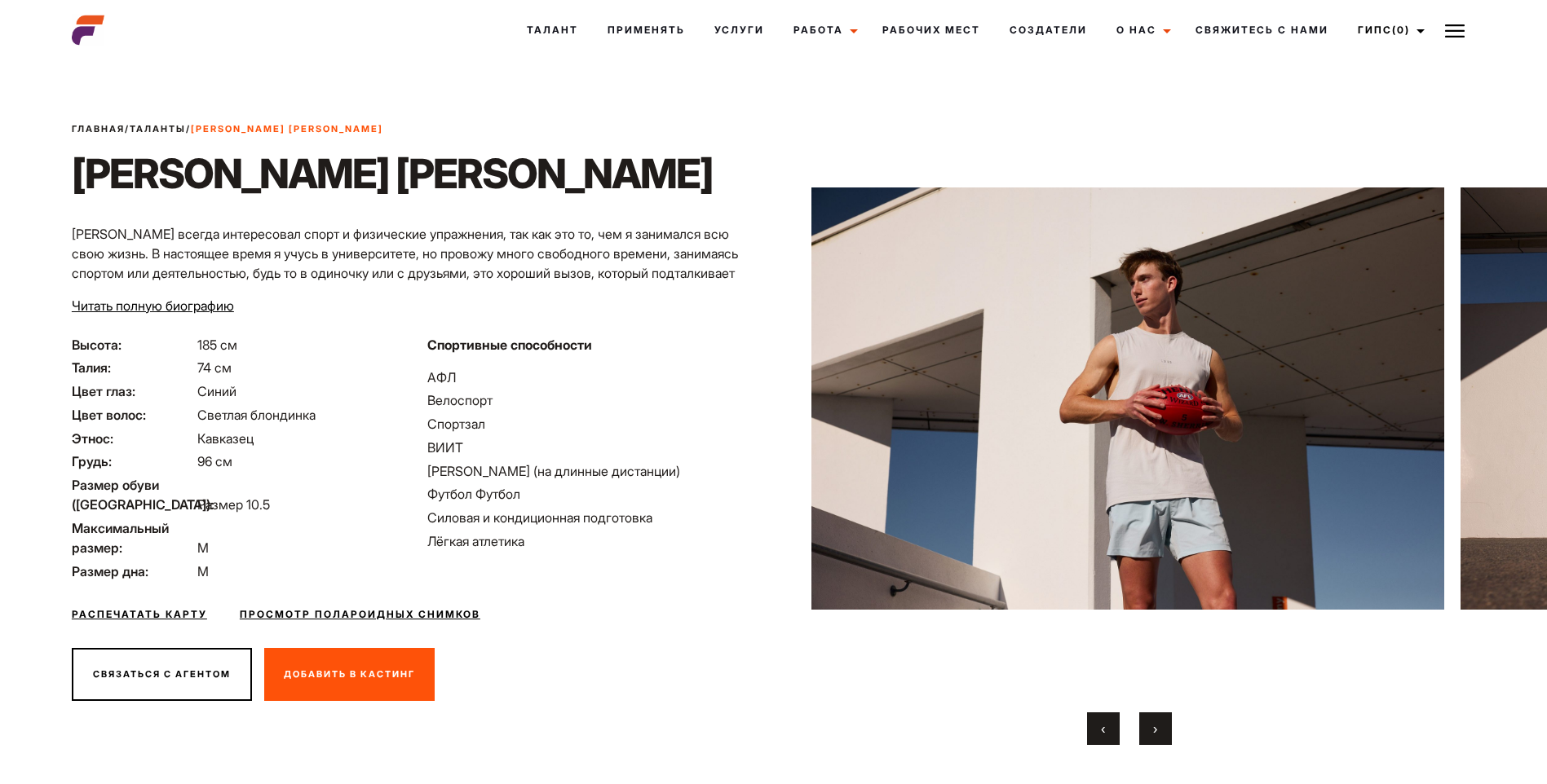
click at [1150, 723] on button "›" at bounding box center [1155, 729] width 33 height 33
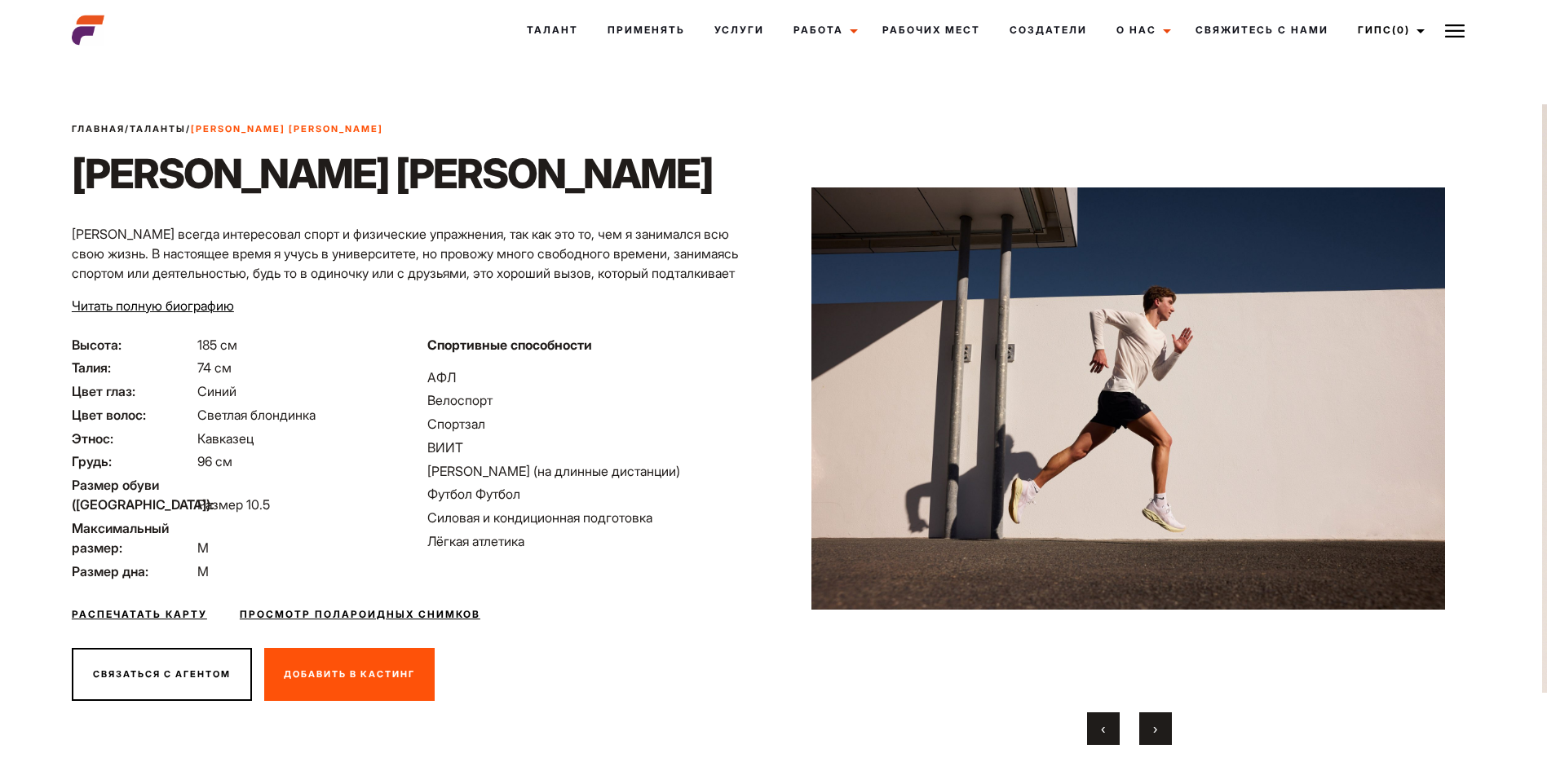
click at [1150, 723] on button "›" at bounding box center [1155, 729] width 33 height 33
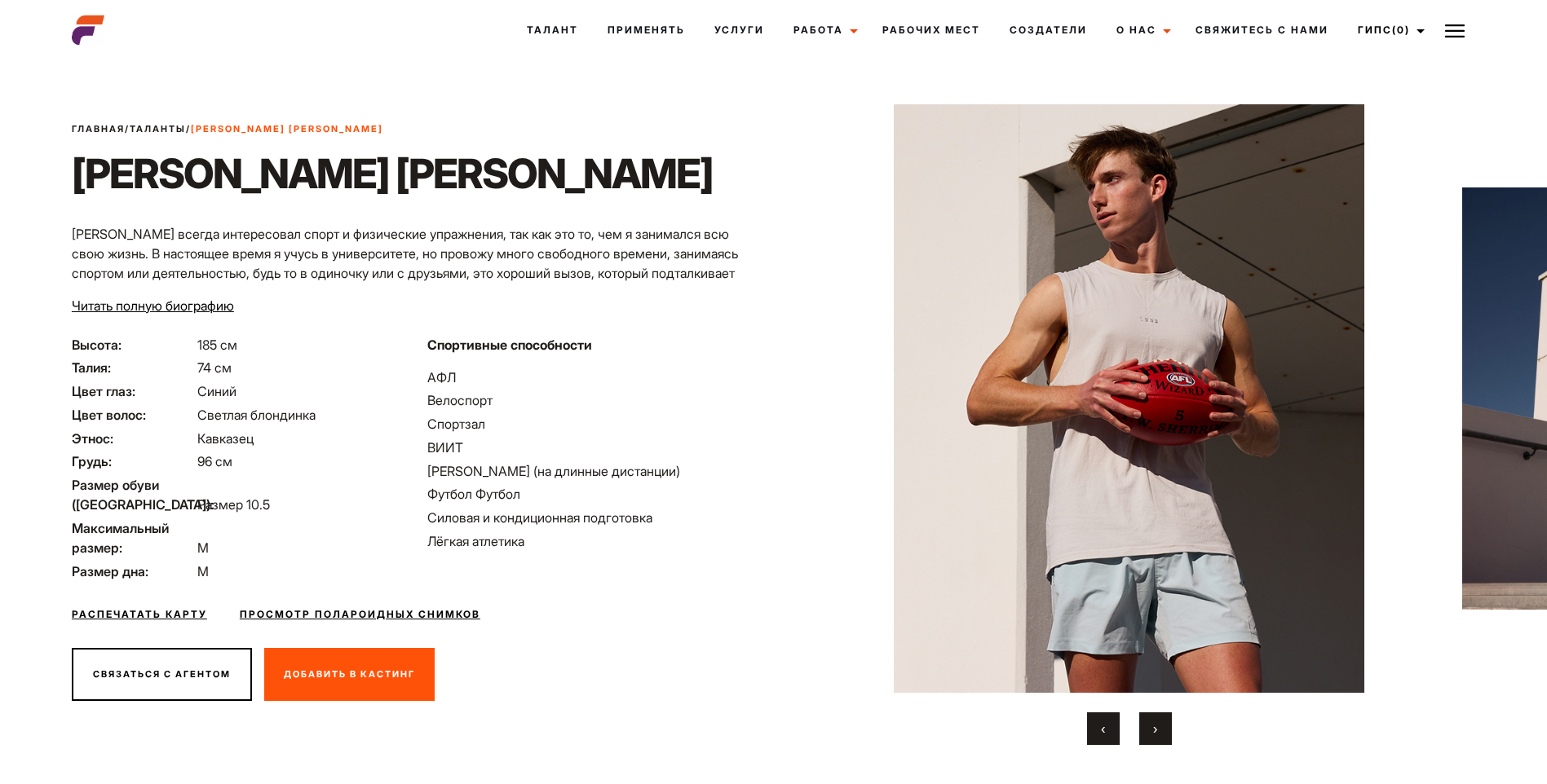
click at [1150, 723] on button "›" at bounding box center [1155, 729] width 33 height 33
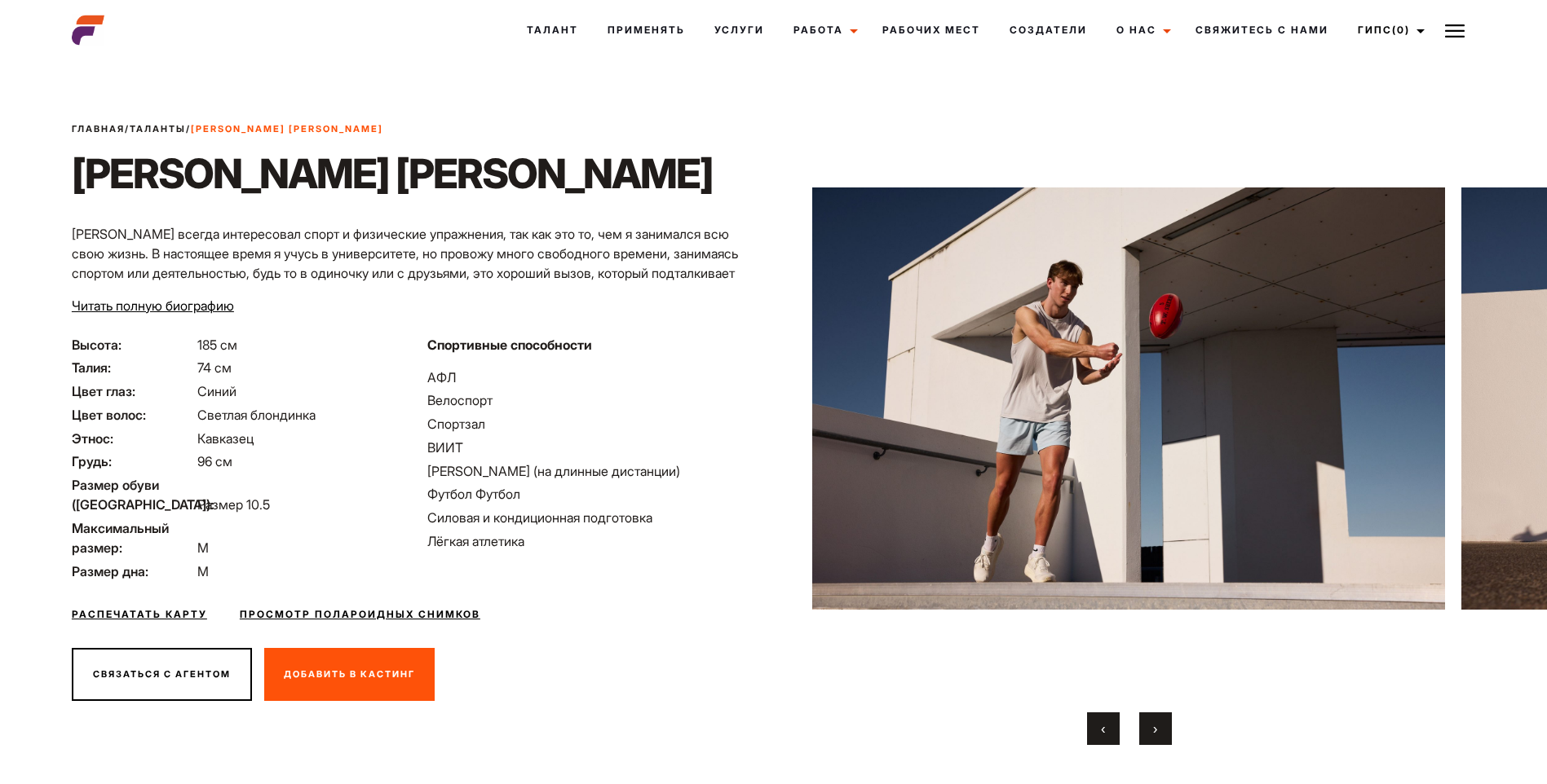
click at [1150, 723] on button "›" at bounding box center [1155, 729] width 33 height 33
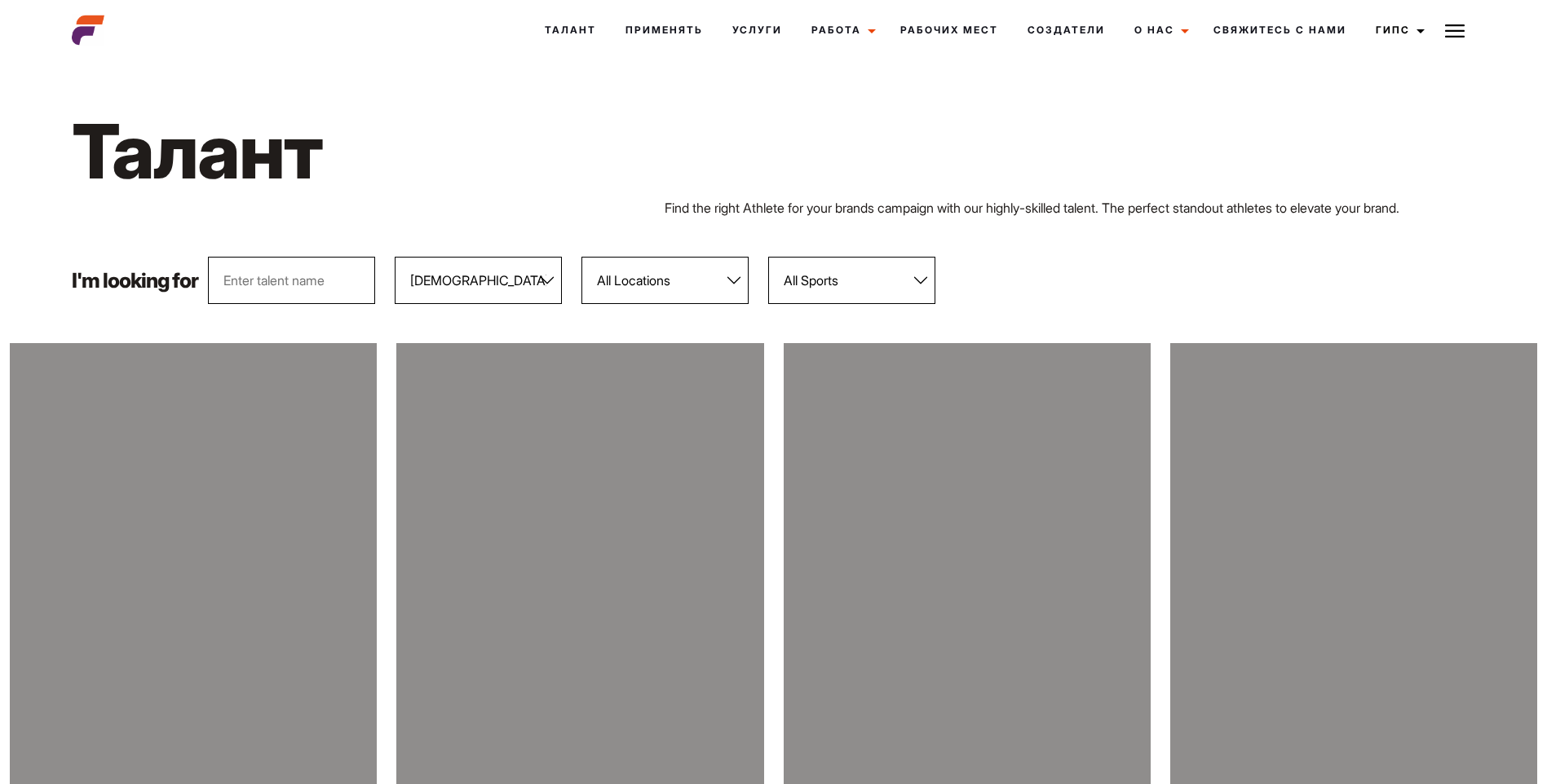
select select "103"
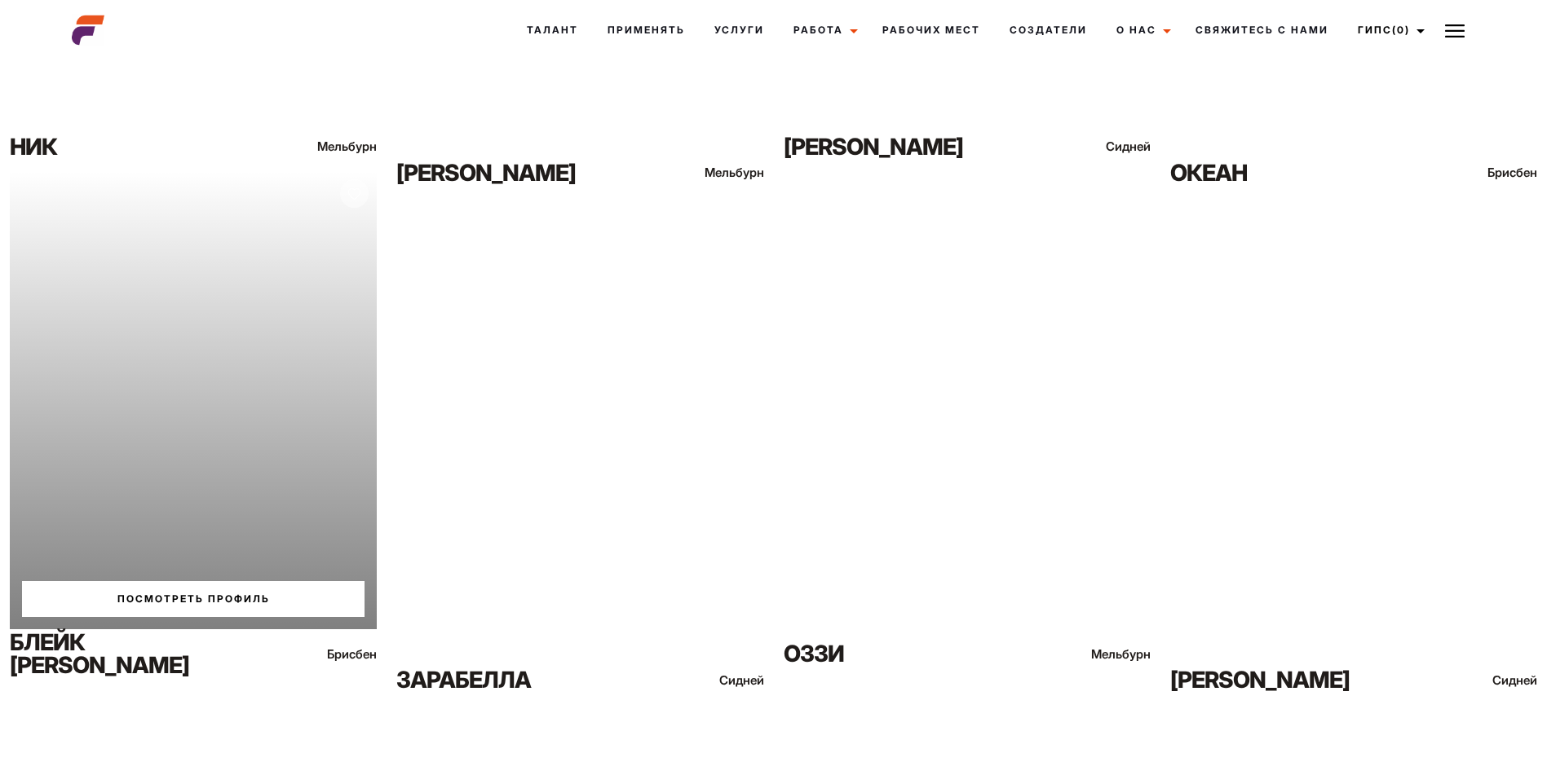
scroll to position [1451, 0]
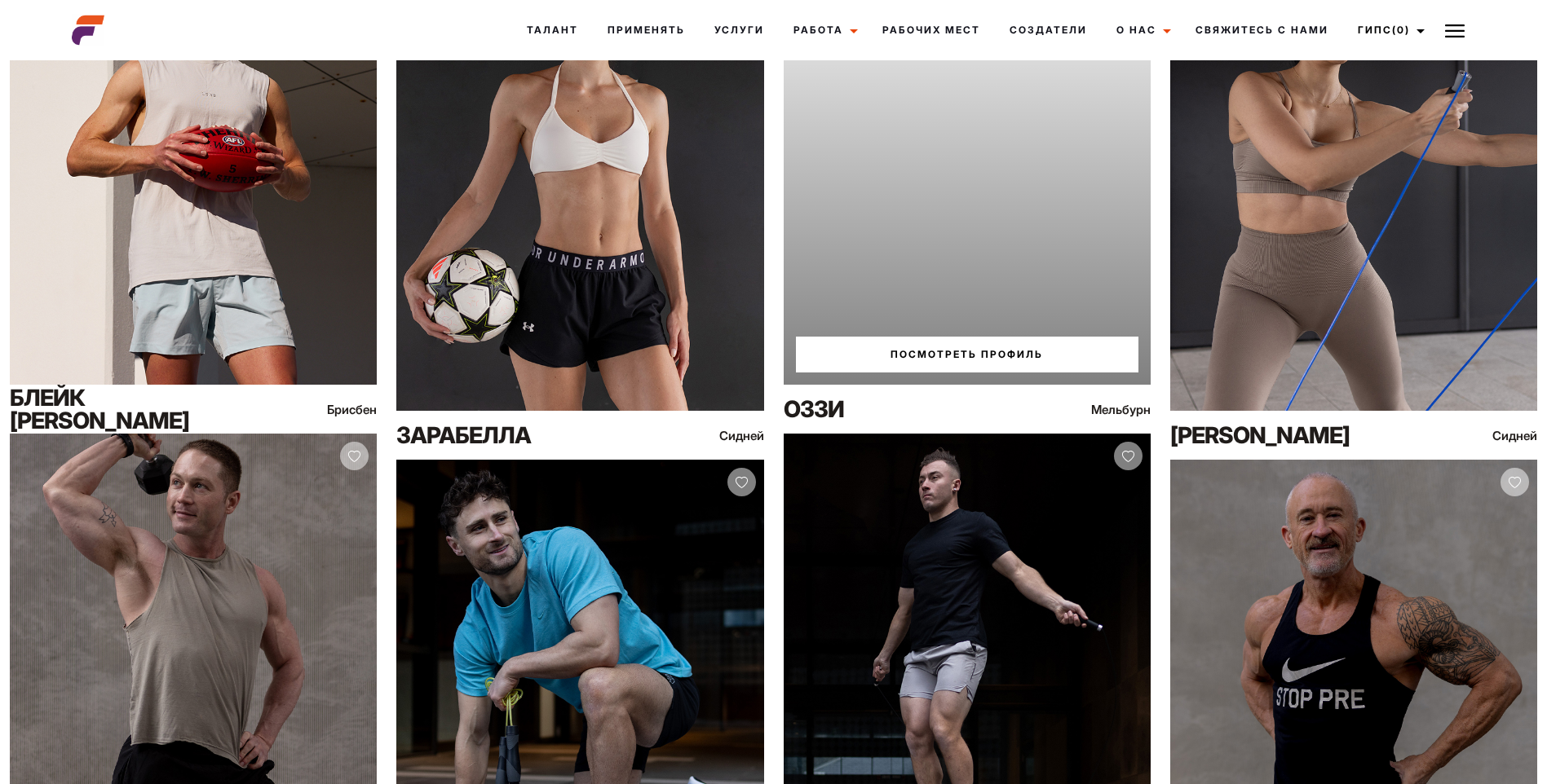
click at [945, 347] on link "Посмотреть профиль" at bounding box center [967, 355] width 342 height 36
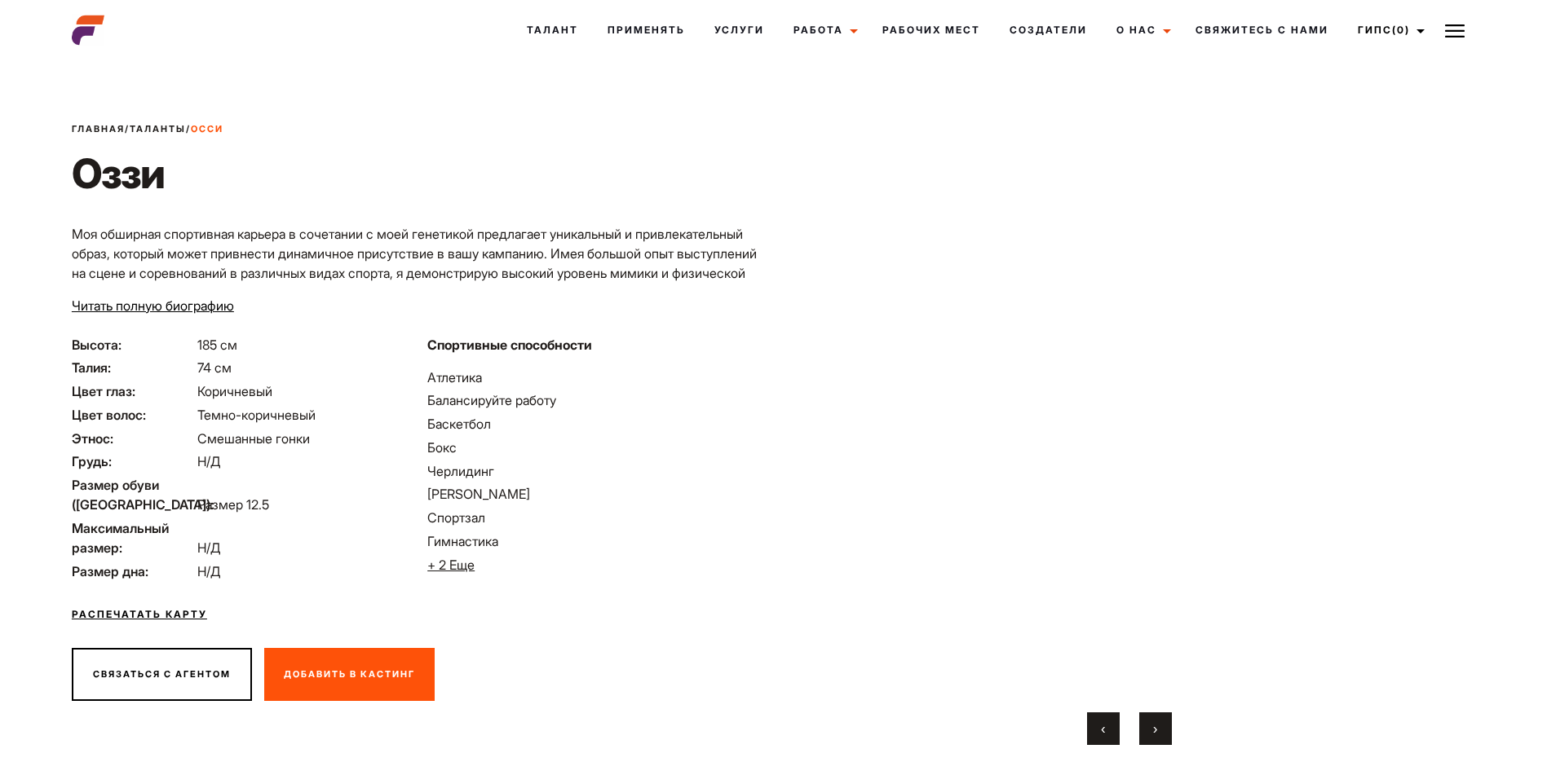
click at [1156, 727] on span "›" at bounding box center [1154, 729] width 4 height 17
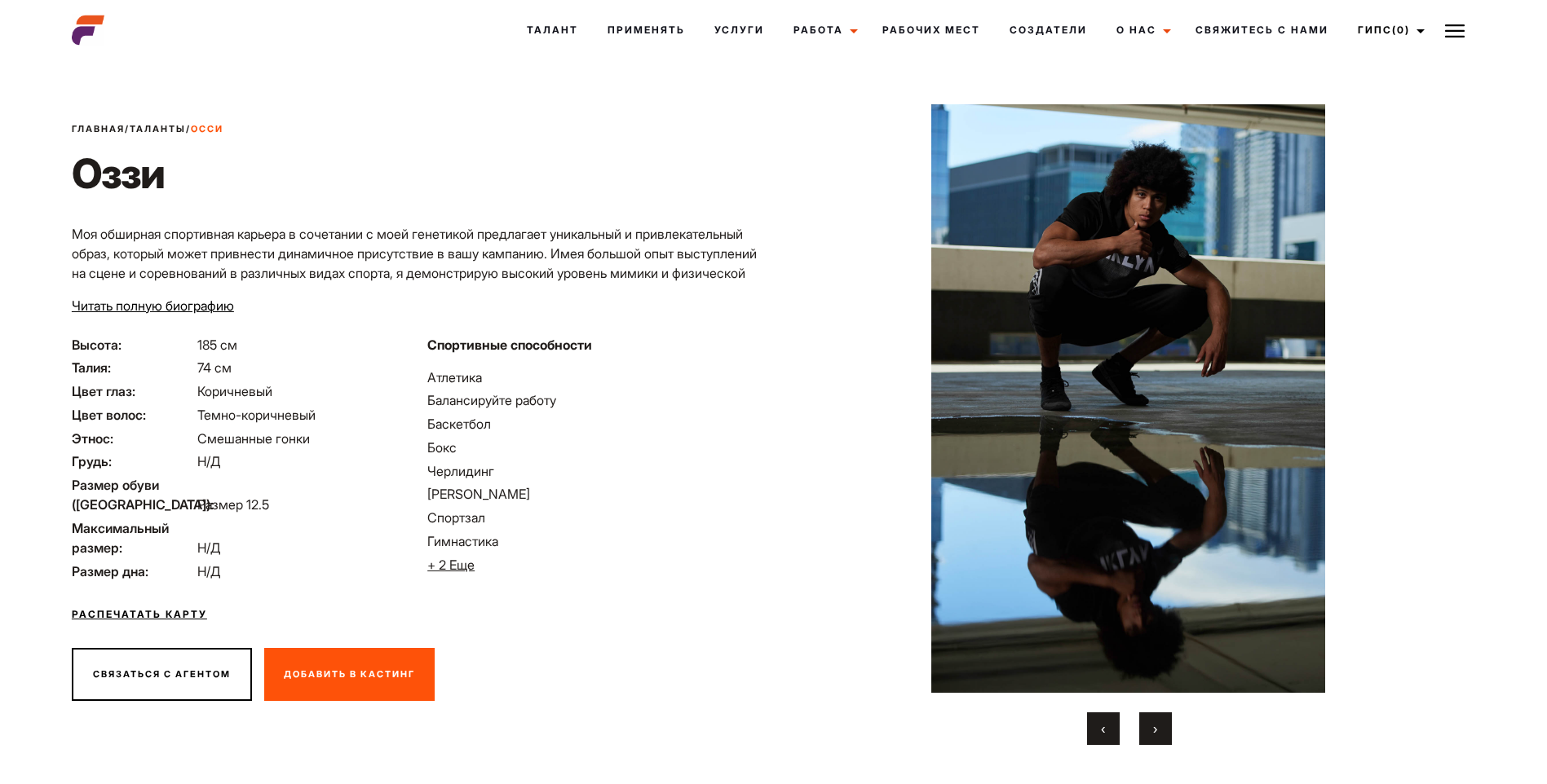
click at [1156, 727] on span "›" at bounding box center [1154, 729] width 4 height 17
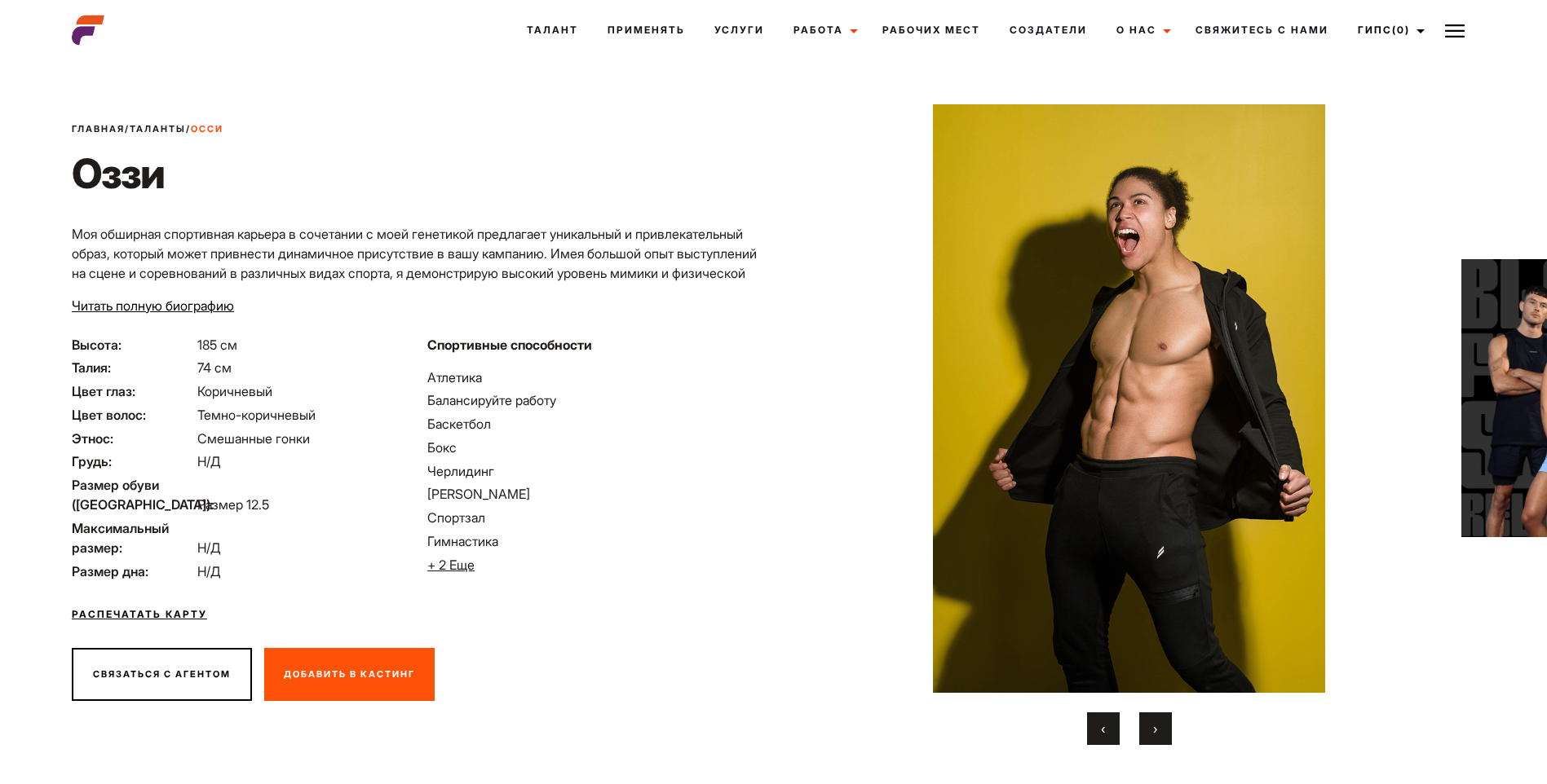
click at [1157, 724] on button "›" at bounding box center [1155, 729] width 33 height 33
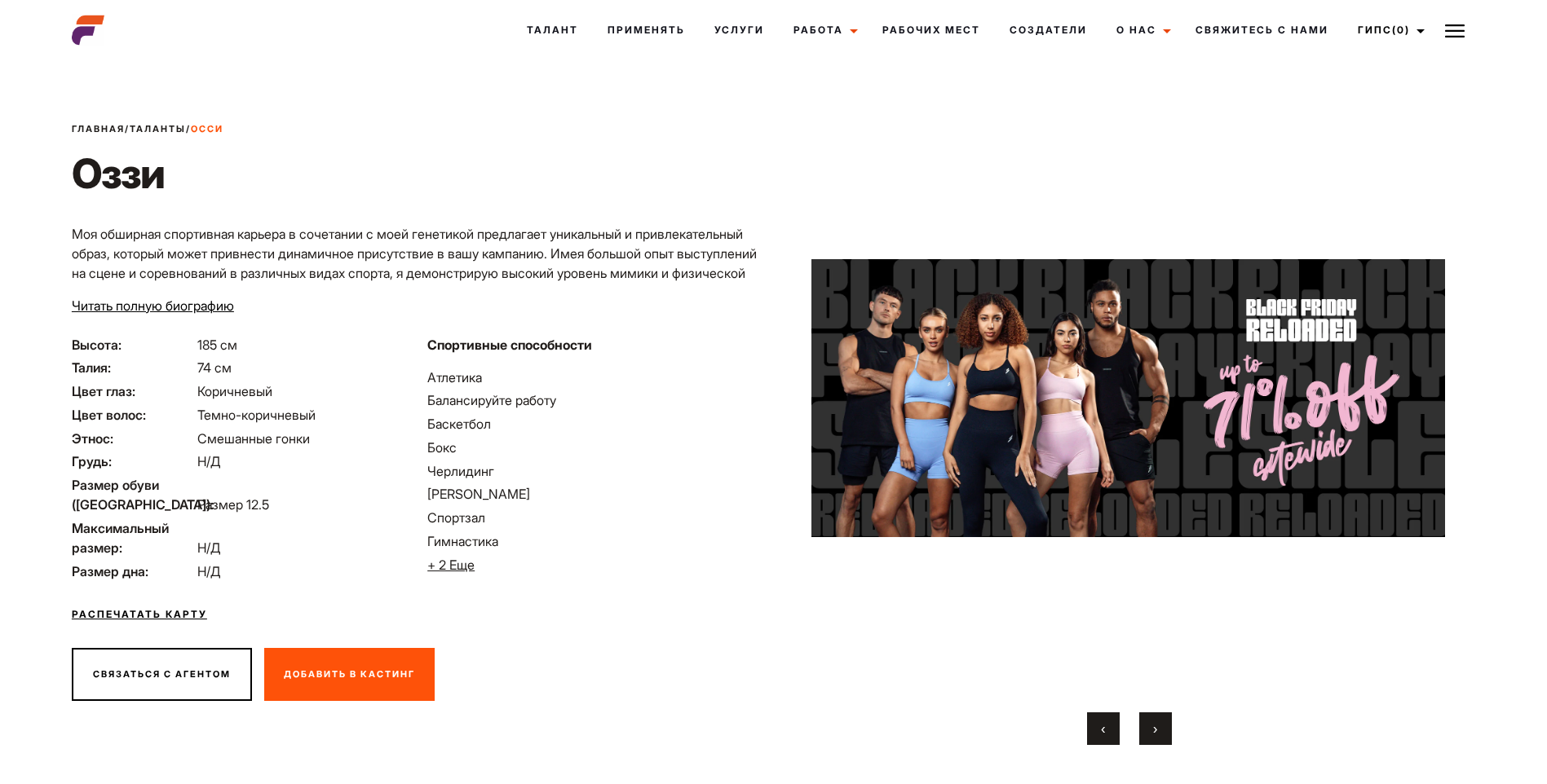
click at [1157, 724] on button "›" at bounding box center [1155, 729] width 33 height 33
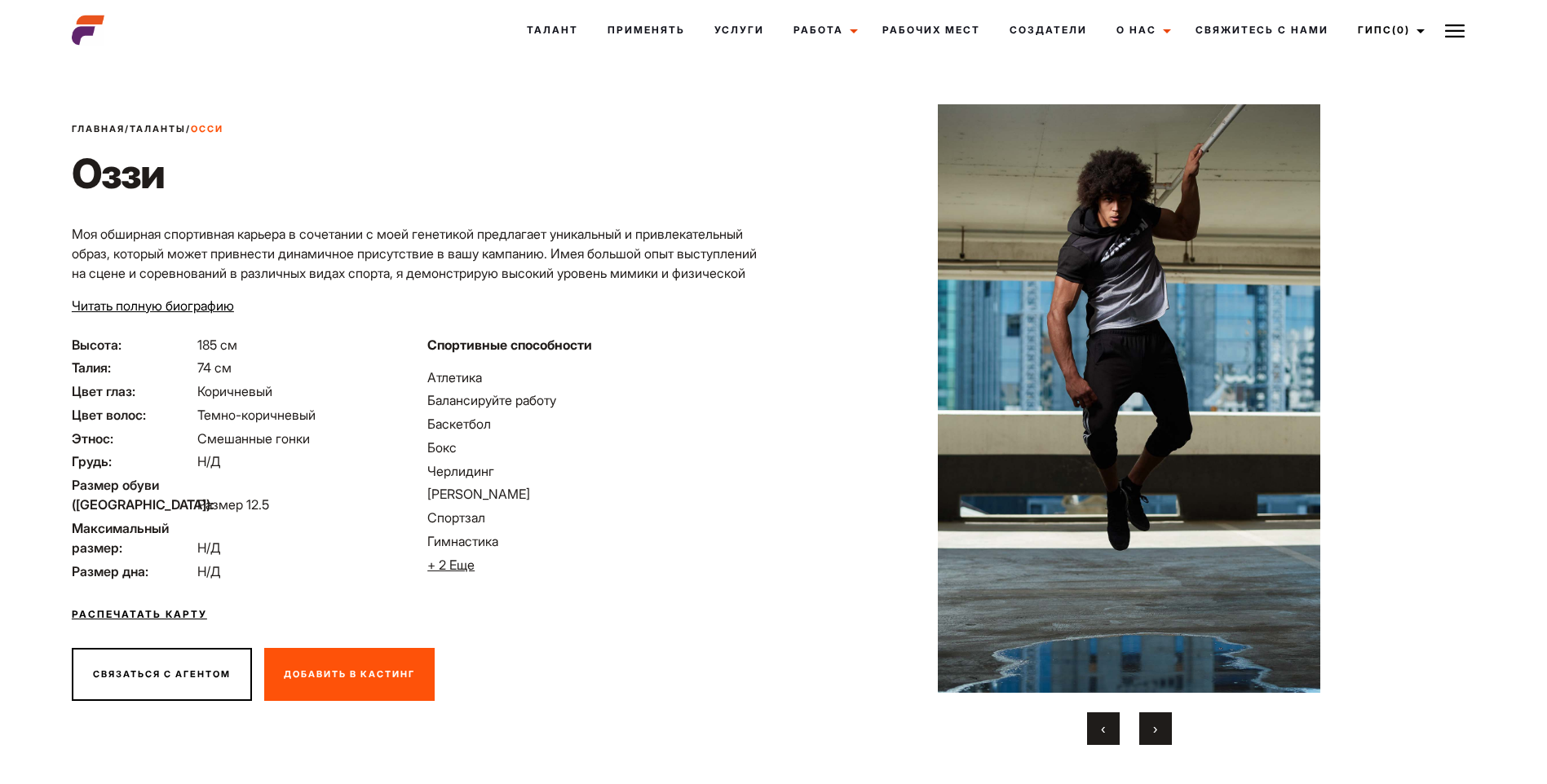
click at [1157, 724] on button "›" at bounding box center [1155, 729] width 33 height 33
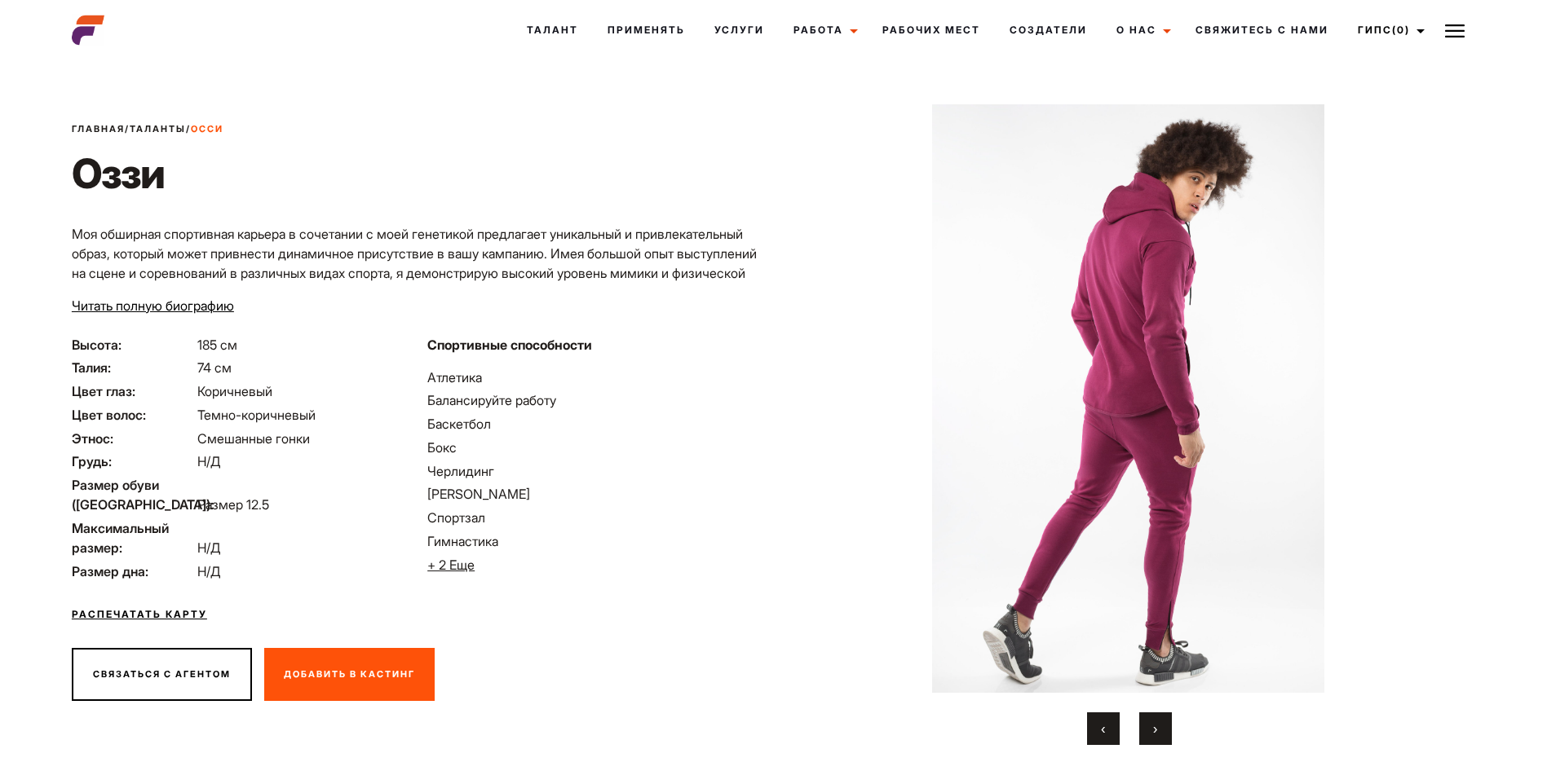
click at [1157, 724] on button "›" at bounding box center [1155, 729] width 33 height 33
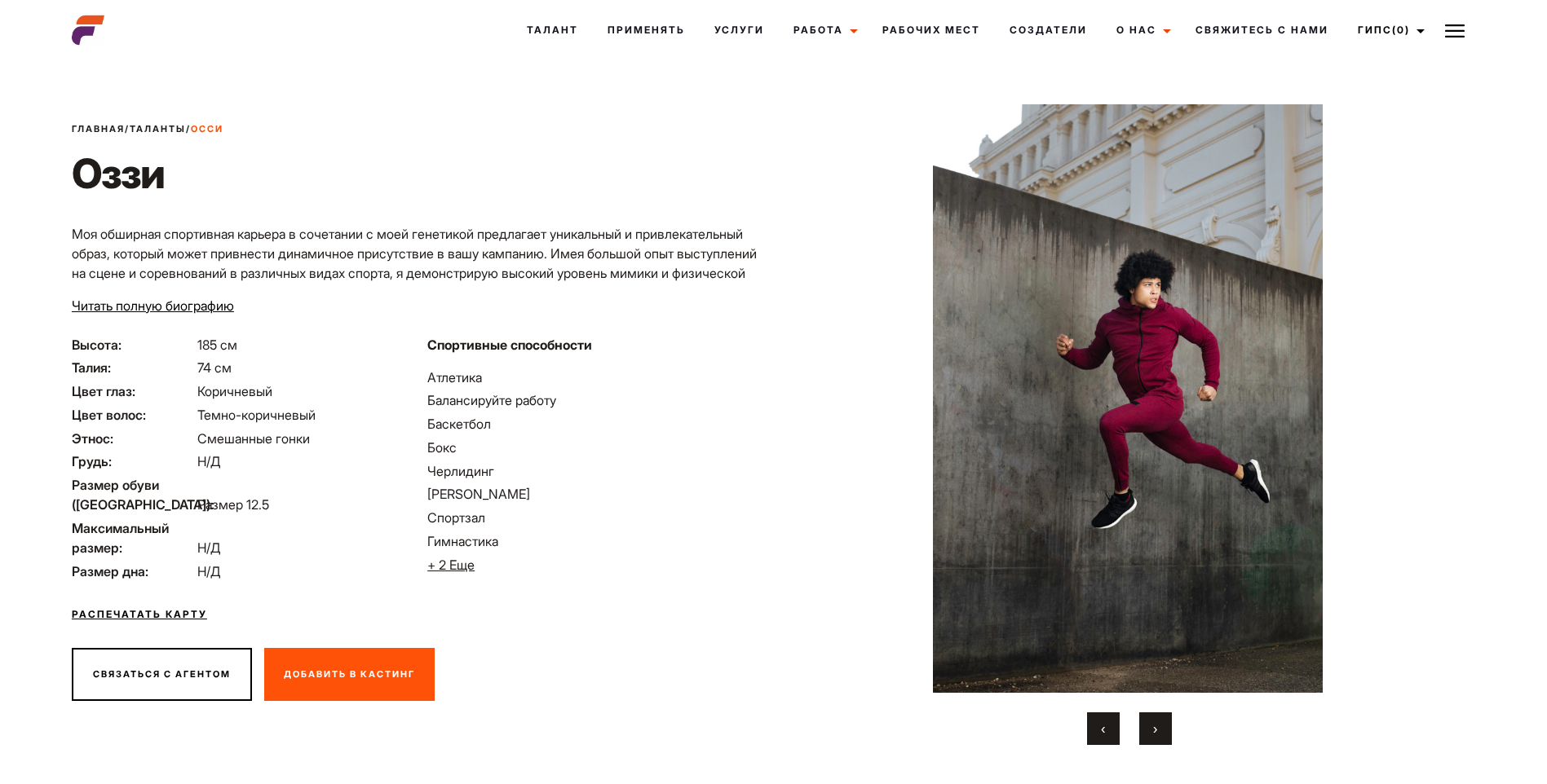
click at [1157, 724] on button "›" at bounding box center [1155, 729] width 33 height 33
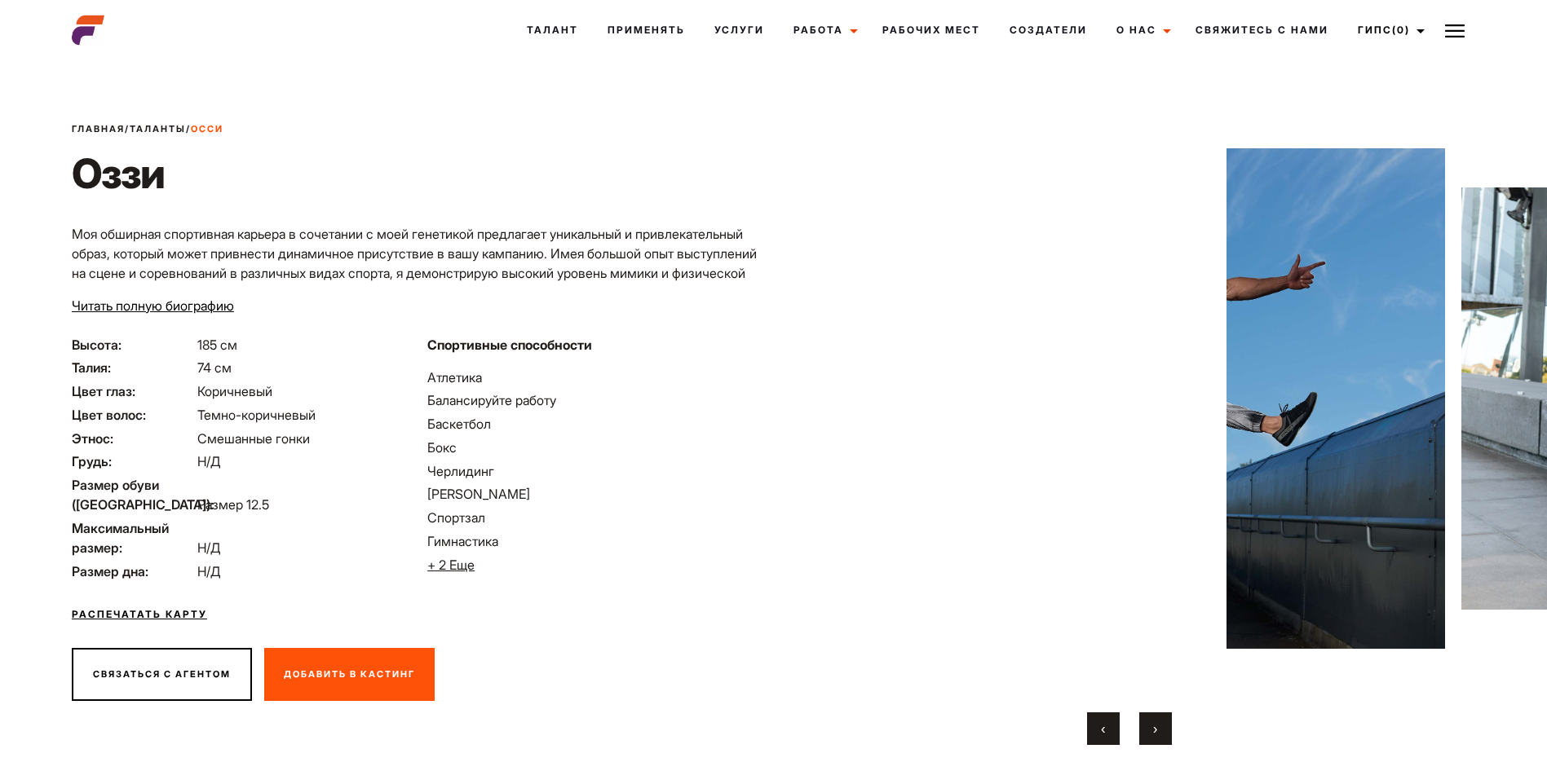
click at [1157, 724] on button "›" at bounding box center [1155, 729] width 33 height 33
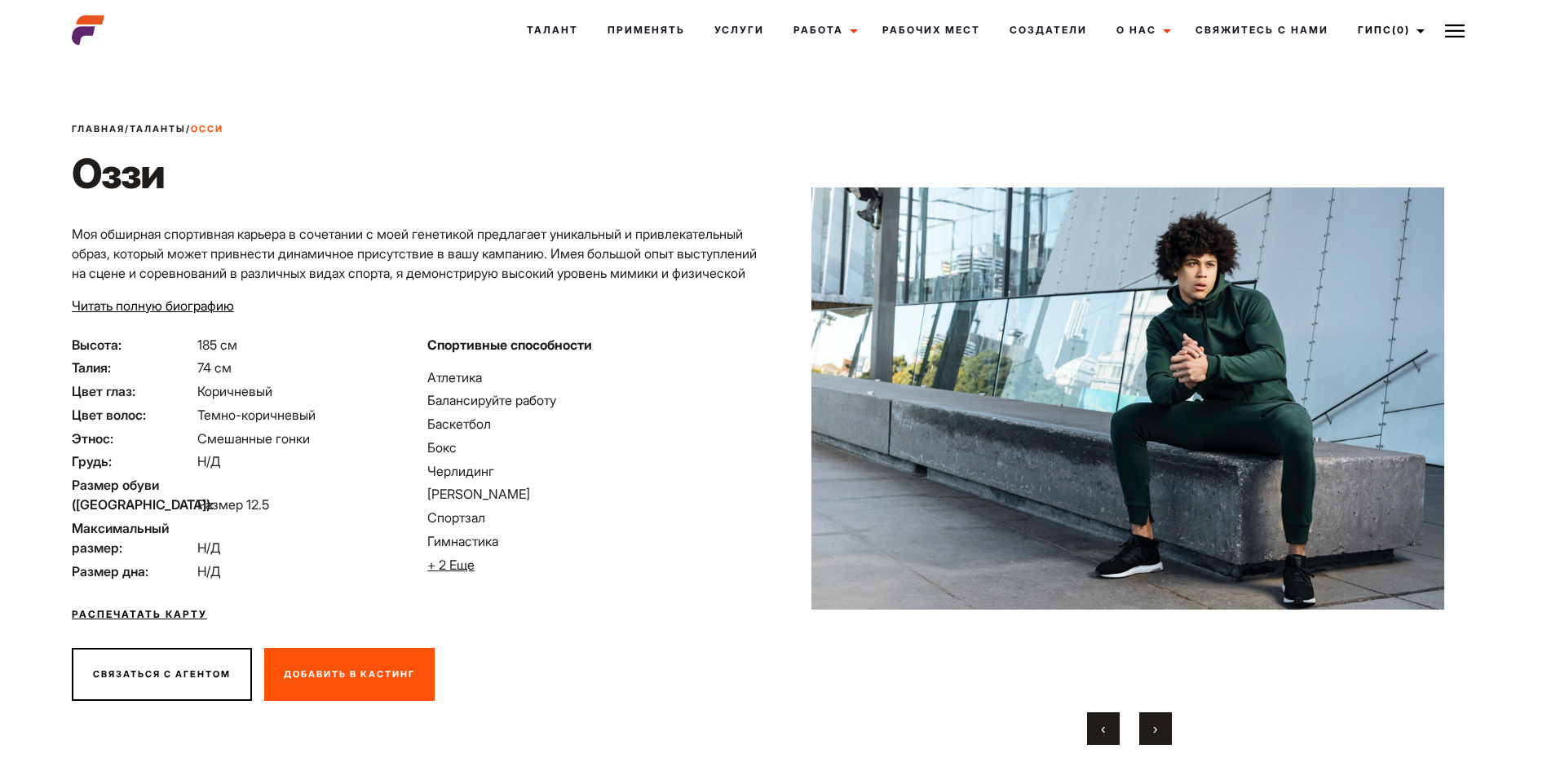
click at [1157, 724] on button "›" at bounding box center [1155, 729] width 33 height 33
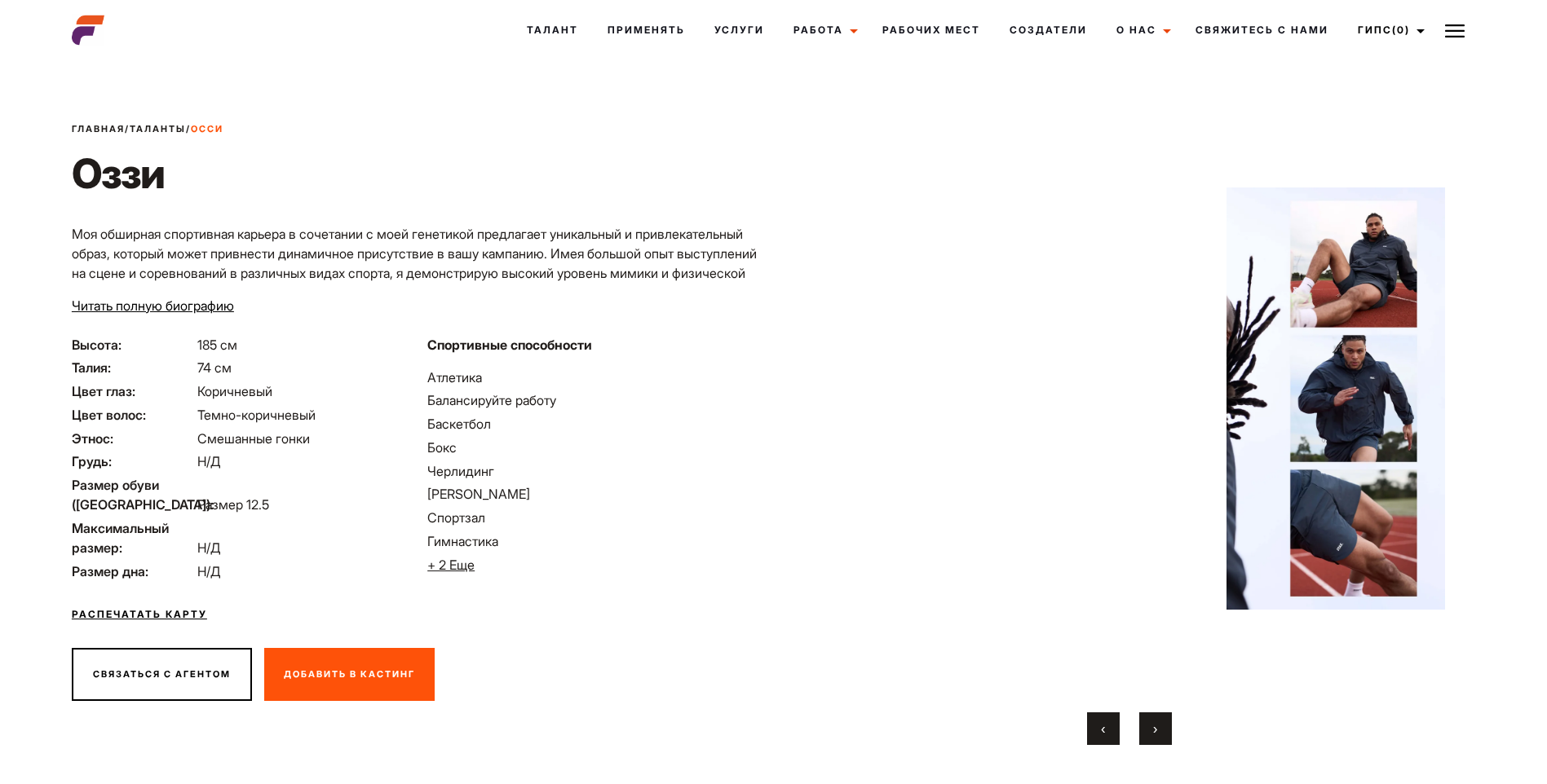
click at [1157, 724] on button "›" at bounding box center [1155, 729] width 33 height 33
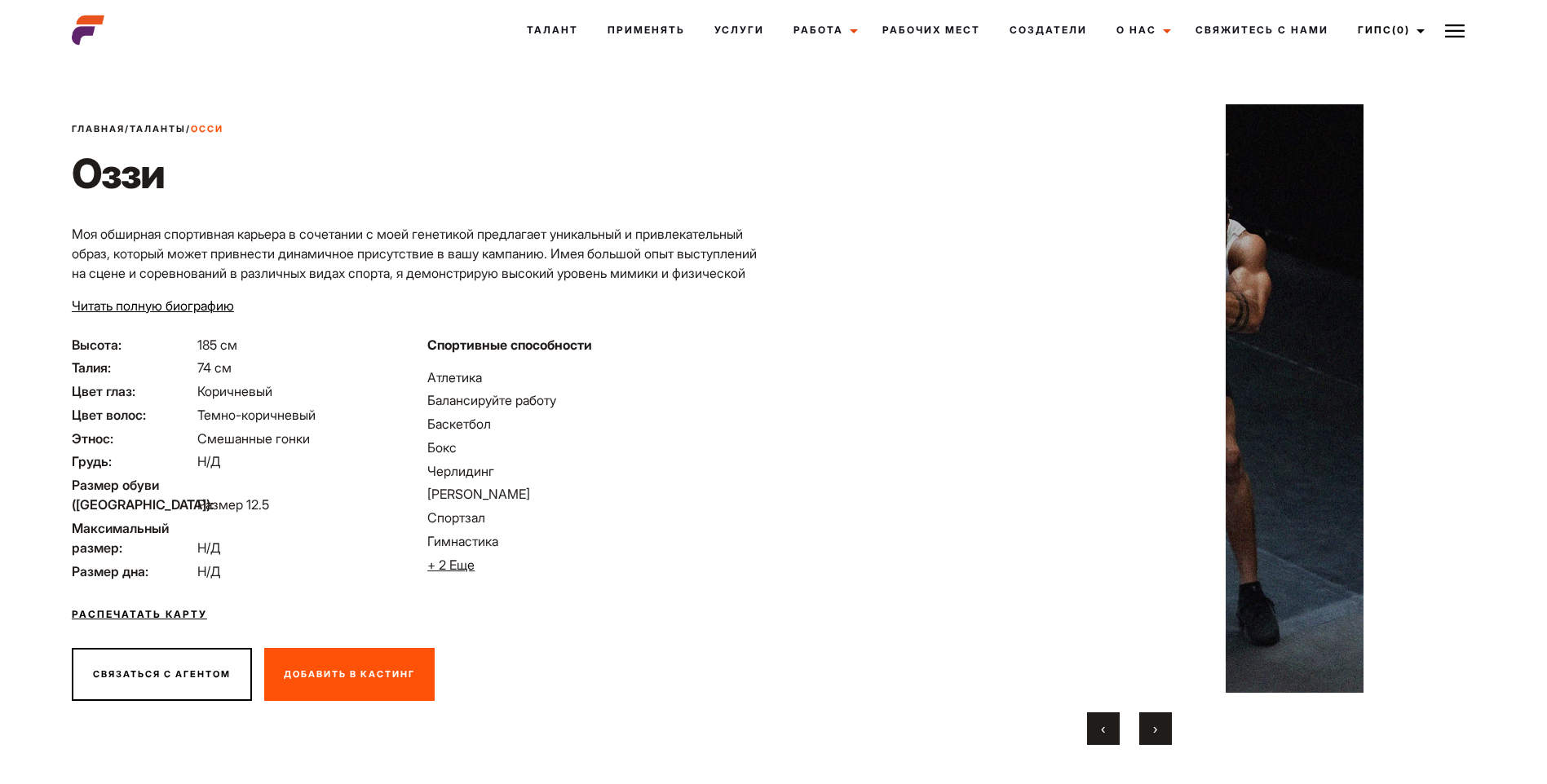
click at [1157, 724] on button "›" at bounding box center [1155, 729] width 33 height 33
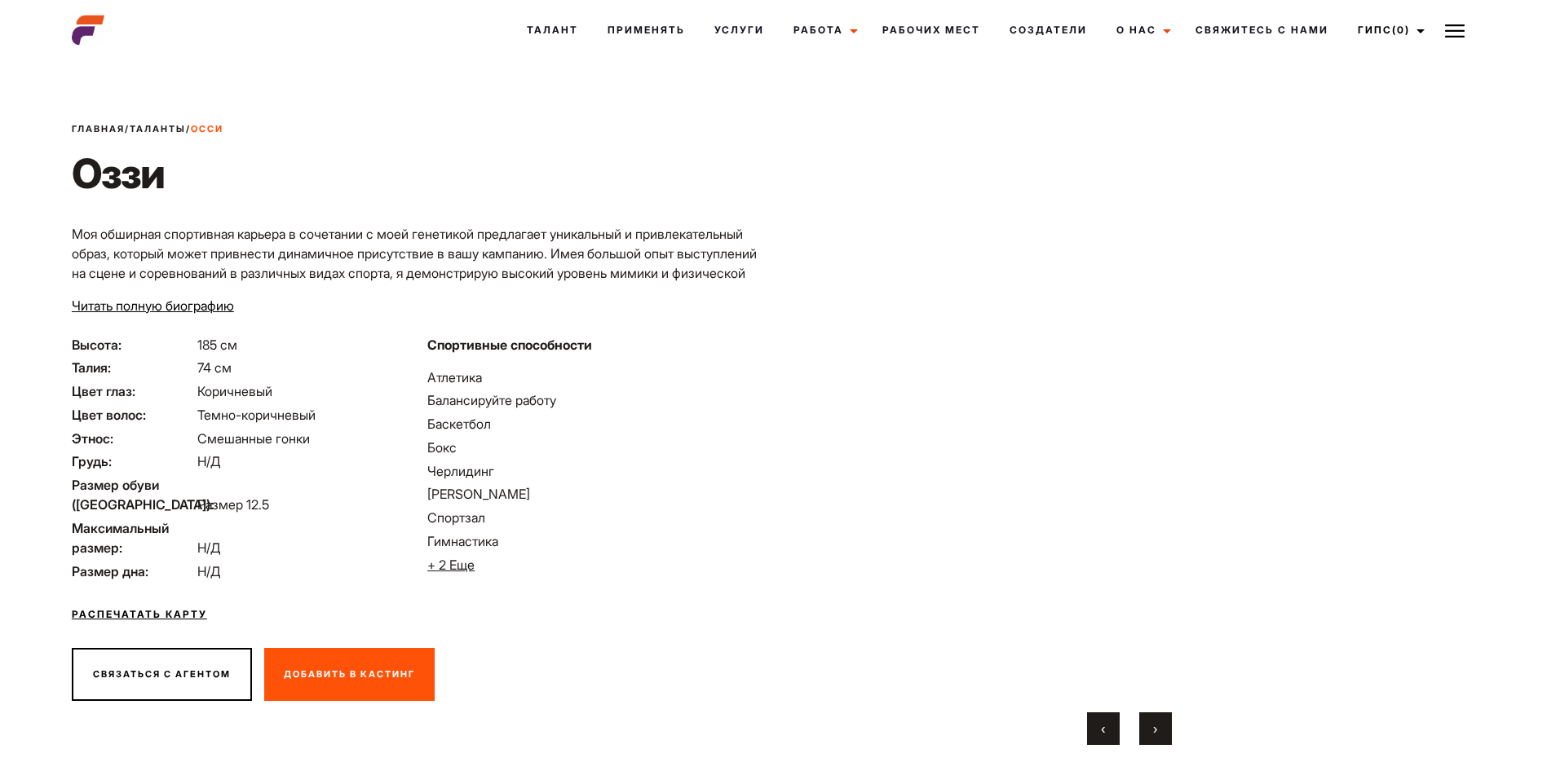
click at [1157, 724] on button "›" at bounding box center [1155, 729] width 33 height 33
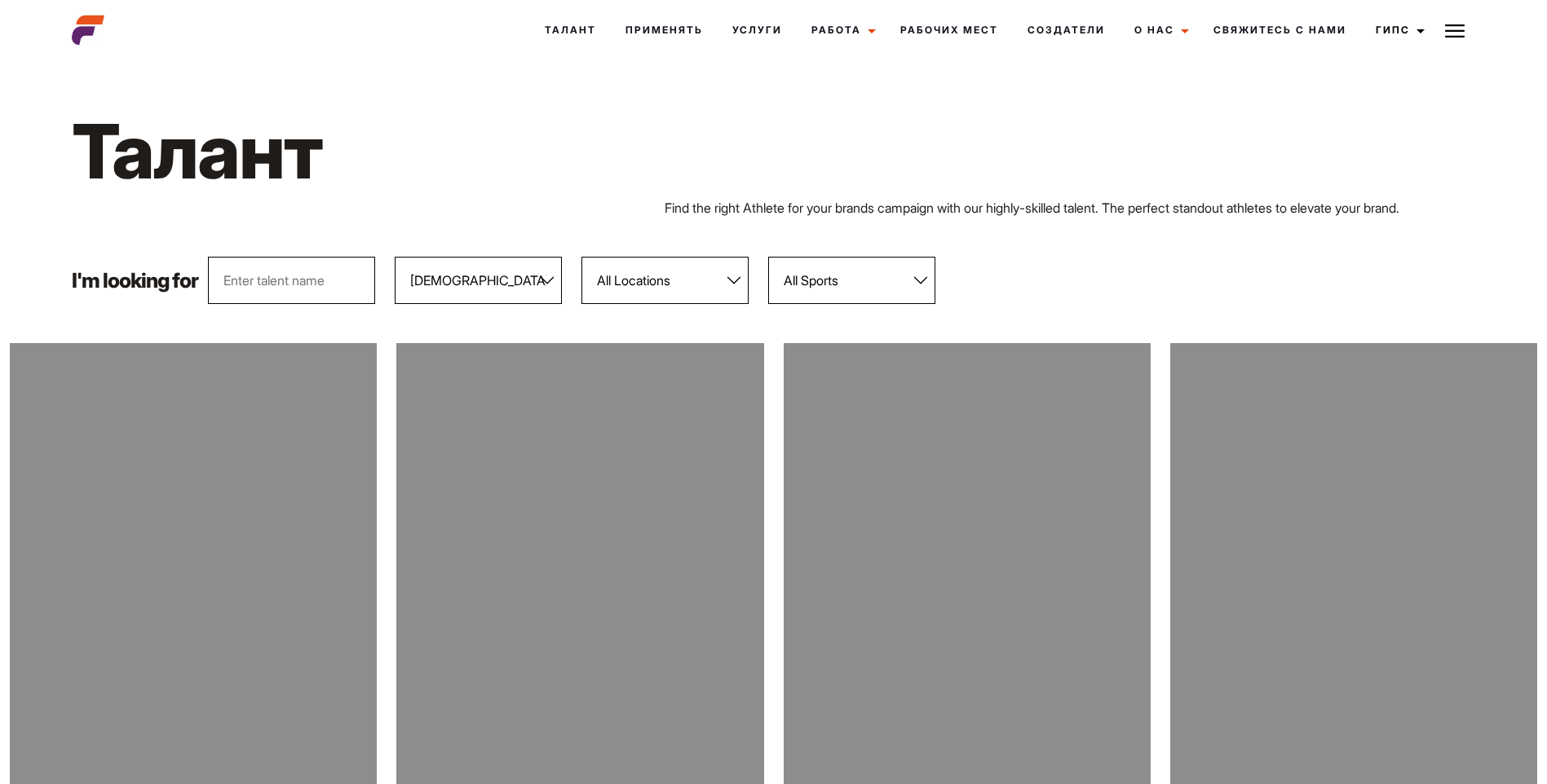
select select "103"
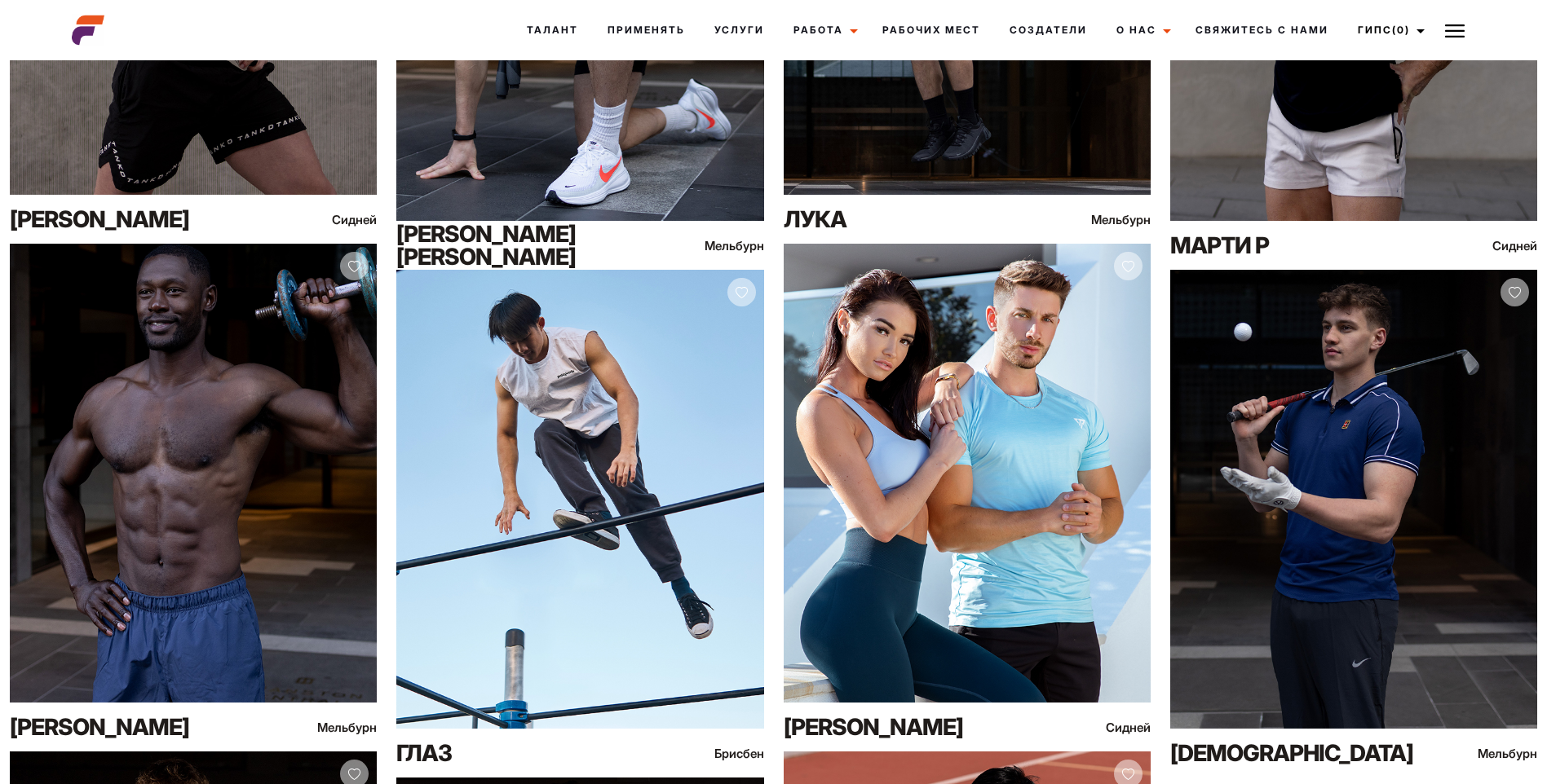
scroll to position [2286, 0]
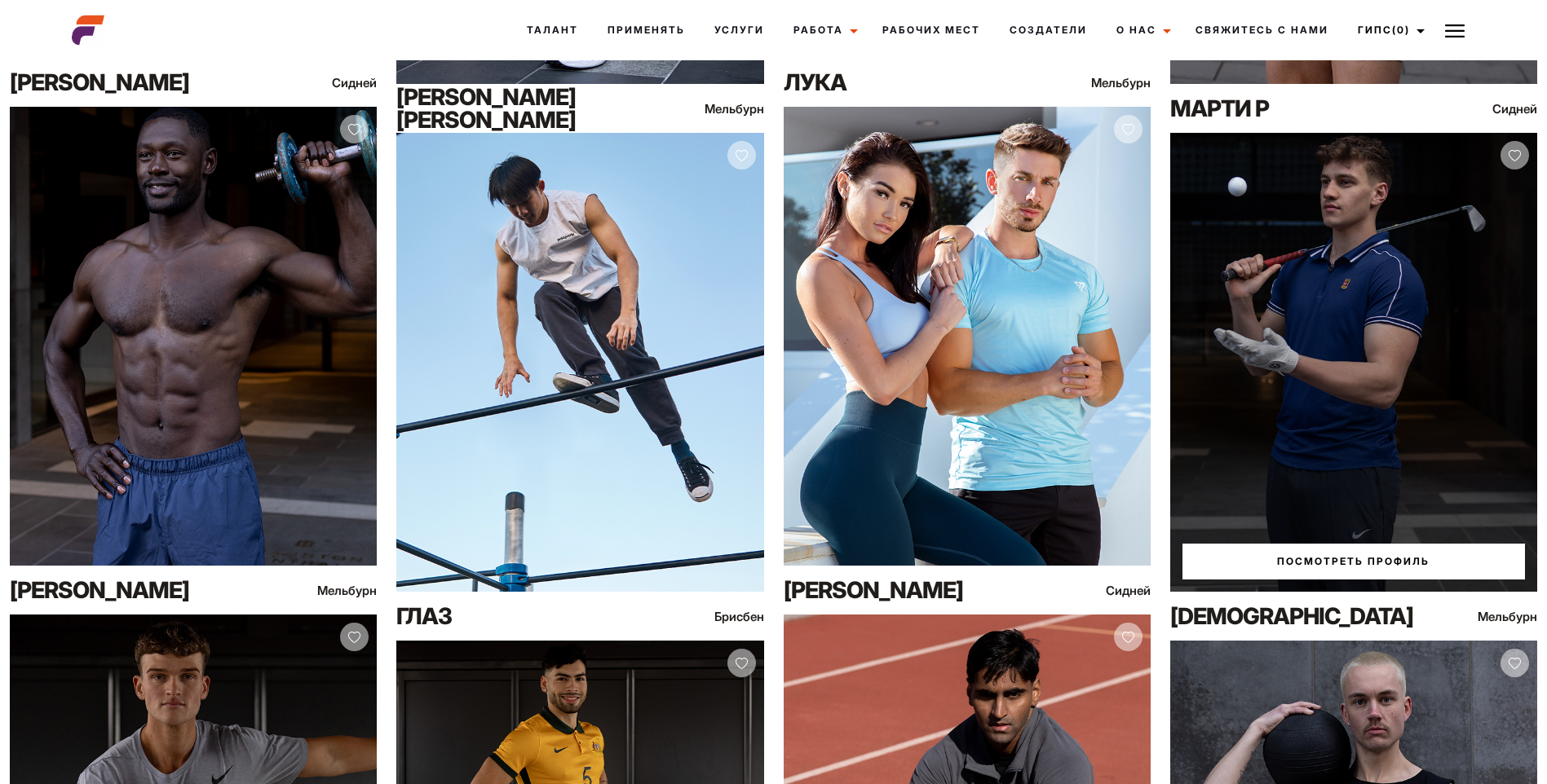
click at [1333, 409] on div "Посмотреть профиль" at bounding box center [1354, 362] width 367 height 459
click at [1349, 561] on link "Посмотреть профиль" at bounding box center [1354, 562] width 342 height 36
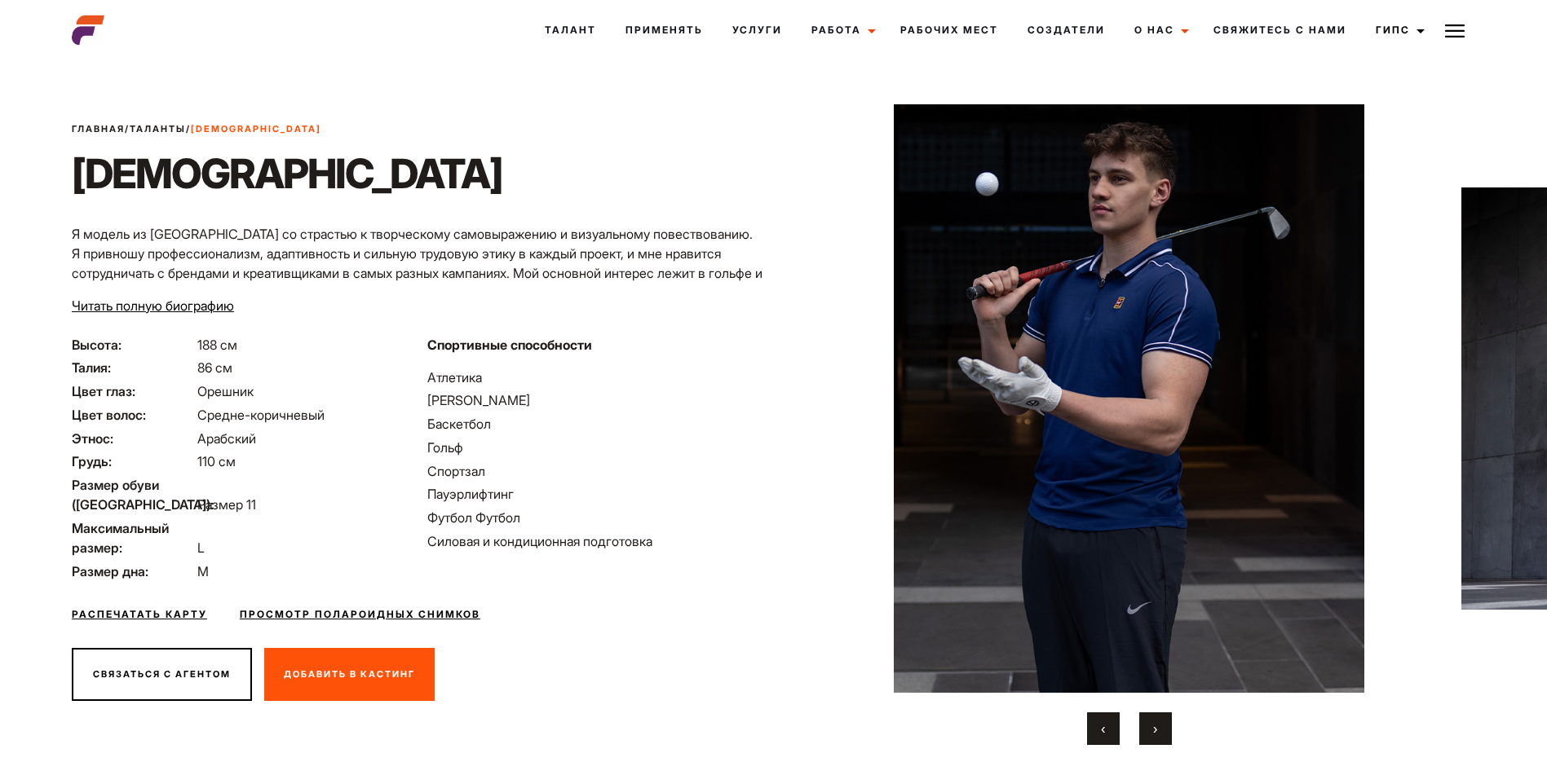
click at [1153, 718] on button "›" at bounding box center [1155, 729] width 33 height 33
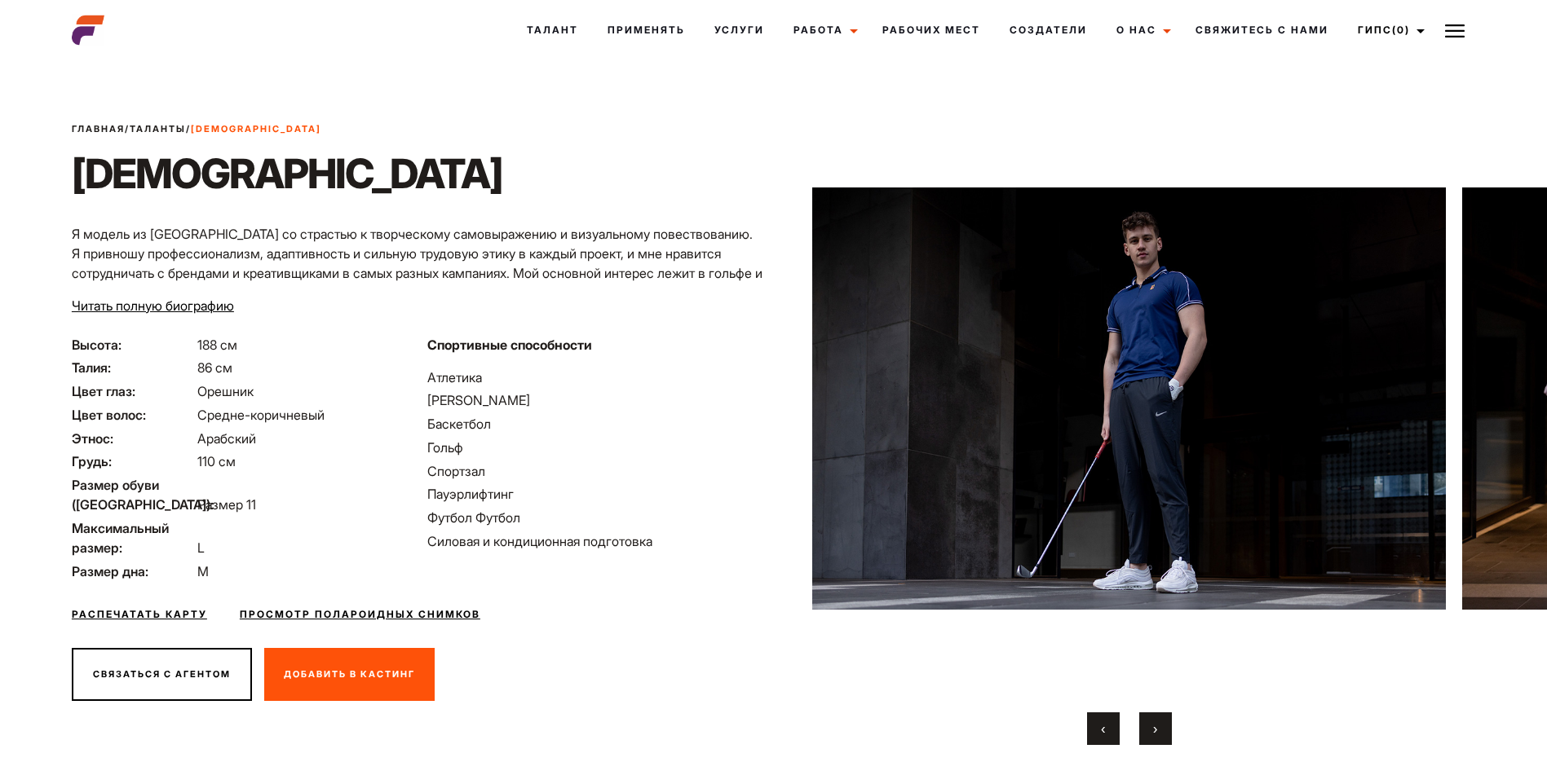
click at [1153, 718] on button "›" at bounding box center [1155, 729] width 33 height 33
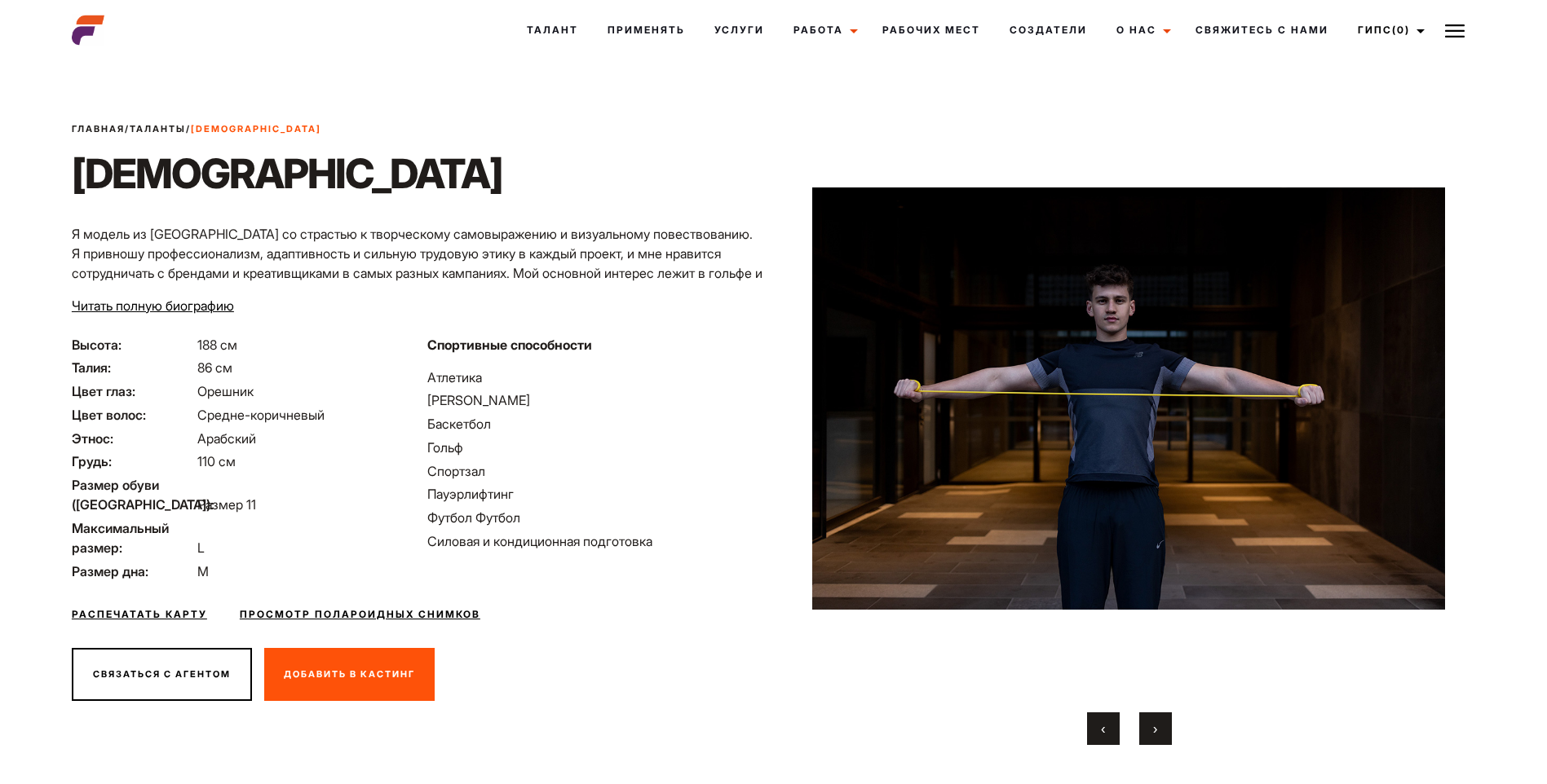
click at [1153, 718] on button "›" at bounding box center [1155, 729] width 33 height 33
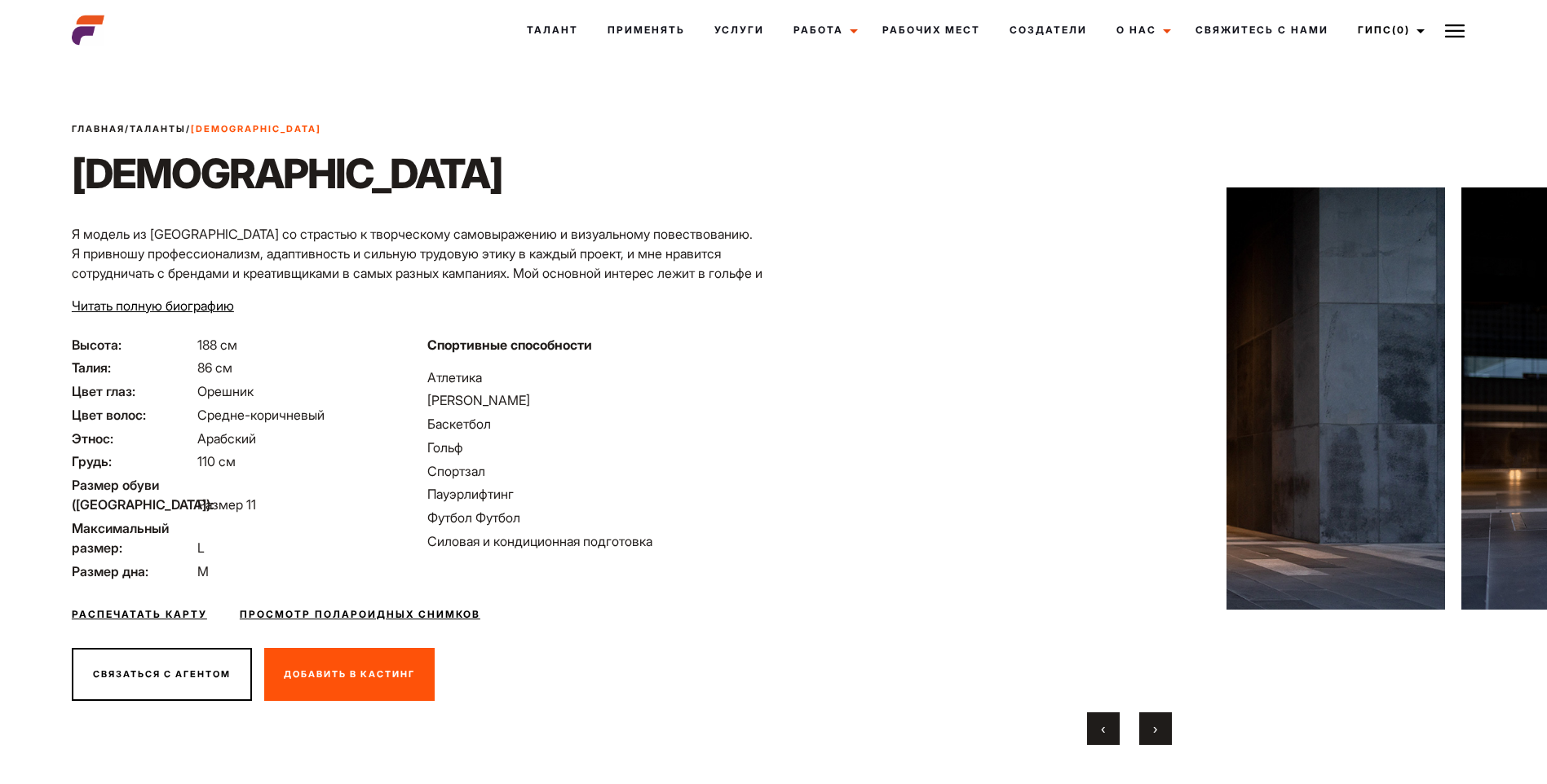
click at [1153, 718] on button "›" at bounding box center [1155, 729] width 33 height 33
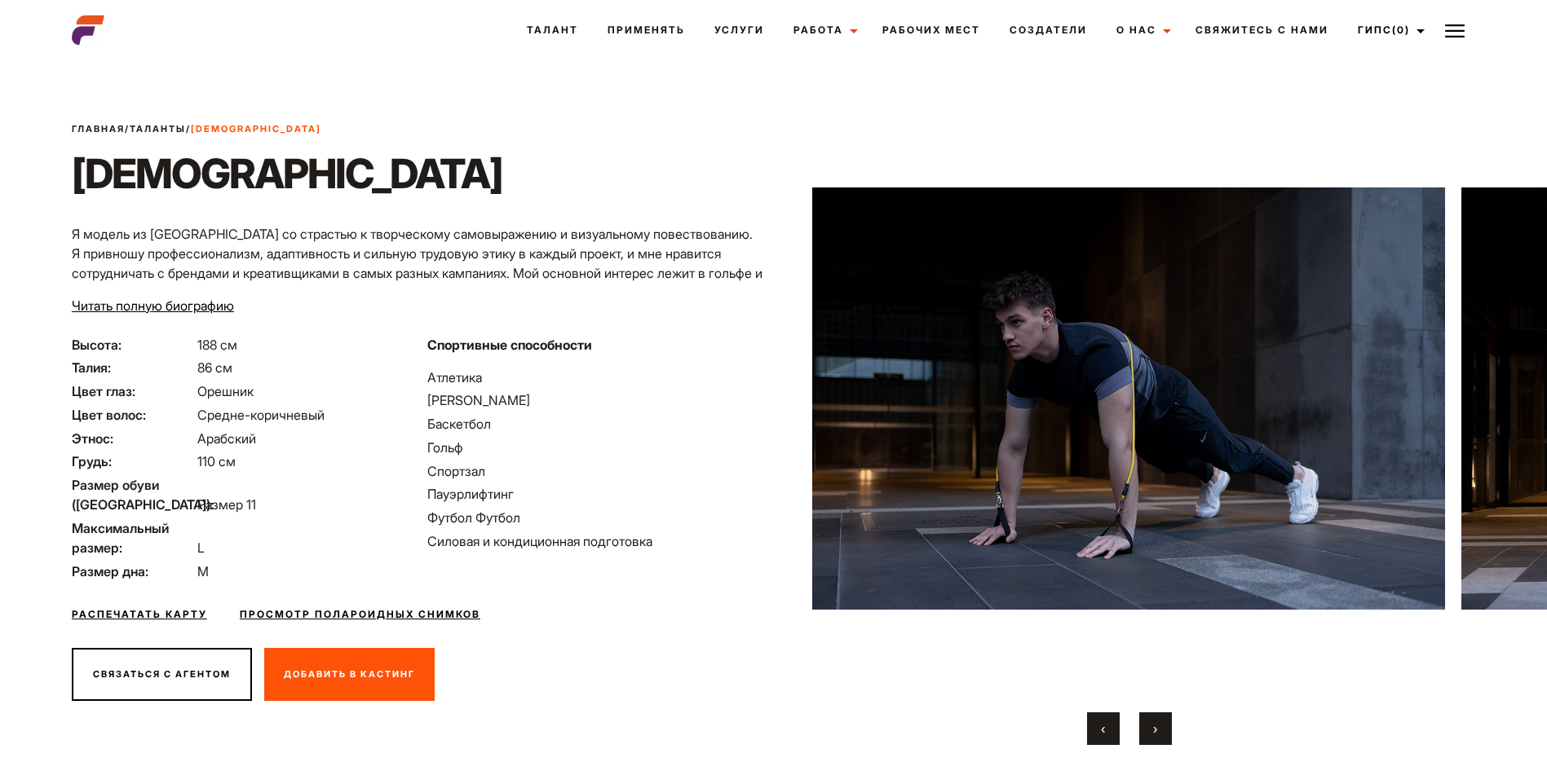
click at [1153, 718] on button "›" at bounding box center [1155, 729] width 33 height 33
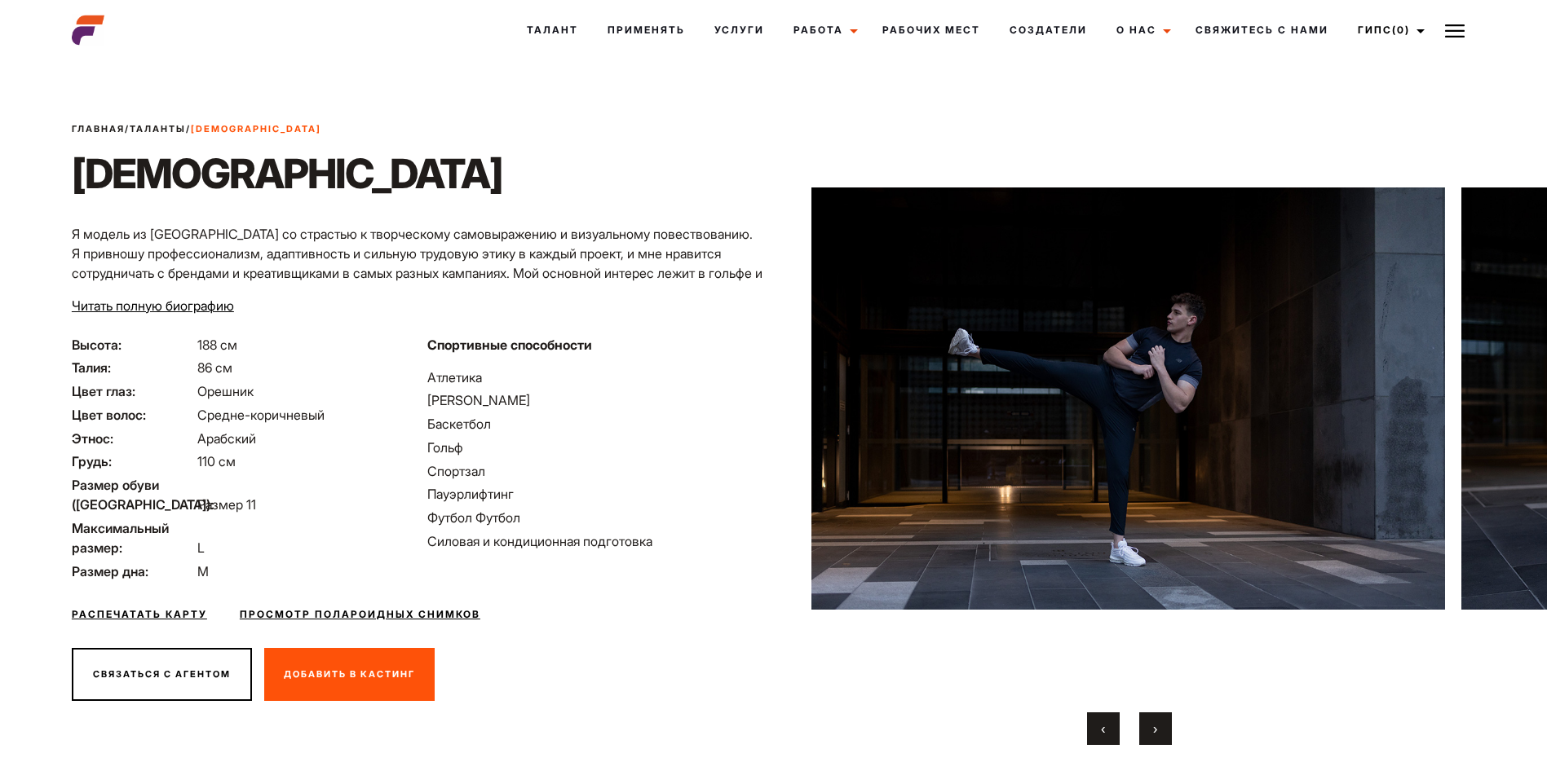
click at [1153, 718] on button "›" at bounding box center [1155, 729] width 33 height 33
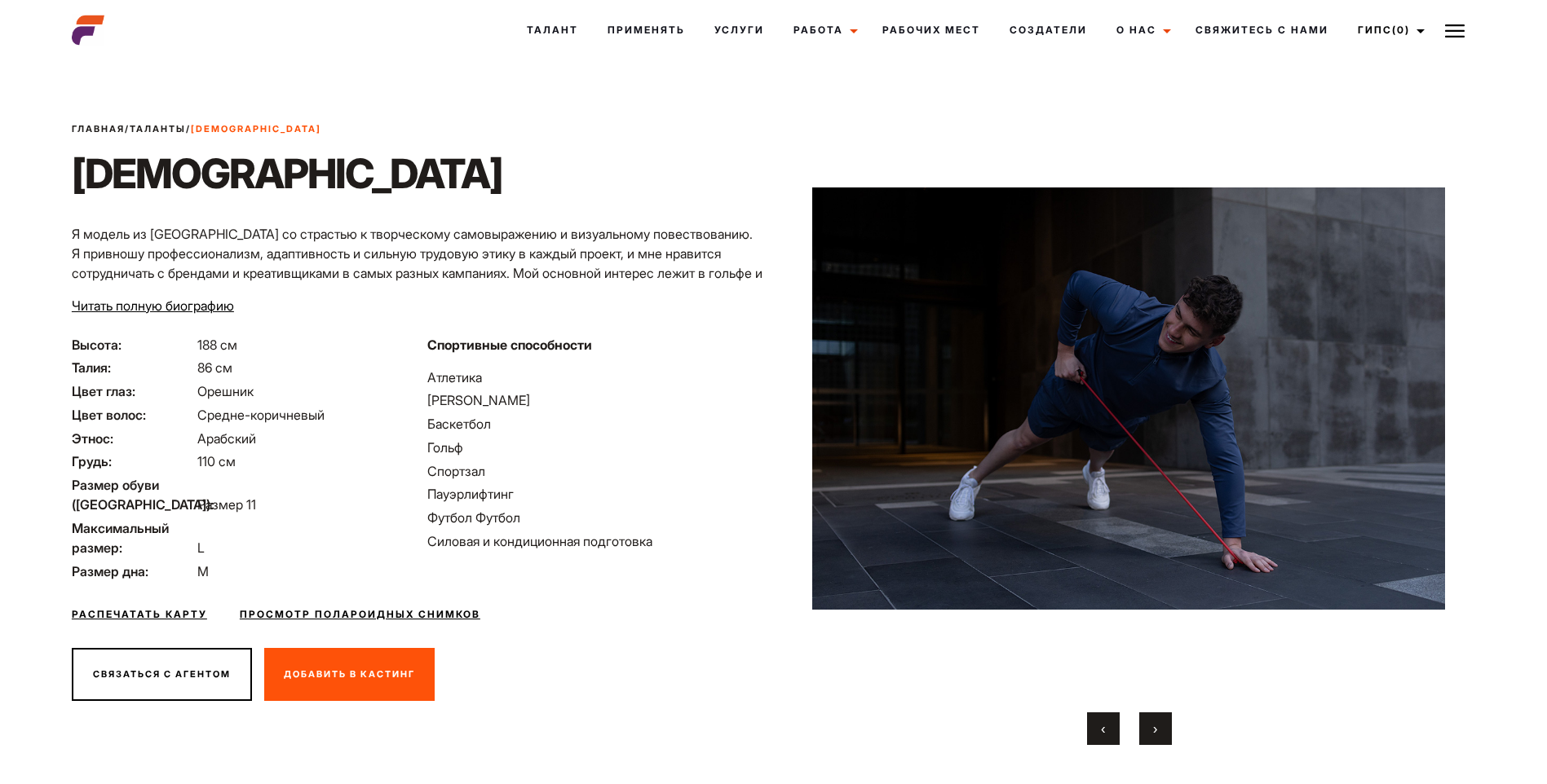
click at [1153, 718] on button "›" at bounding box center [1155, 729] width 33 height 33
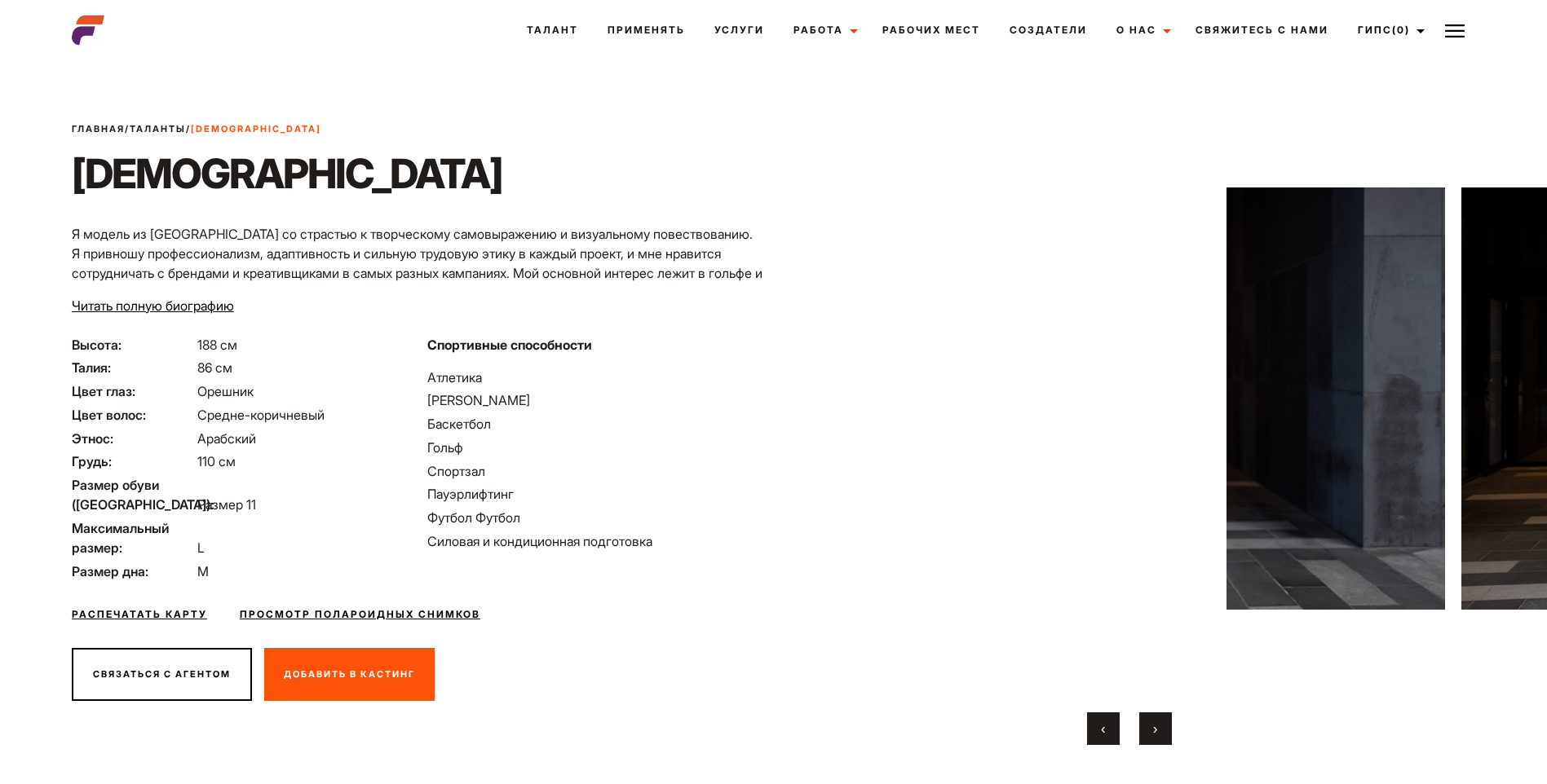
click at [1153, 718] on button "›" at bounding box center [1155, 729] width 33 height 33
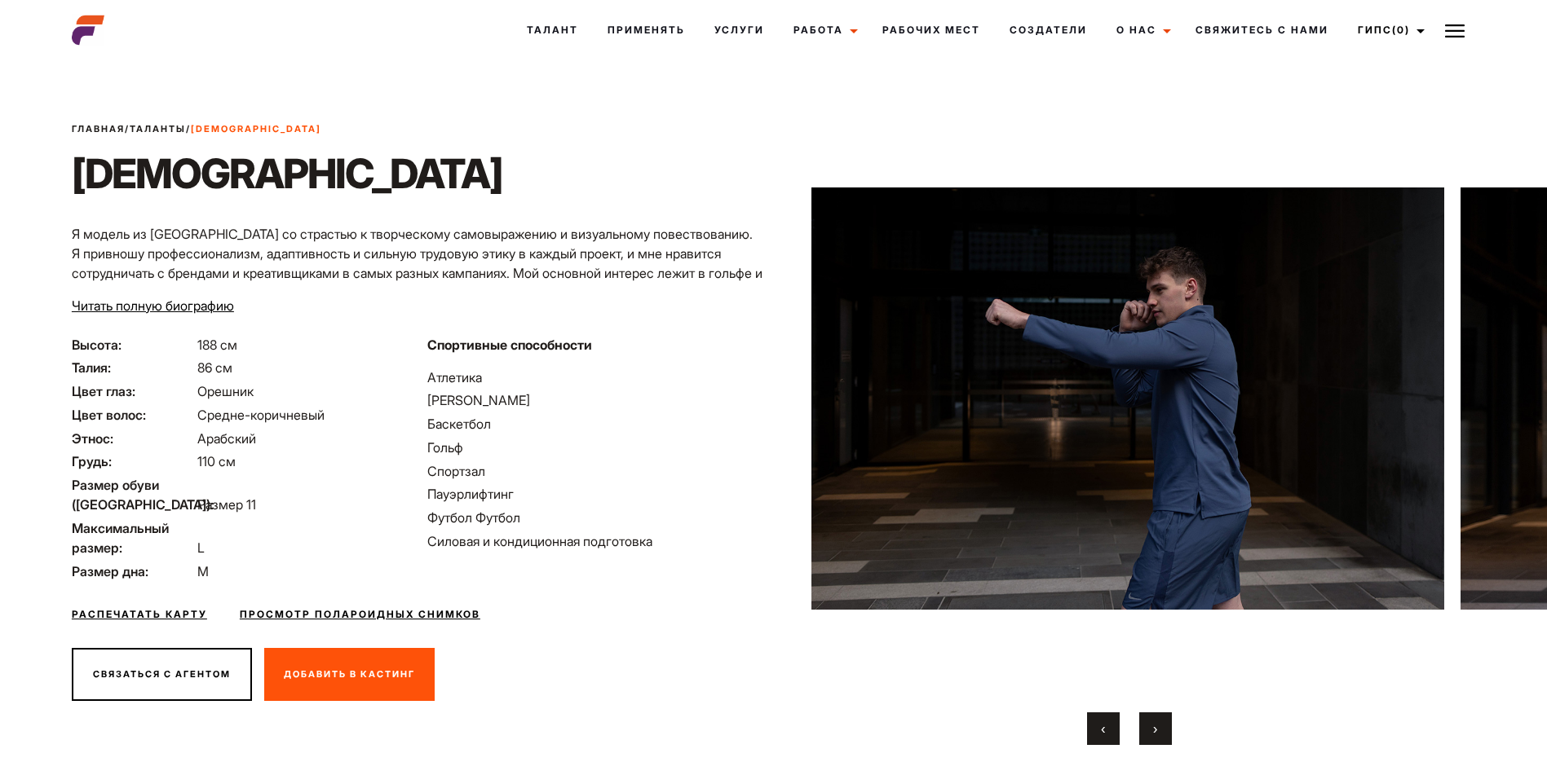
click at [1153, 718] on button "›" at bounding box center [1155, 729] width 33 height 33
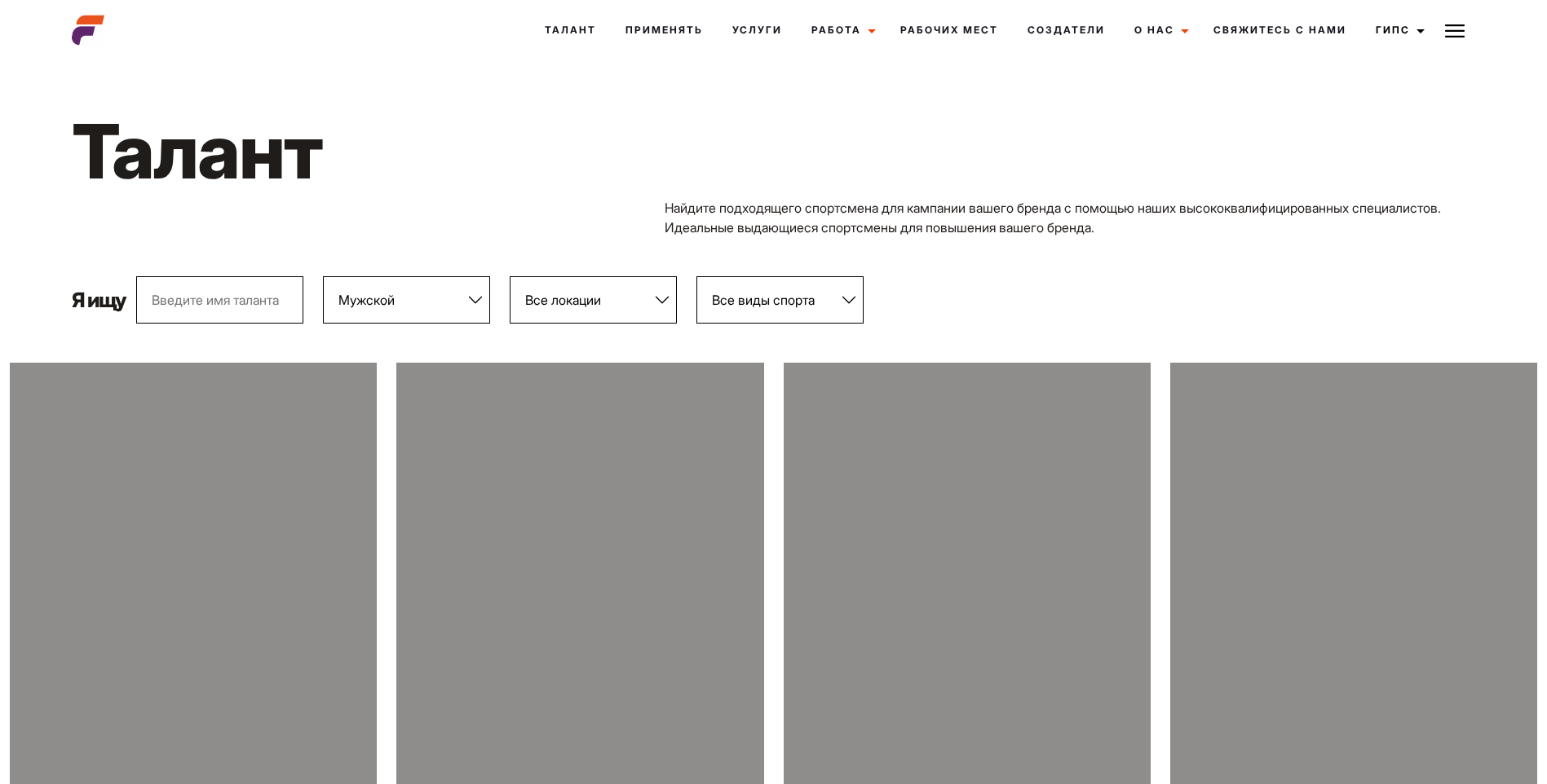
select select "103"
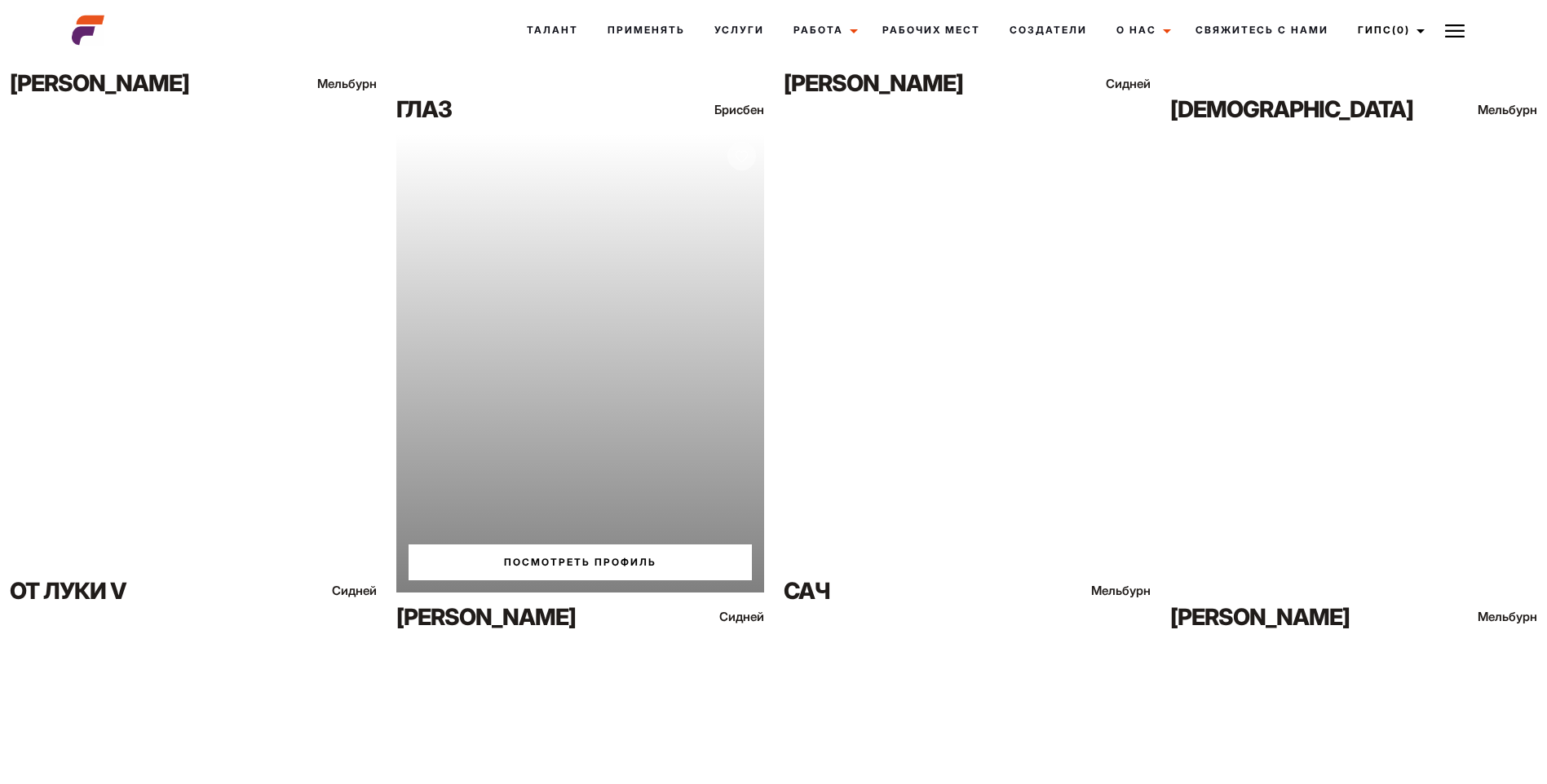
scroll to position [2799, 0]
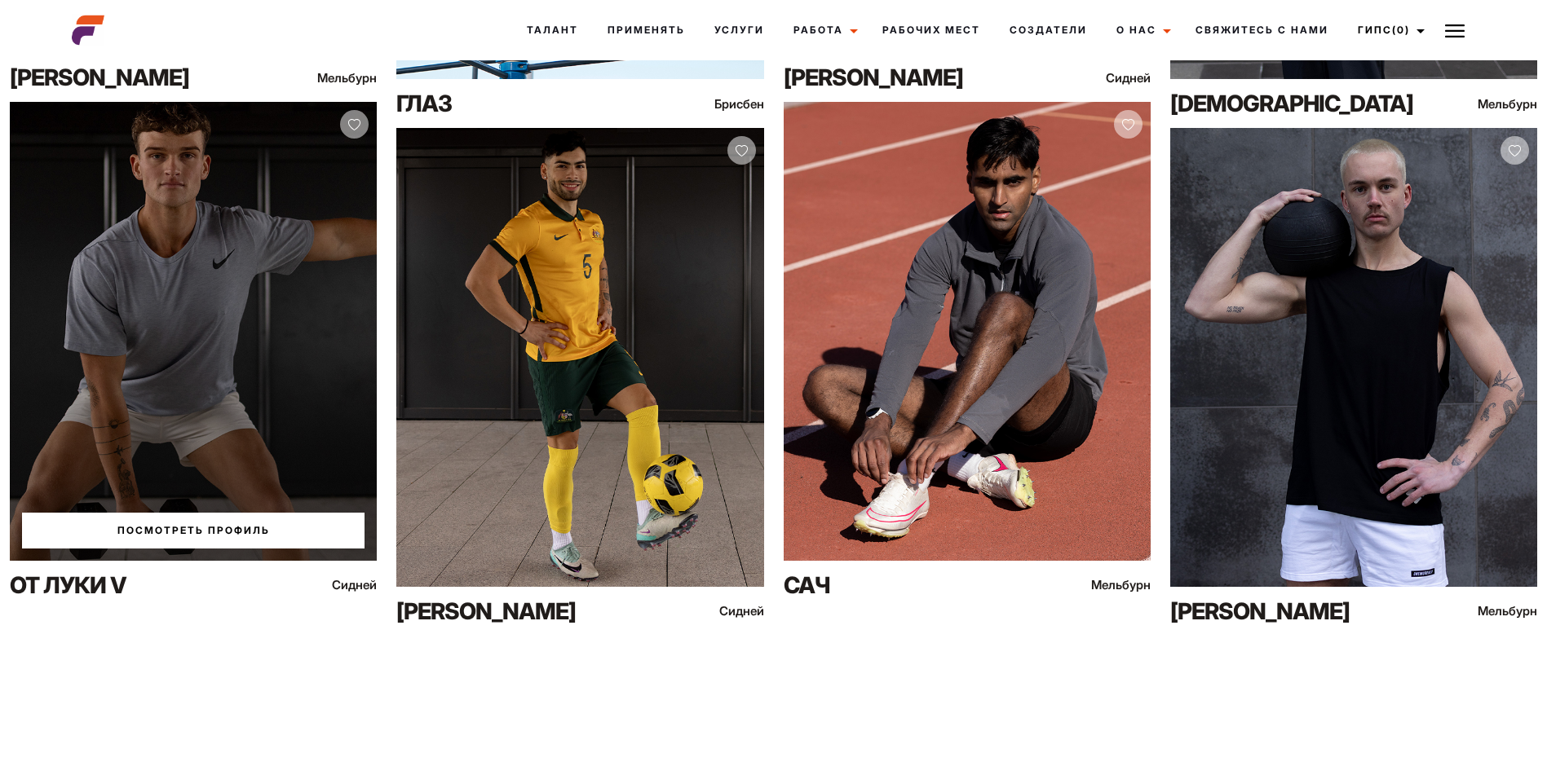
click at [167, 524] on link "Посмотреть профиль" at bounding box center [193, 530] width 342 height 36
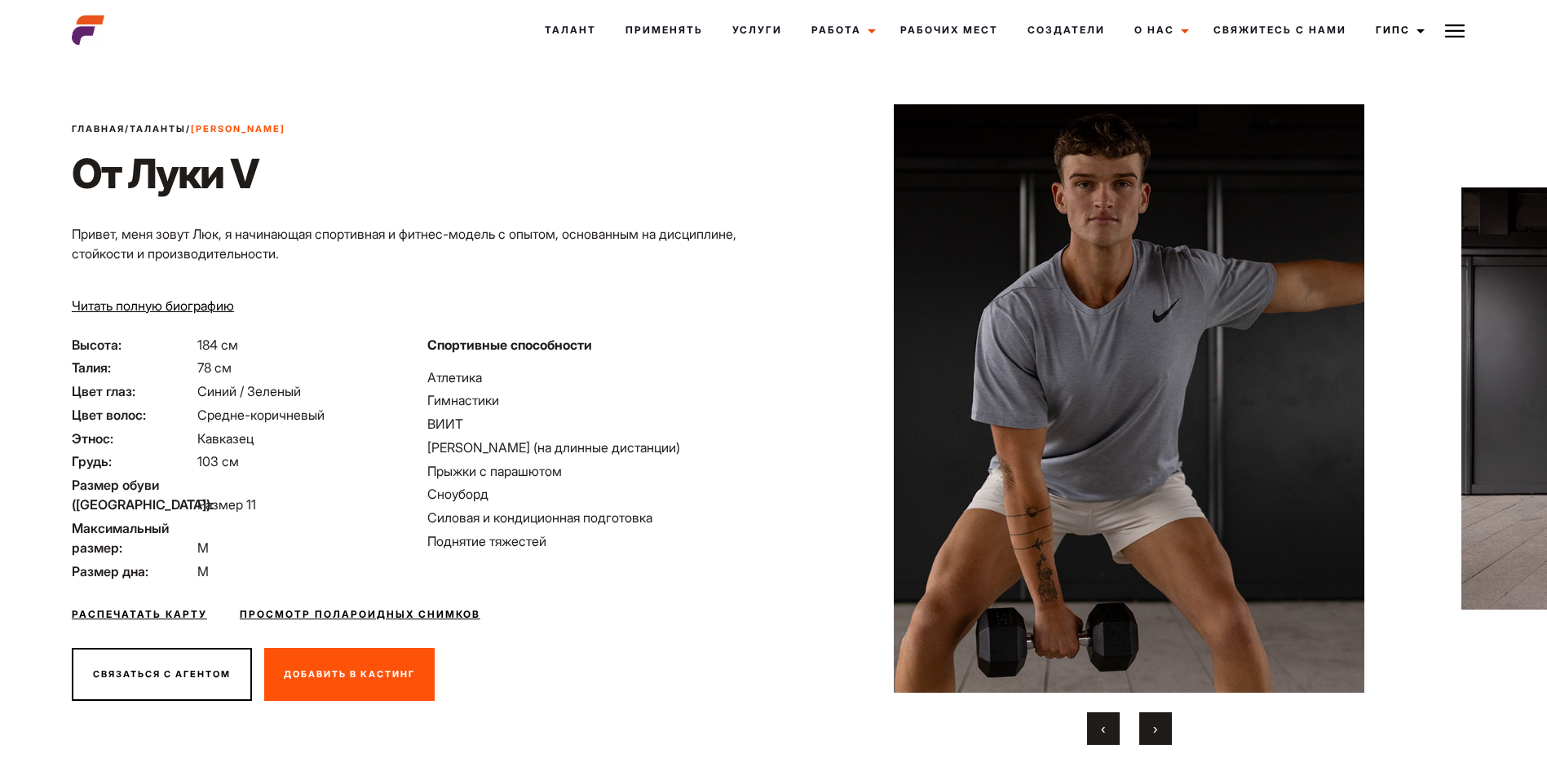
click at [1147, 722] on button "›" at bounding box center [1155, 729] width 33 height 33
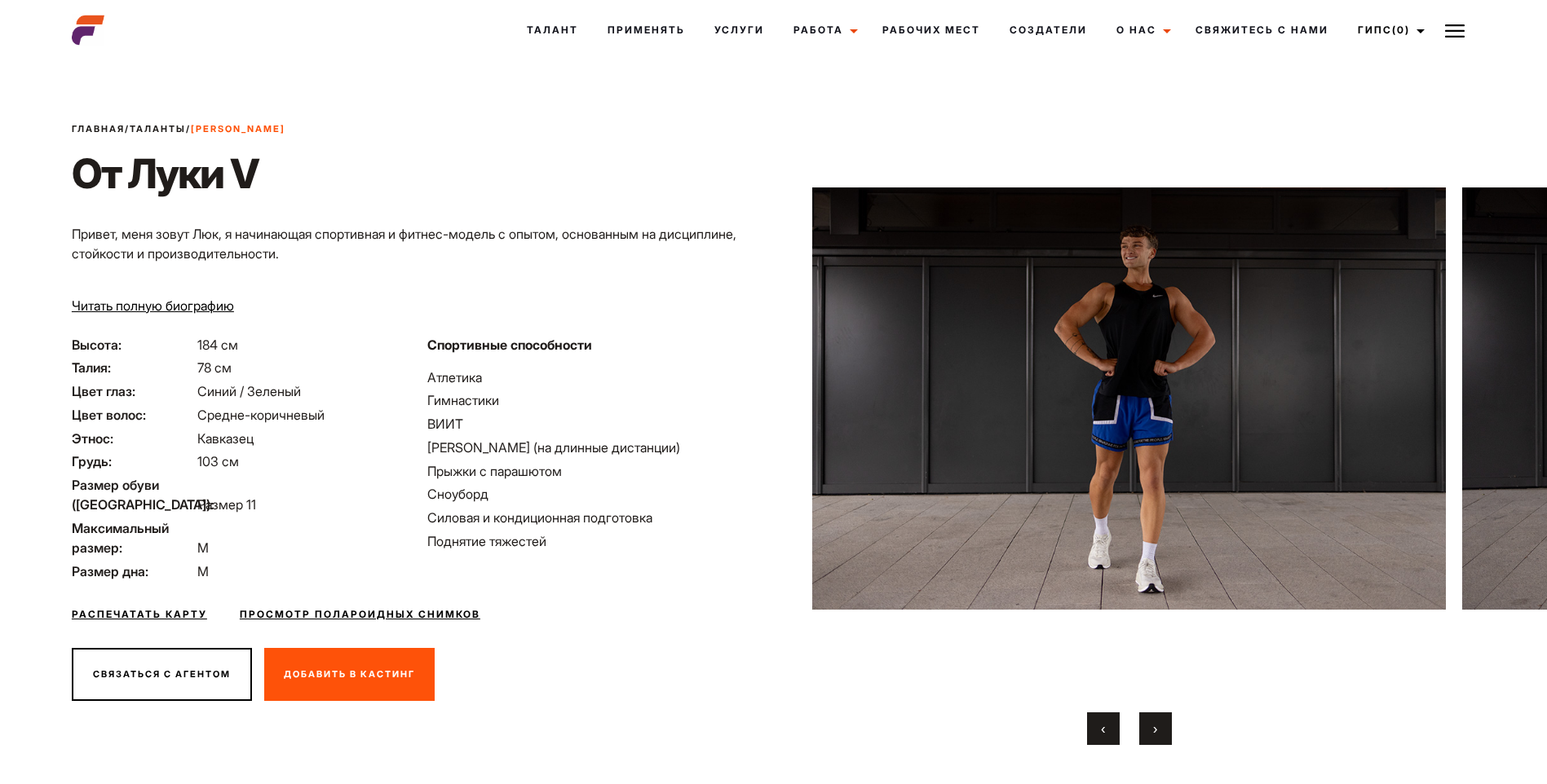
click at [1147, 722] on button "›" at bounding box center [1155, 729] width 33 height 33
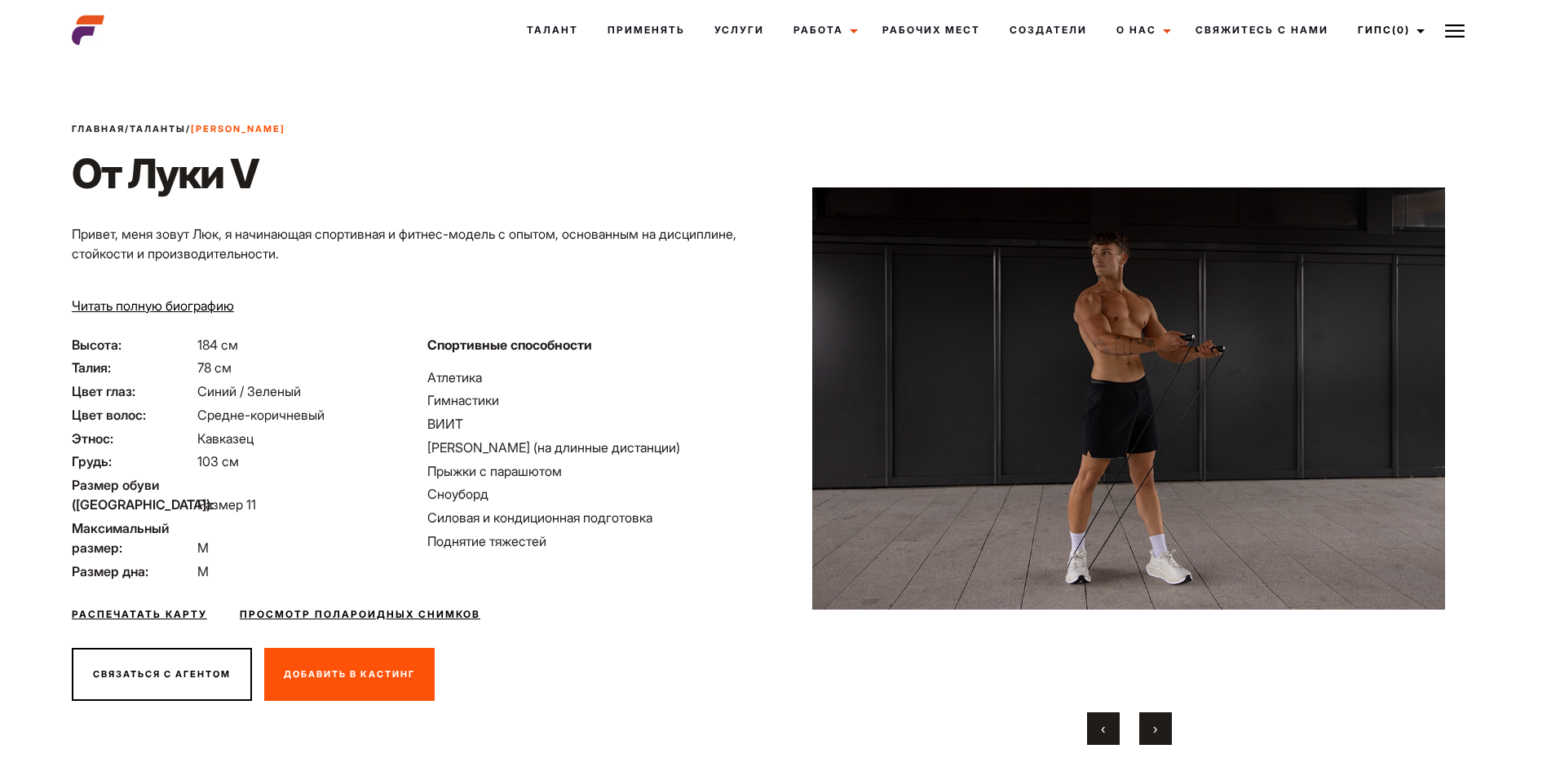
click at [1147, 722] on button "›" at bounding box center [1155, 729] width 33 height 33
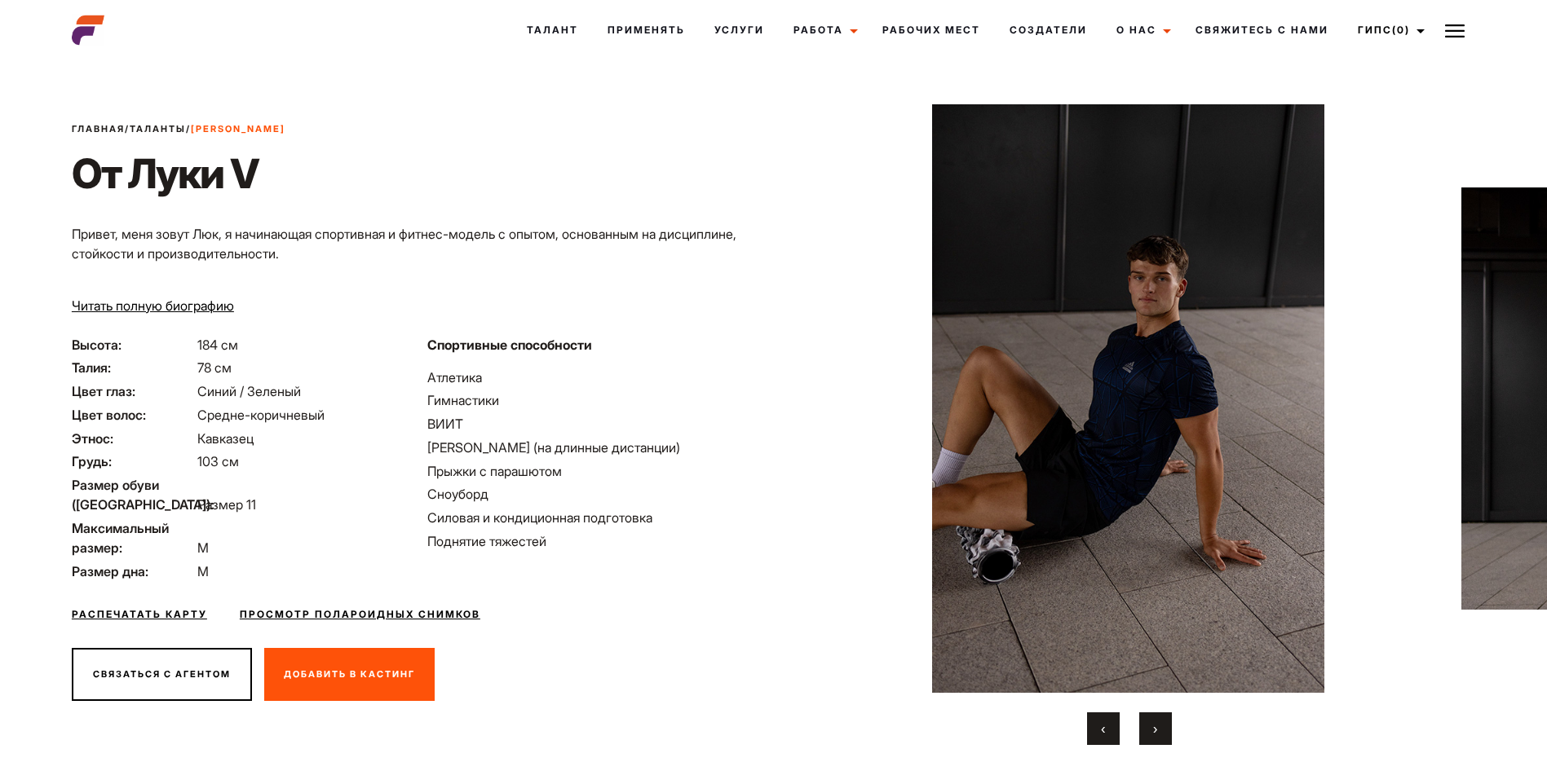
click at [1147, 722] on button "›" at bounding box center [1155, 729] width 33 height 33
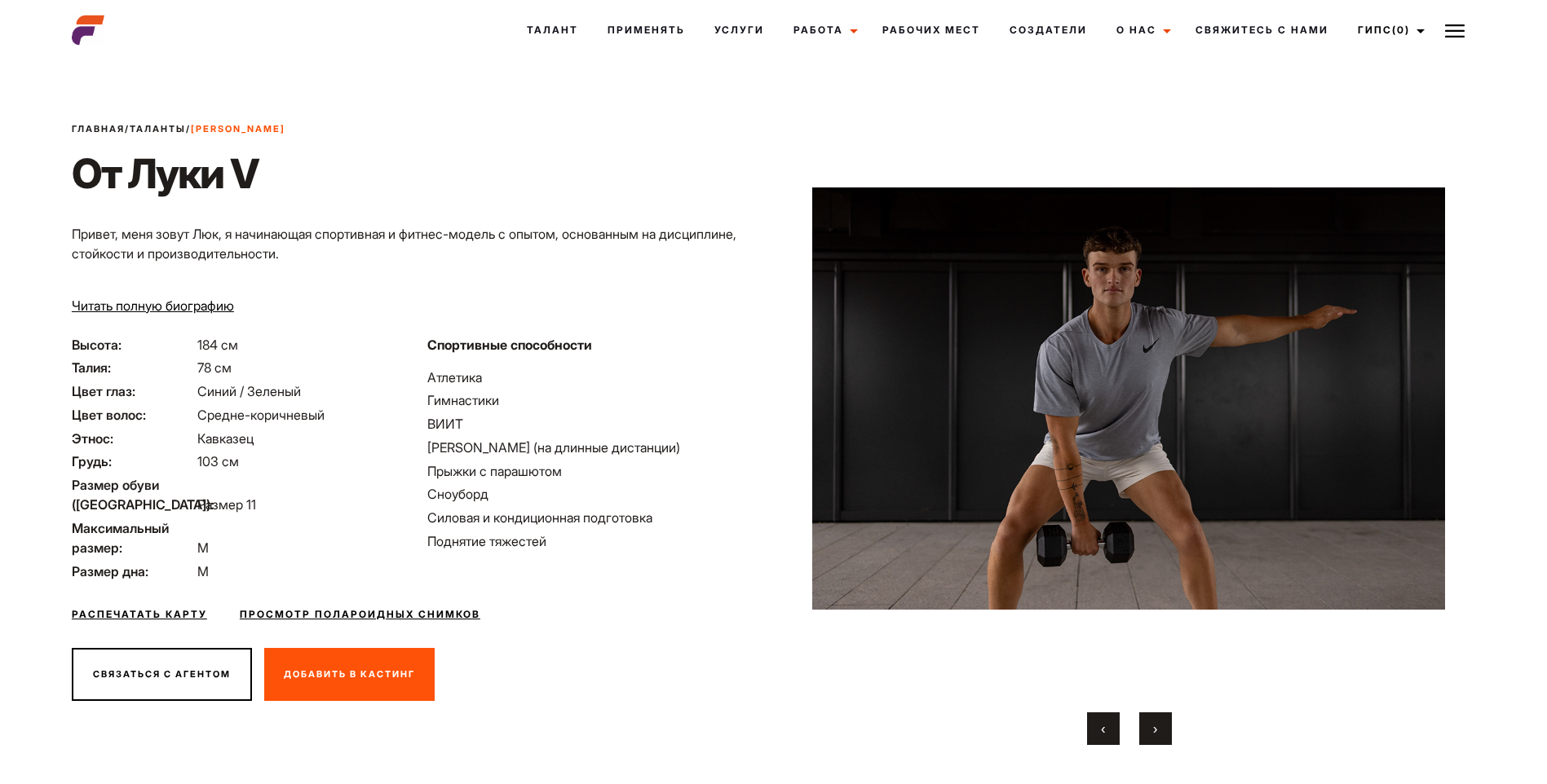
click at [1147, 722] on button "›" at bounding box center [1155, 729] width 33 height 33
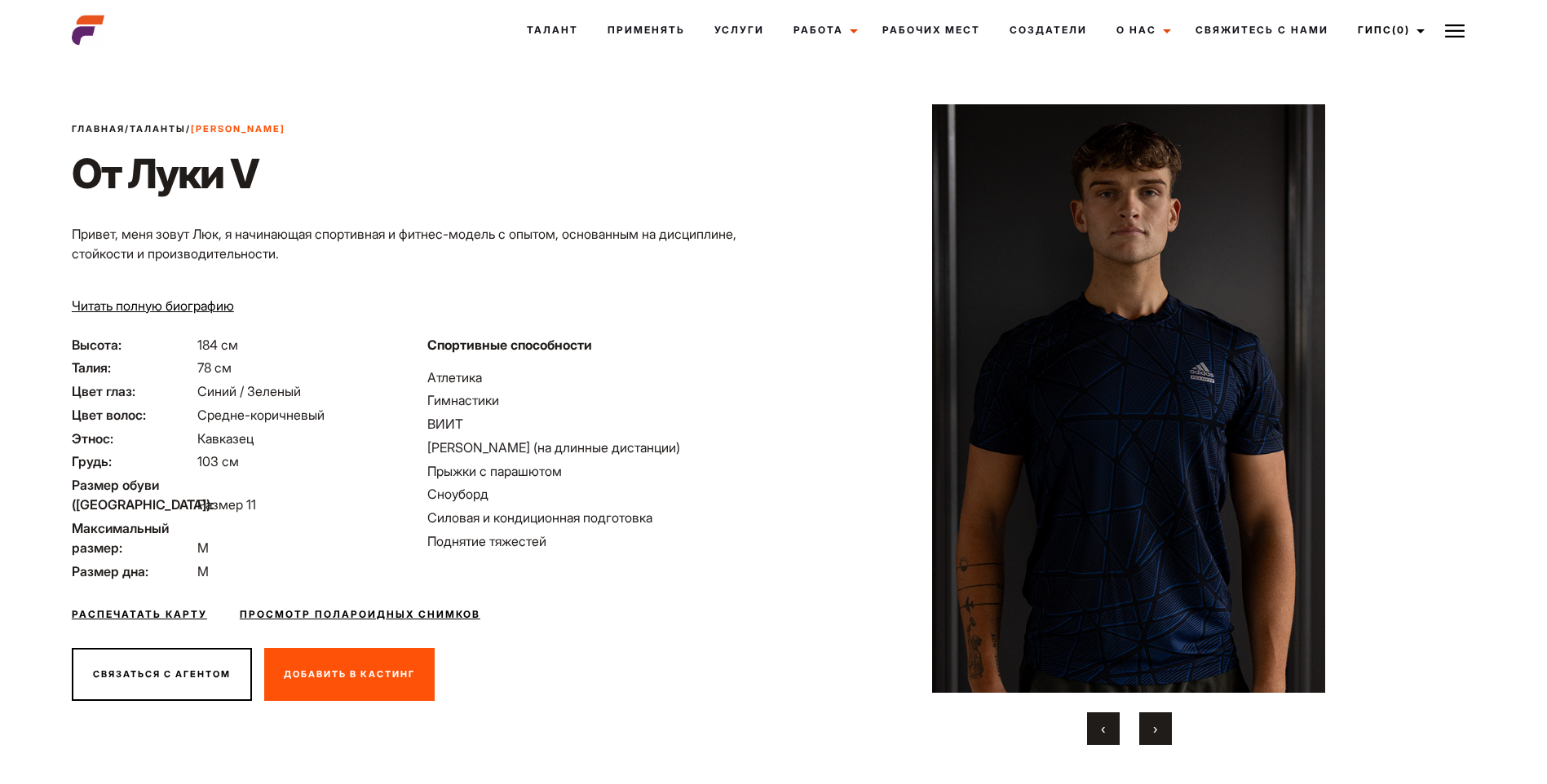
click at [1147, 722] on button "›" at bounding box center [1155, 729] width 33 height 33
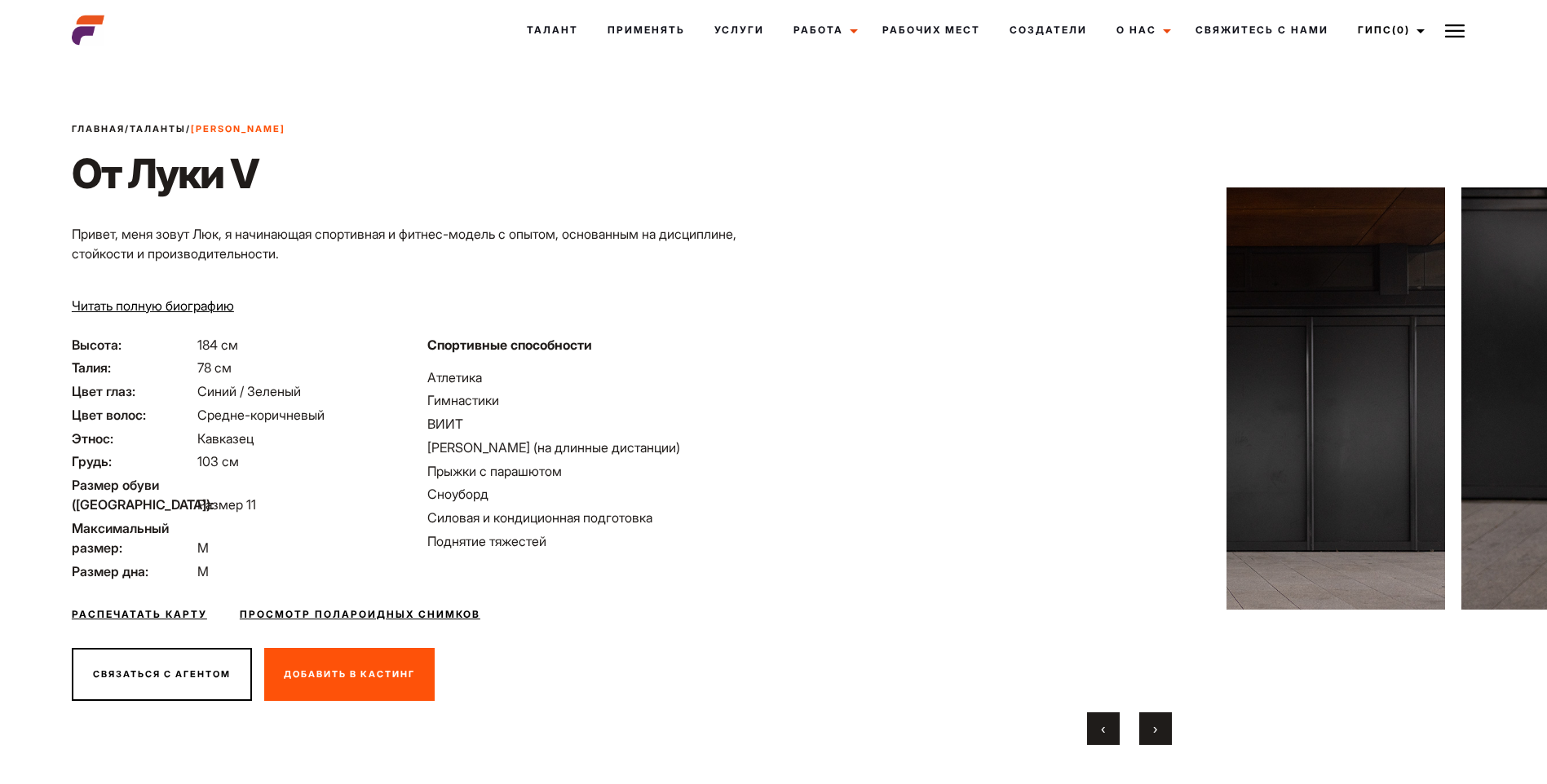
click at [1147, 722] on button "›" at bounding box center [1155, 729] width 33 height 33
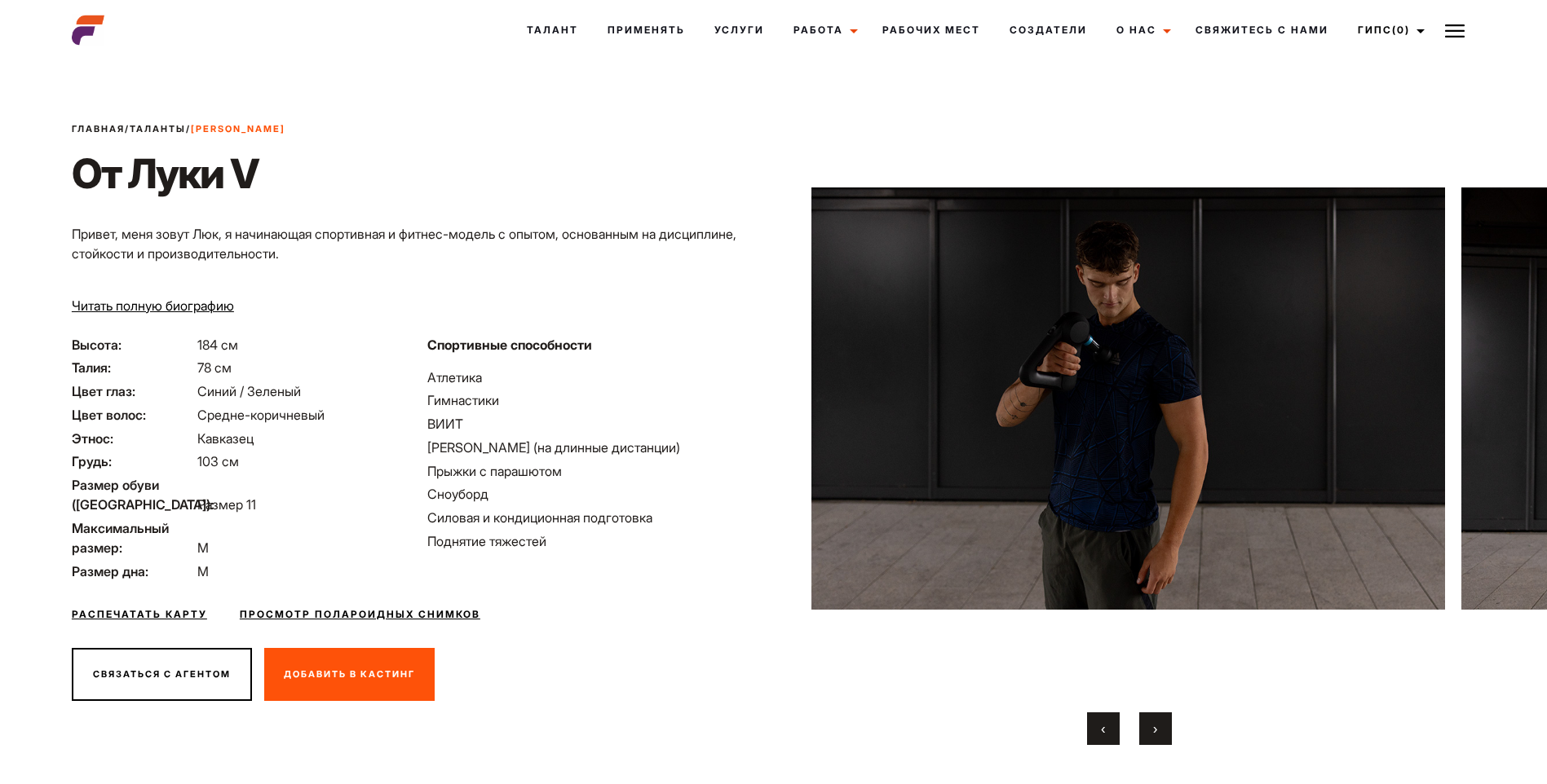
click at [1147, 722] on button "›" at bounding box center [1155, 729] width 33 height 33
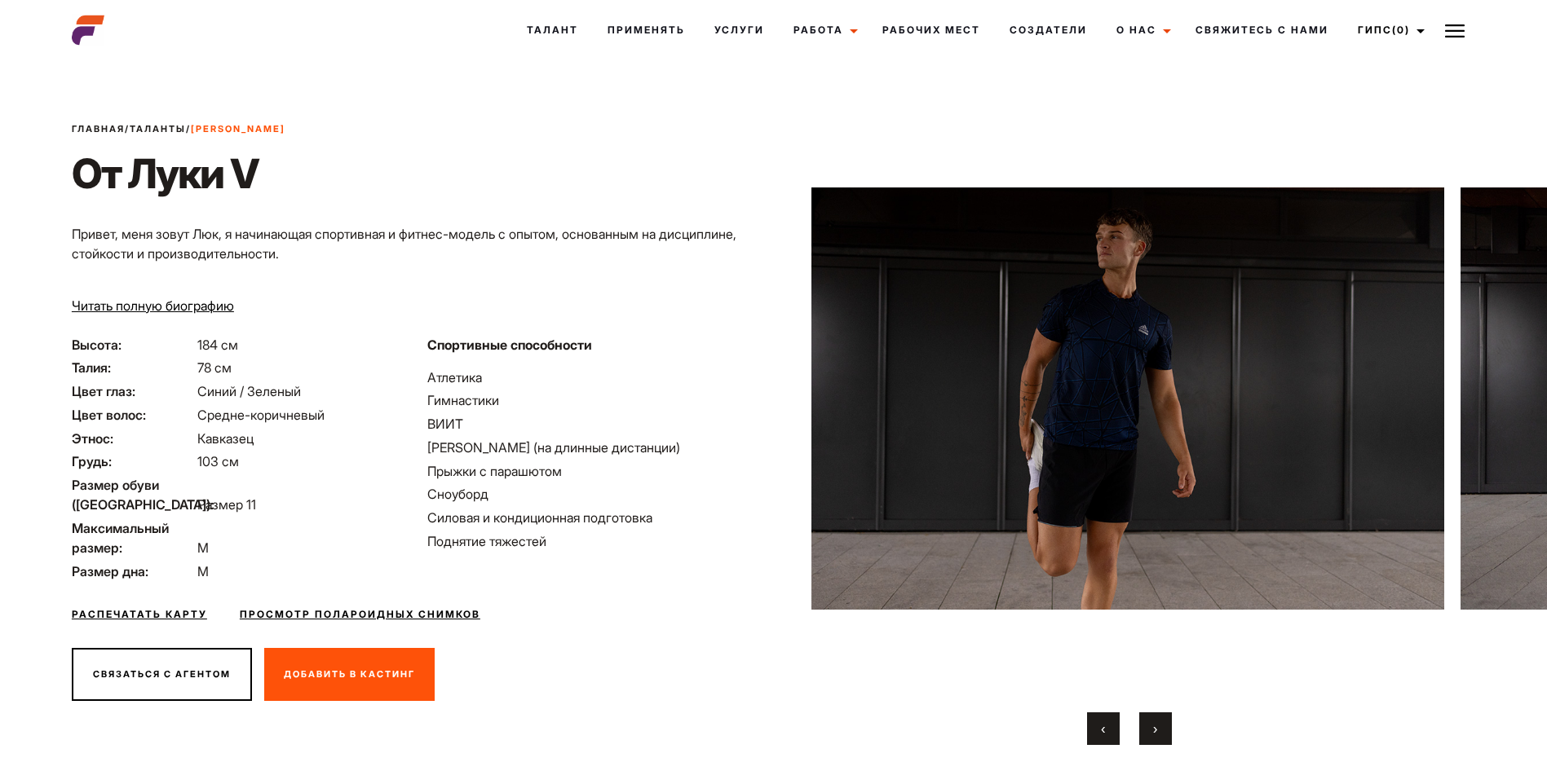
click at [1147, 722] on button "›" at bounding box center [1155, 729] width 33 height 33
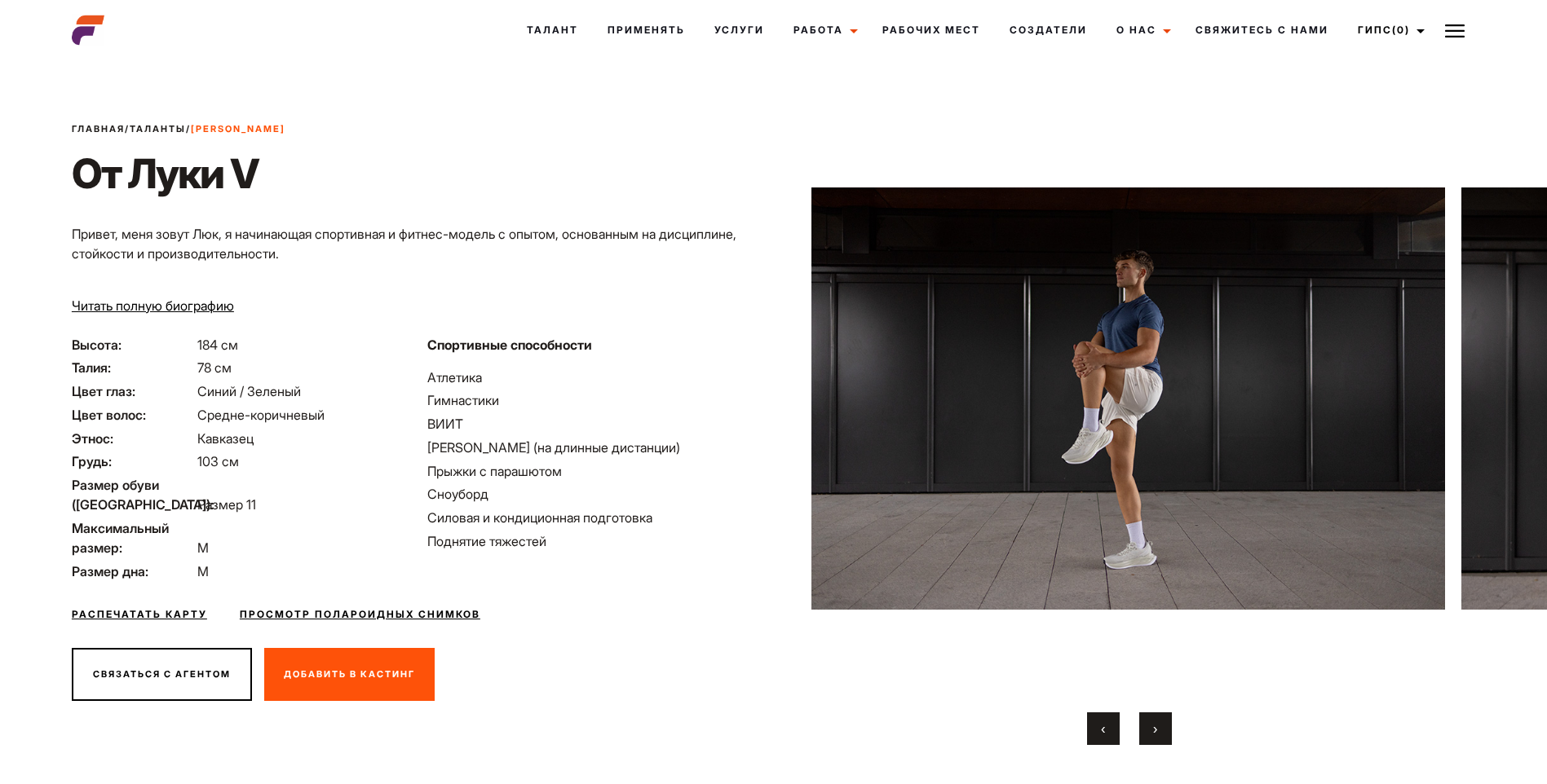
click at [1147, 722] on button "›" at bounding box center [1155, 729] width 33 height 33
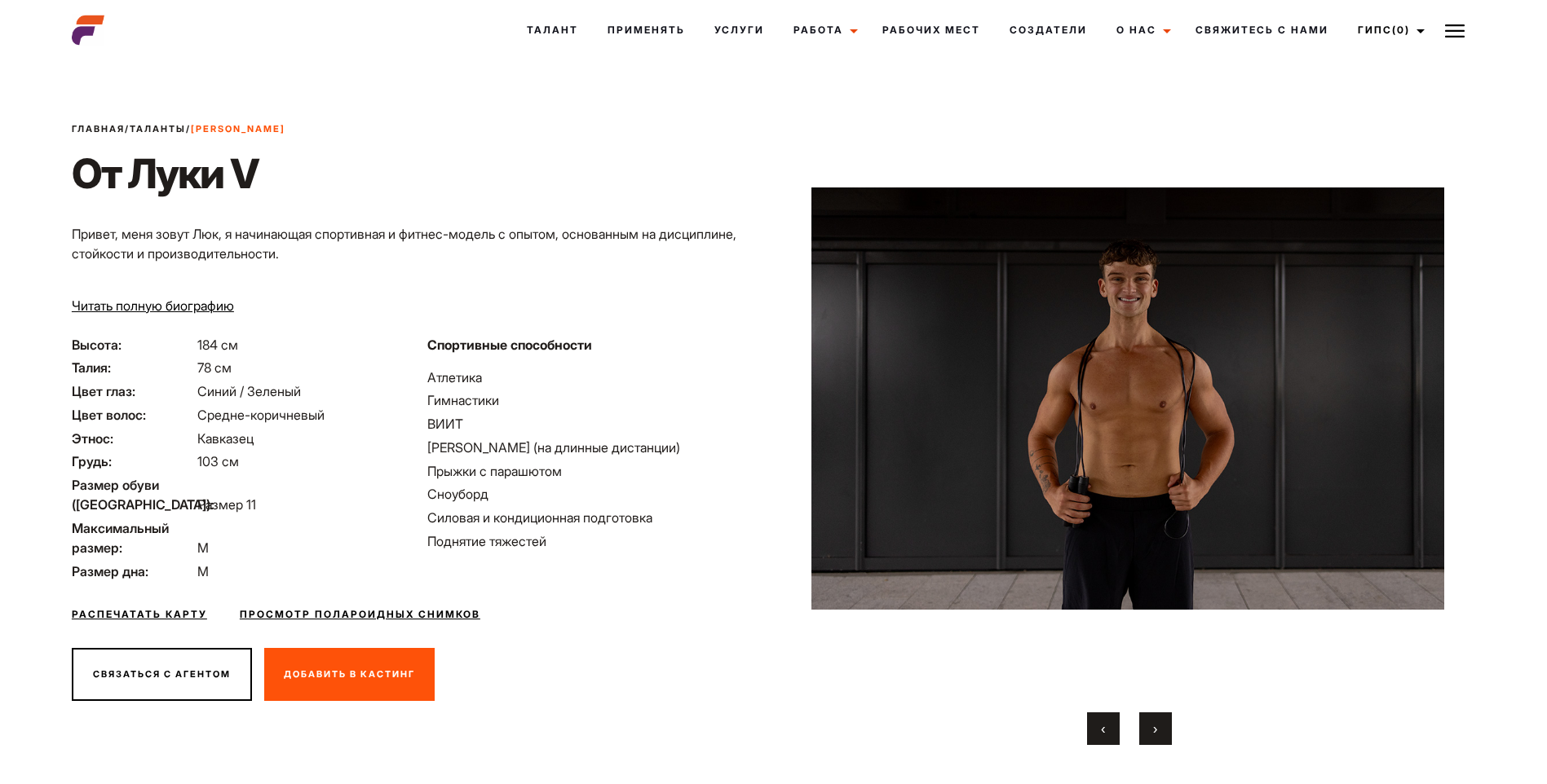
click at [1147, 721] on button "›" at bounding box center [1155, 729] width 33 height 33
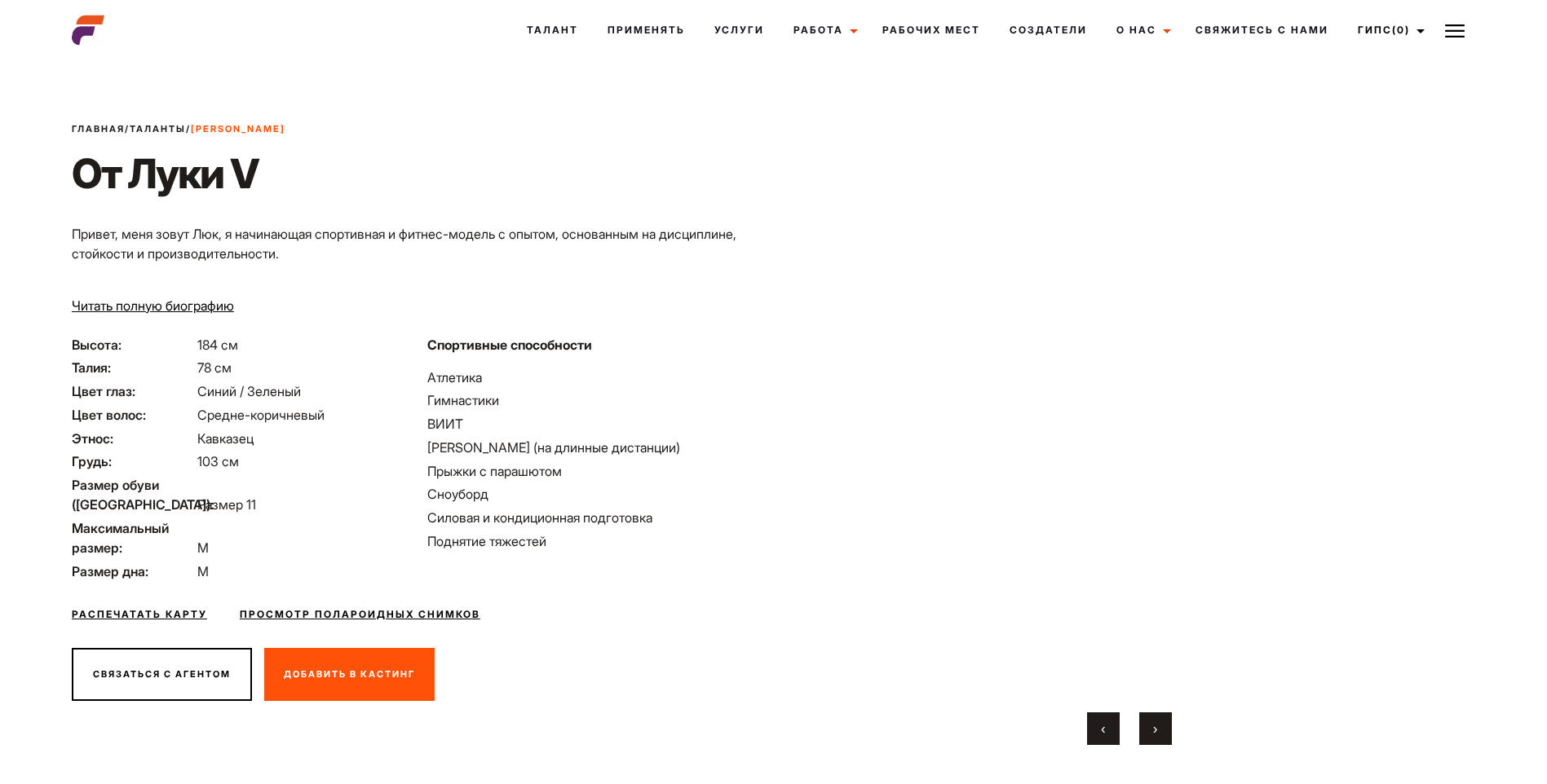
click at [1147, 721] on button "›" at bounding box center [1155, 729] width 33 height 33
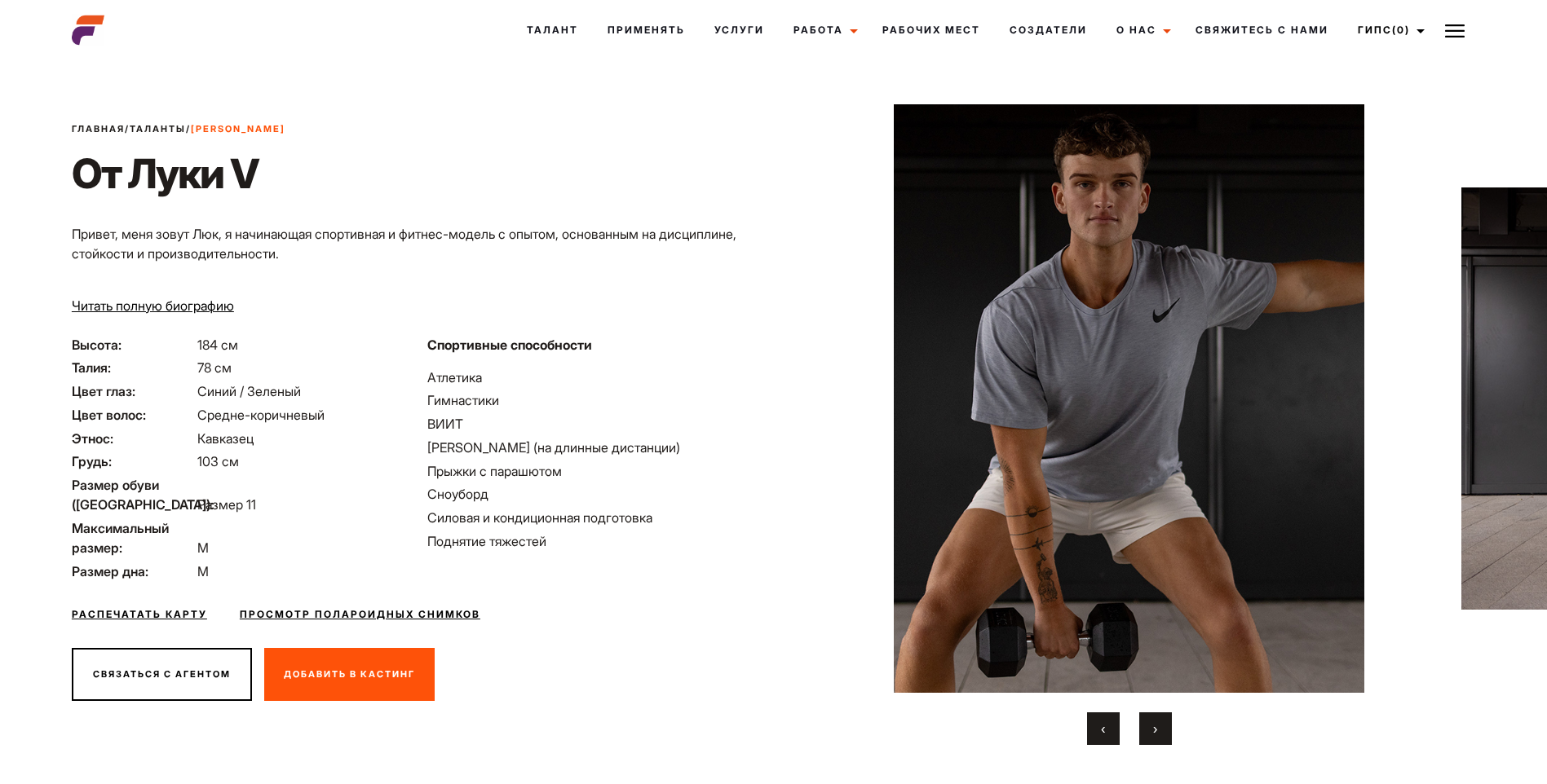
click at [1147, 721] on button "›" at bounding box center [1155, 729] width 33 height 33
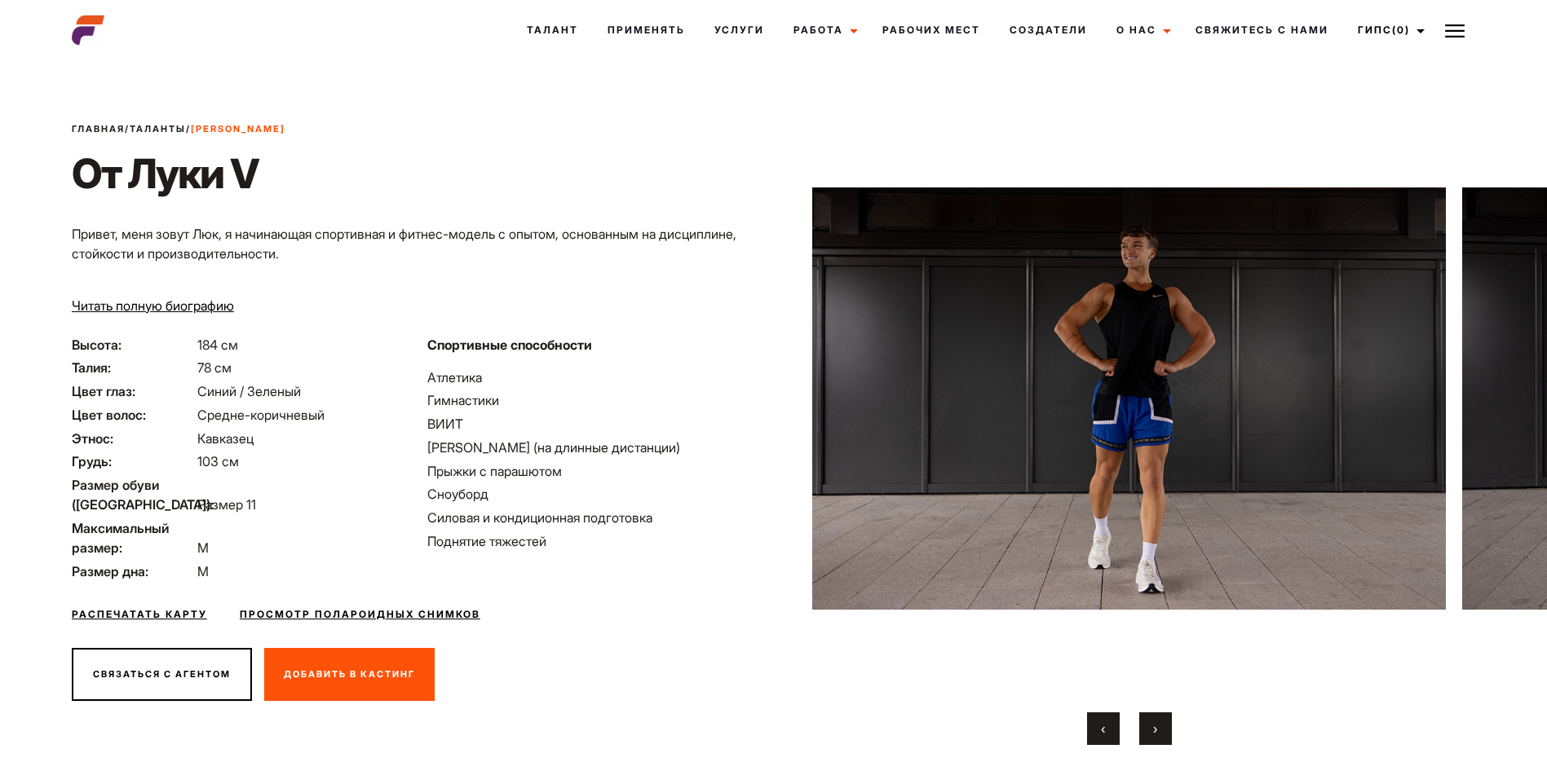
click at [1147, 721] on button "›" at bounding box center [1155, 729] width 33 height 33
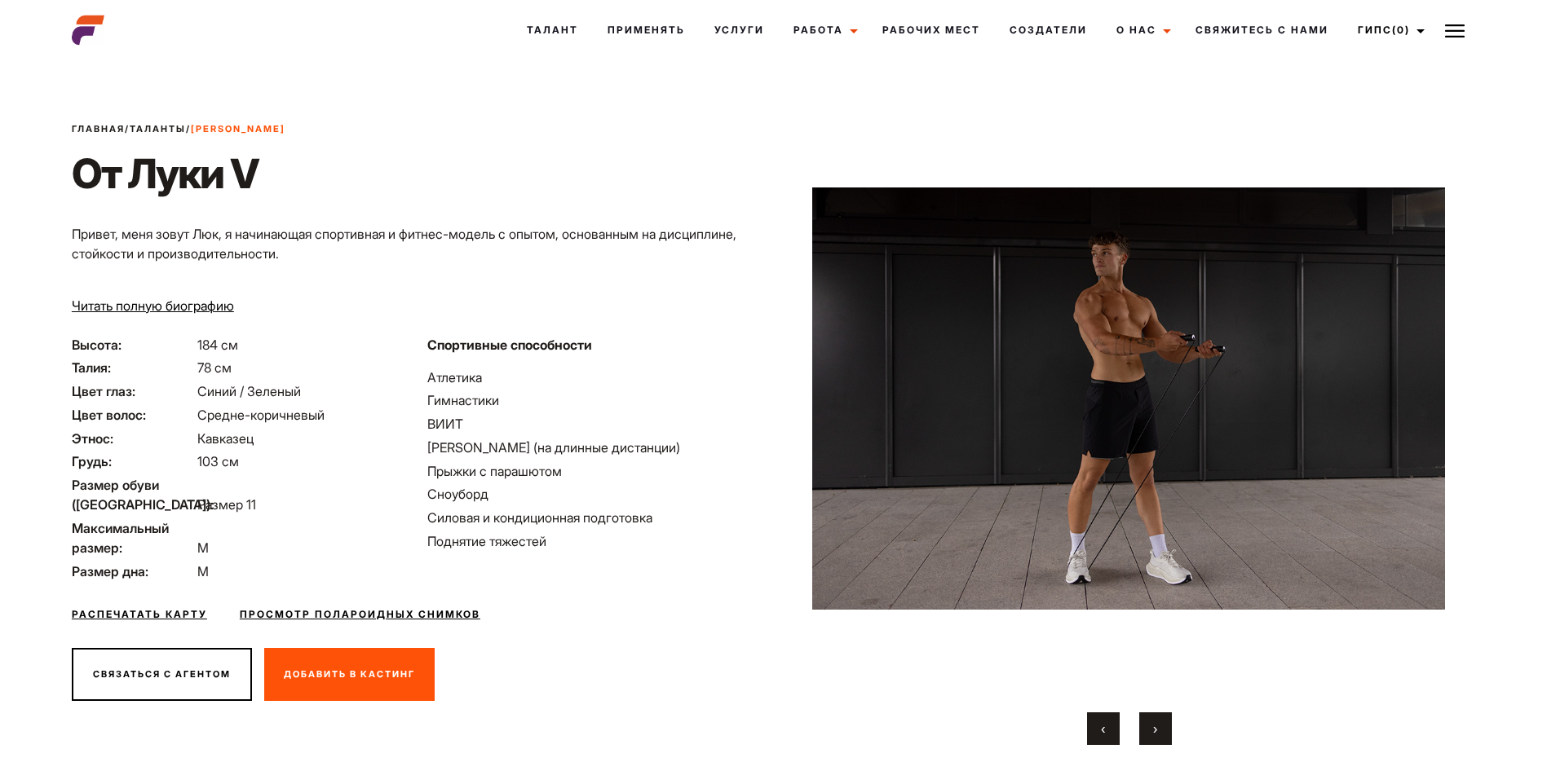
click at [313, 610] on link "Просмотр полароидных снимков" at bounding box center [361, 614] width 241 height 15
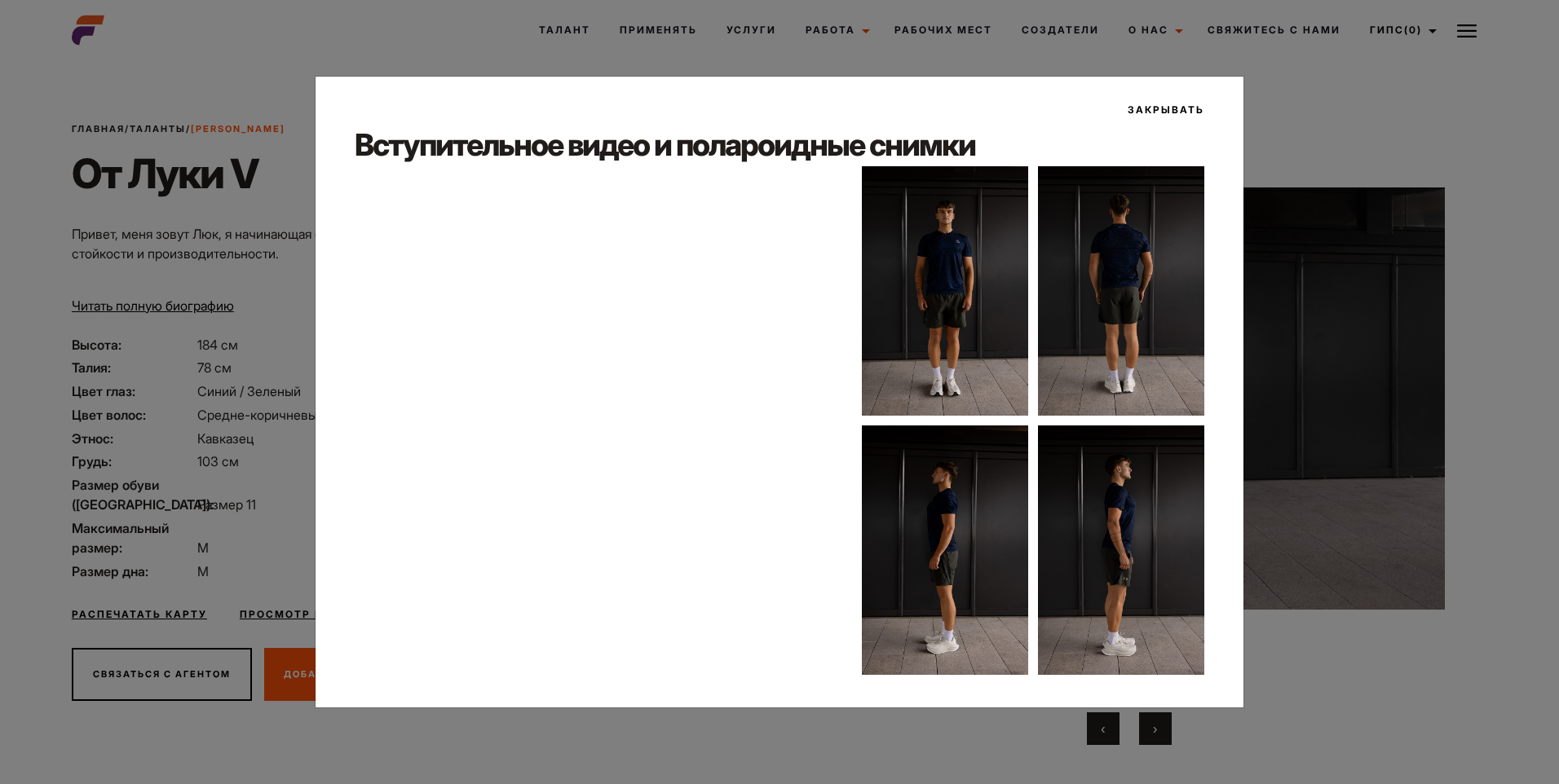
click at [1158, 105] on button "Закрывать" at bounding box center [1161, 110] width 87 height 28
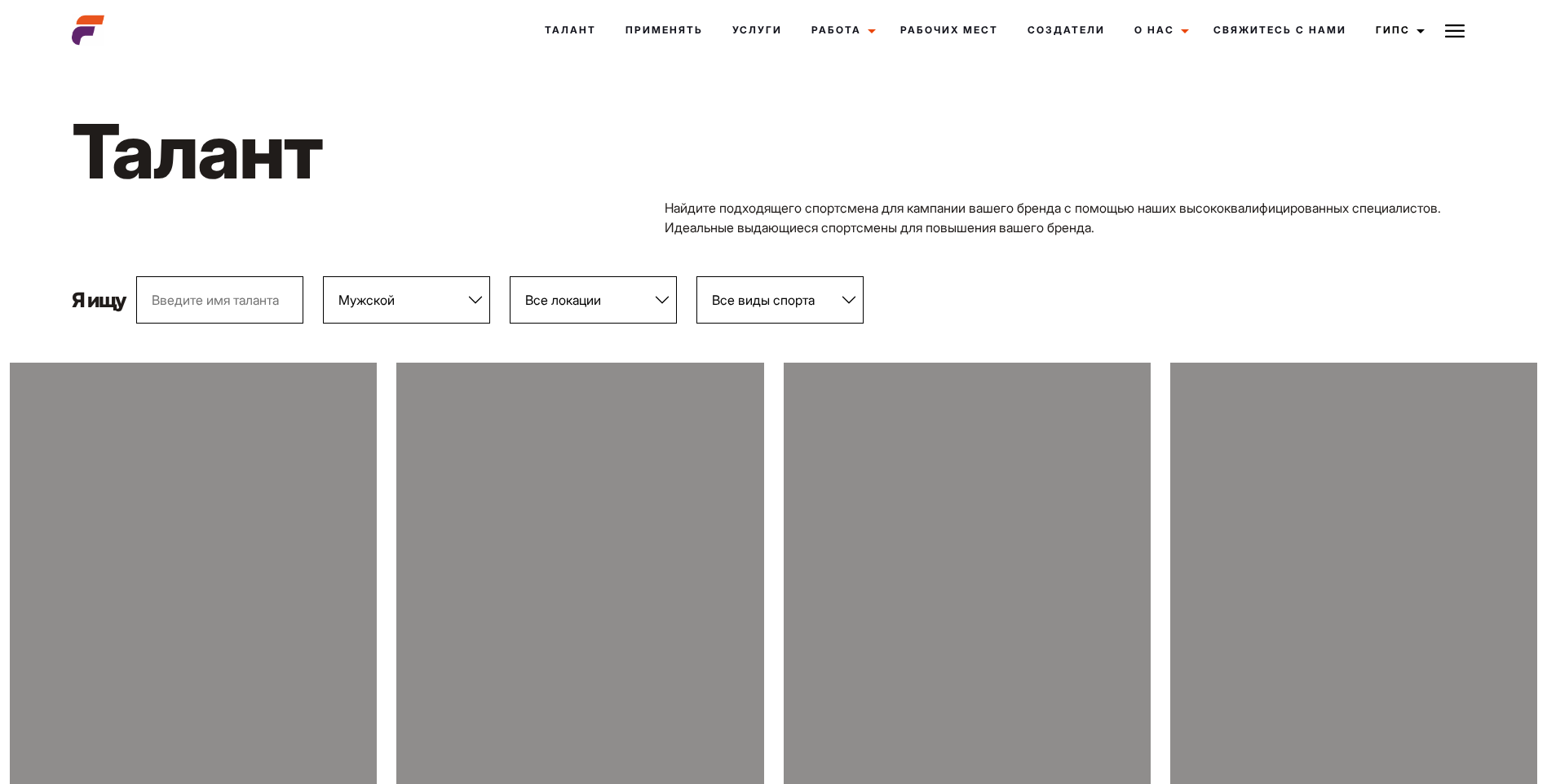
select select "103"
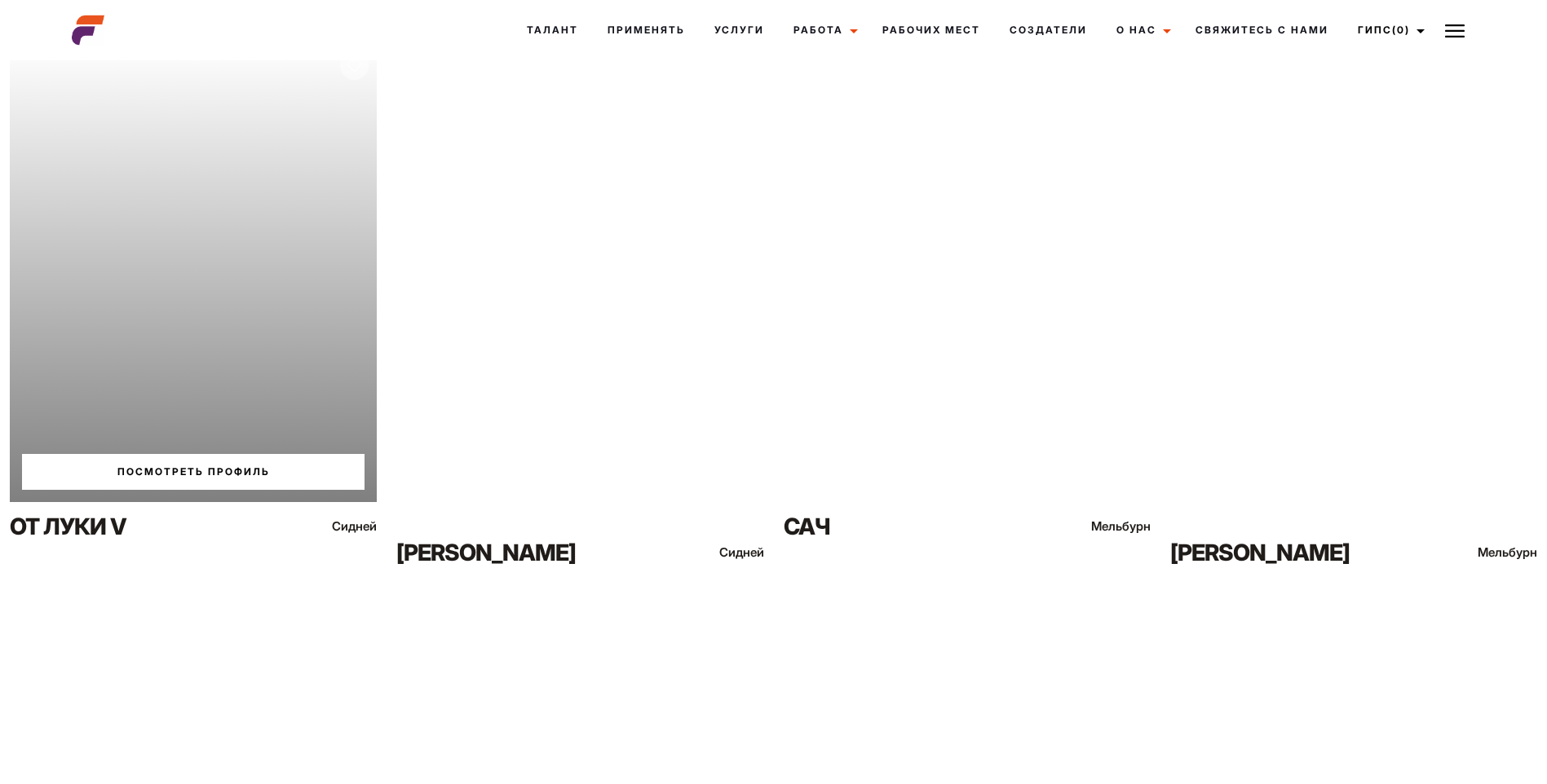
scroll to position [2772, 0]
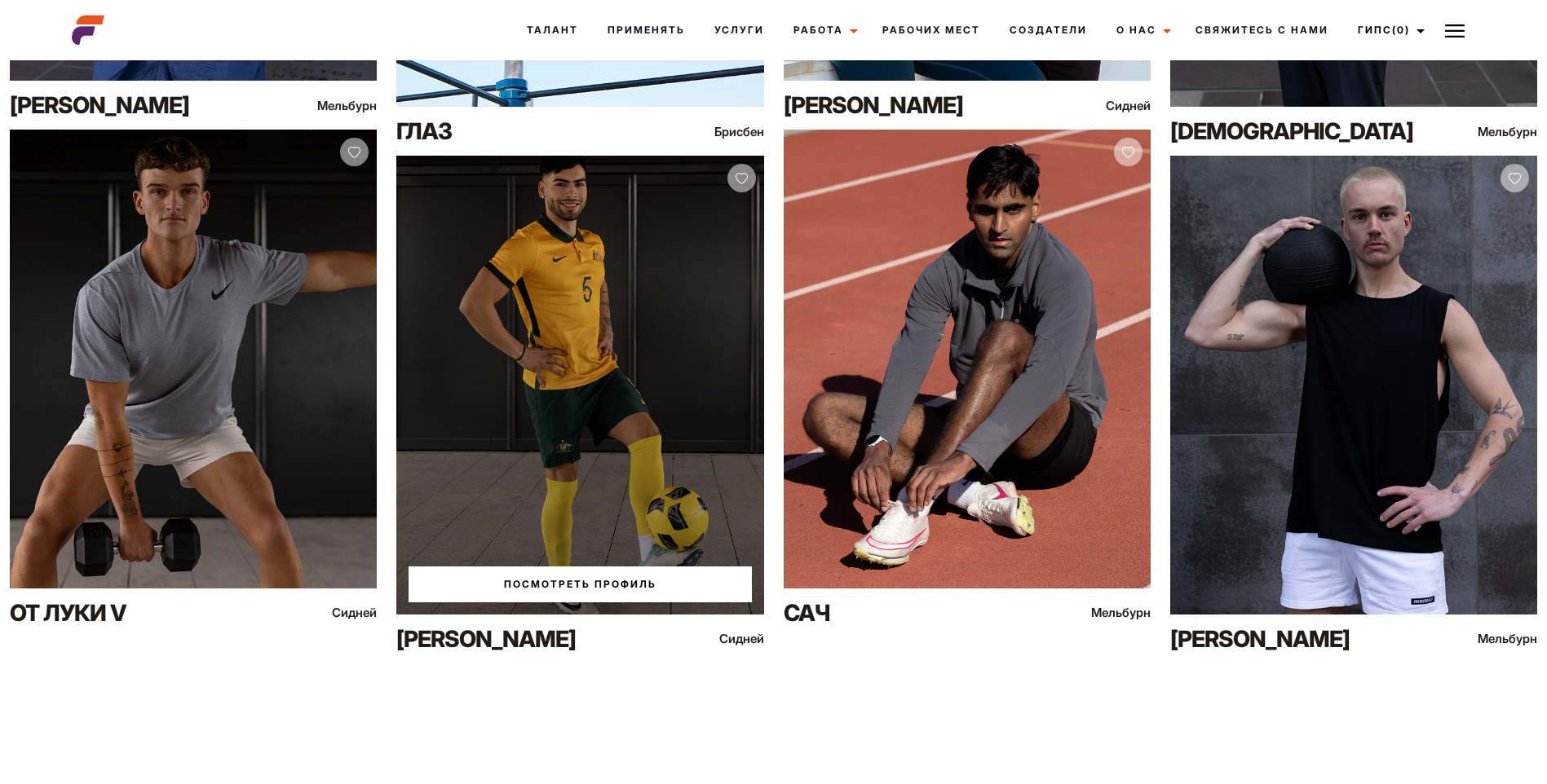
click at [576, 405] on div "Посмотреть профиль" at bounding box center [580, 385] width 367 height 459
click at [585, 587] on link "Посмотреть профиль" at bounding box center [579, 584] width 342 height 36
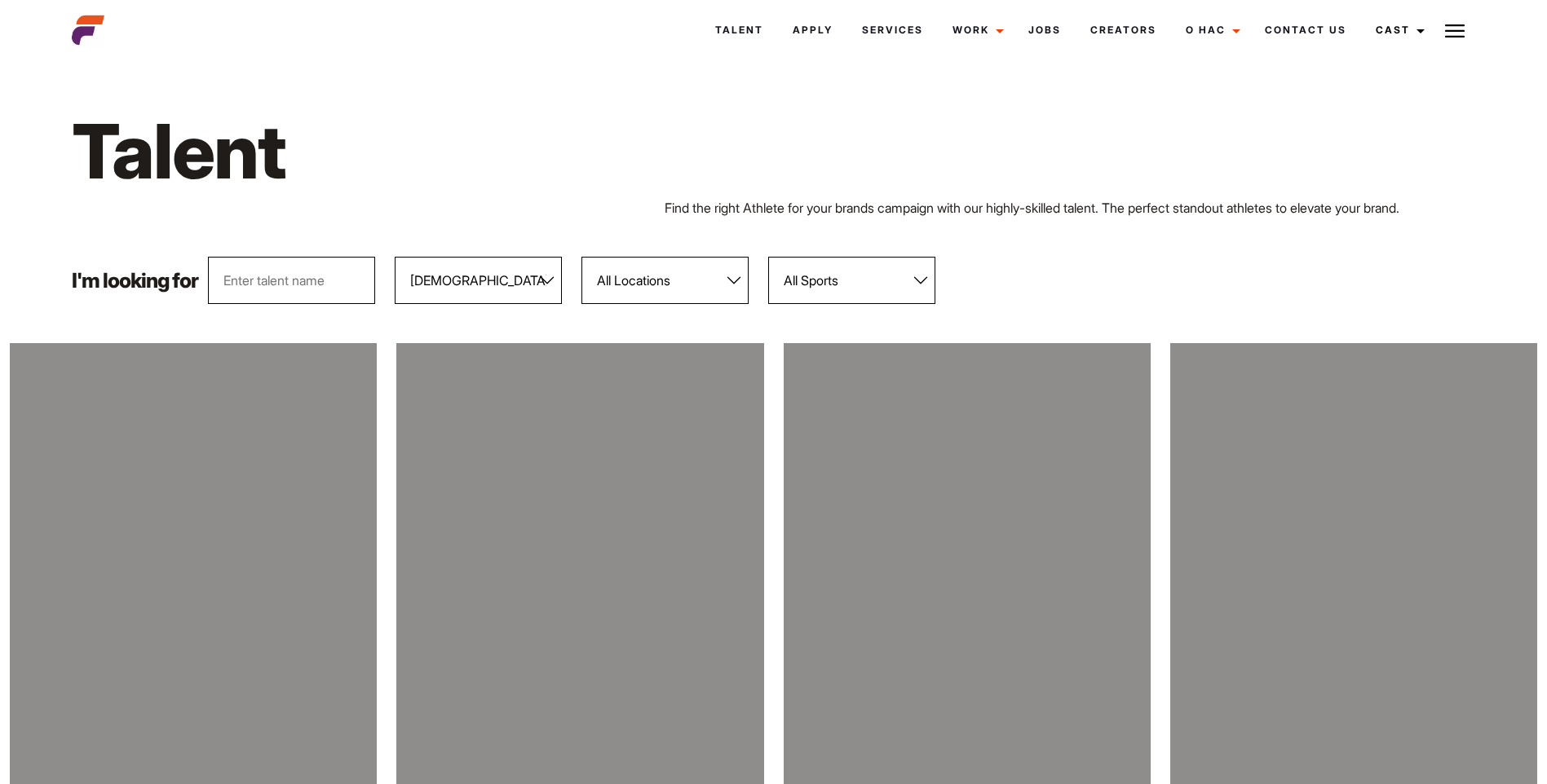
select select "103"
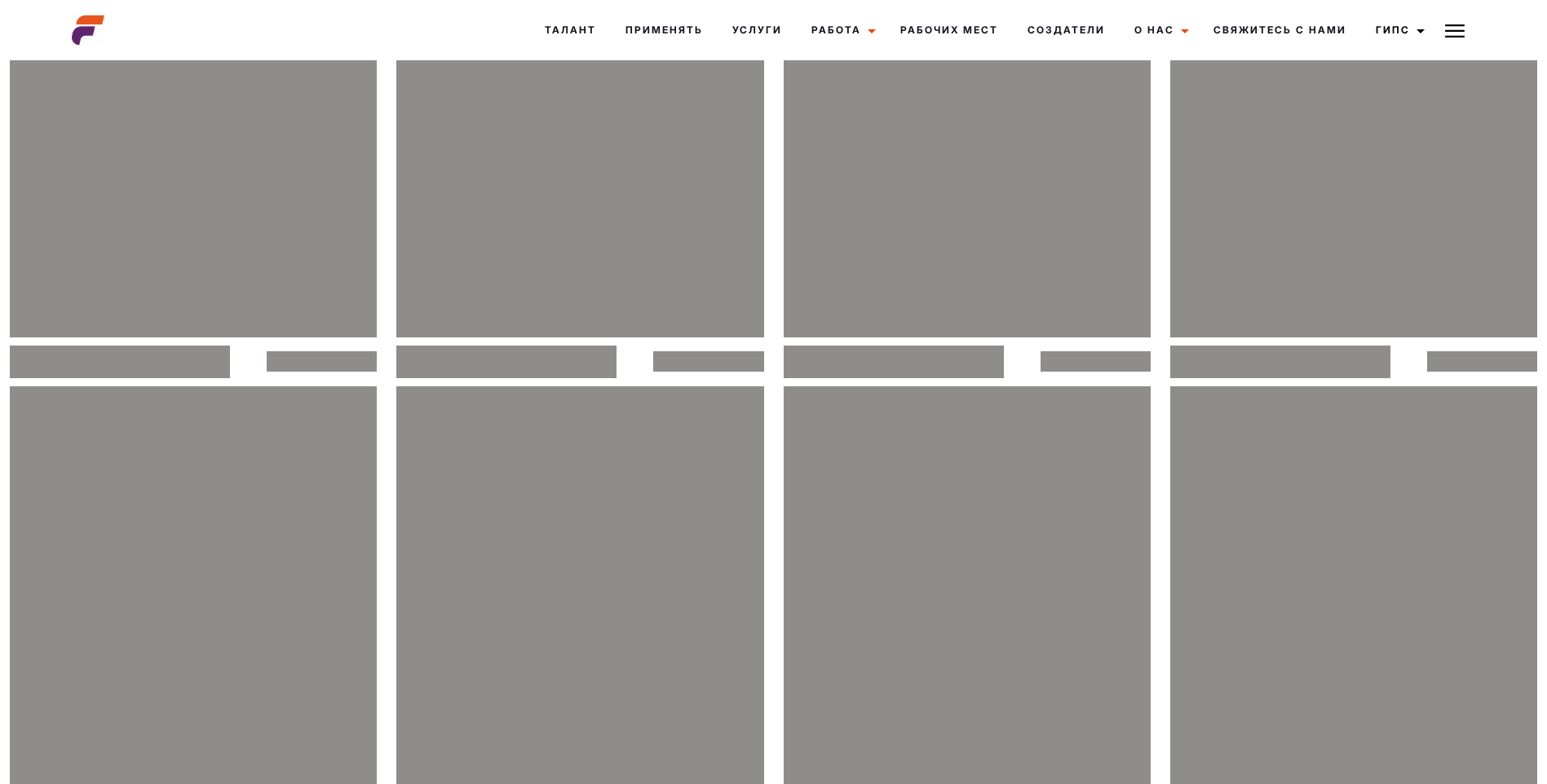
scroll to position [856, 0]
